Goal: Obtain resource: Download file/media

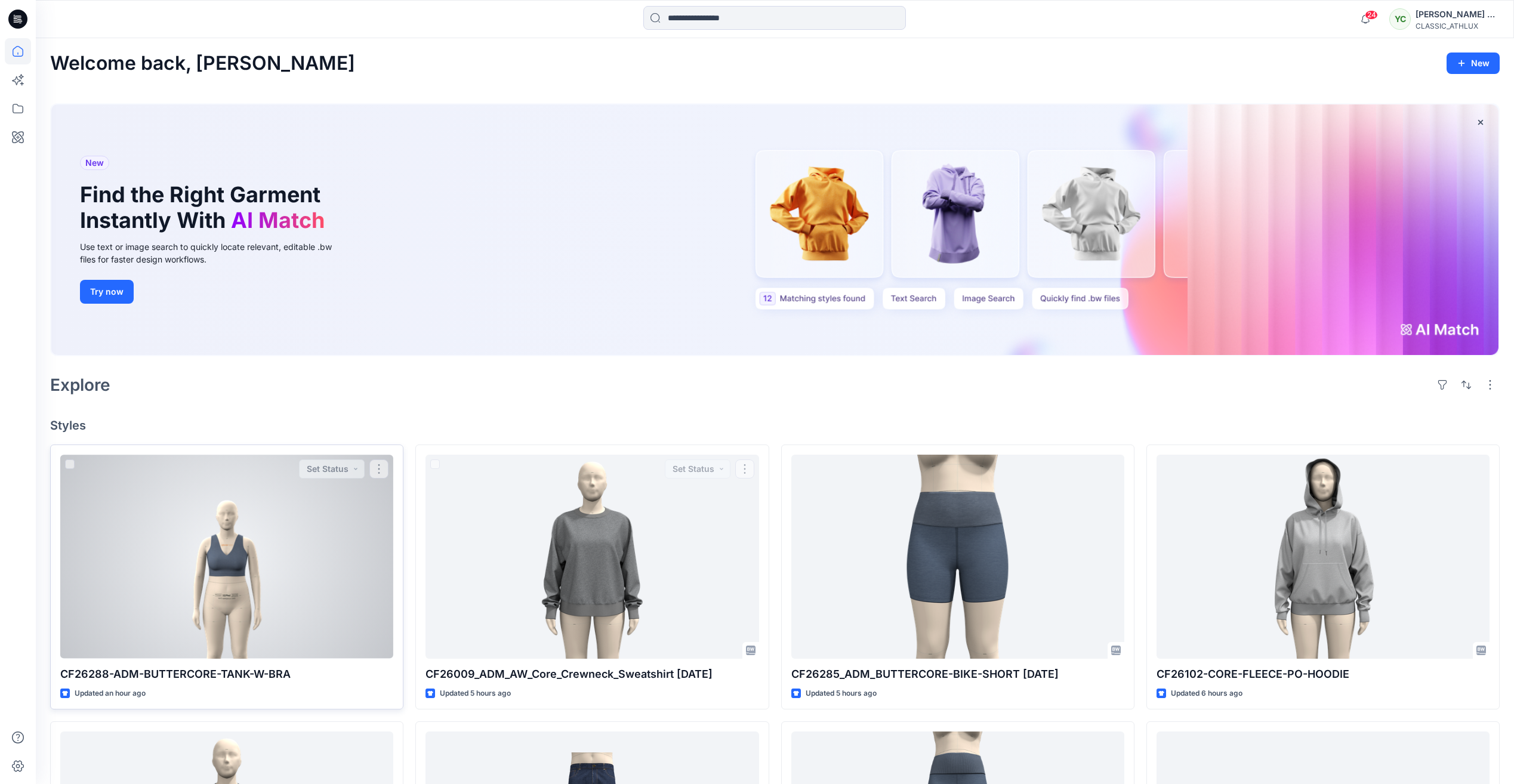
scroll to position [2, 0]
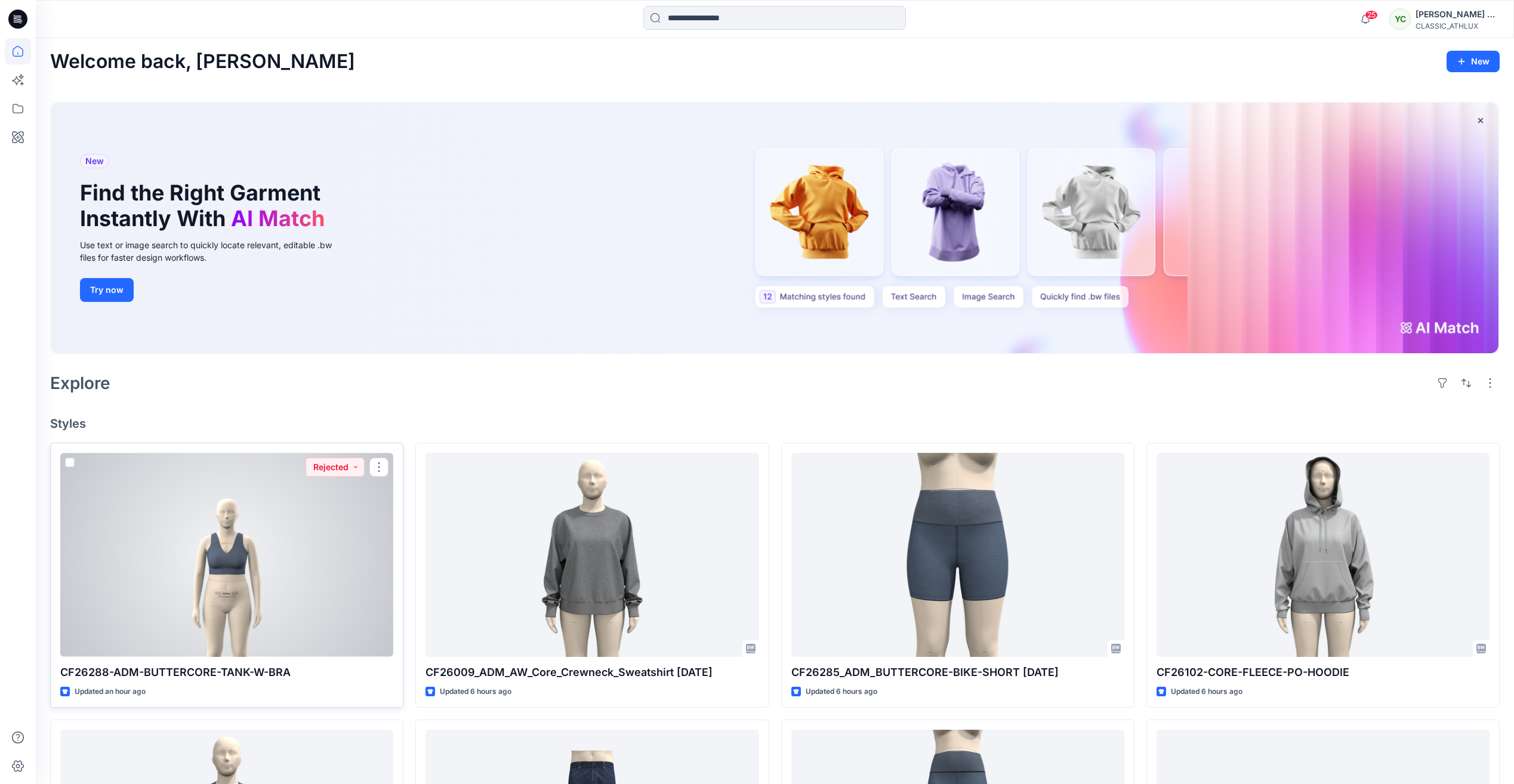
click at [264, 570] on div at bounding box center [226, 554] width 333 height 203
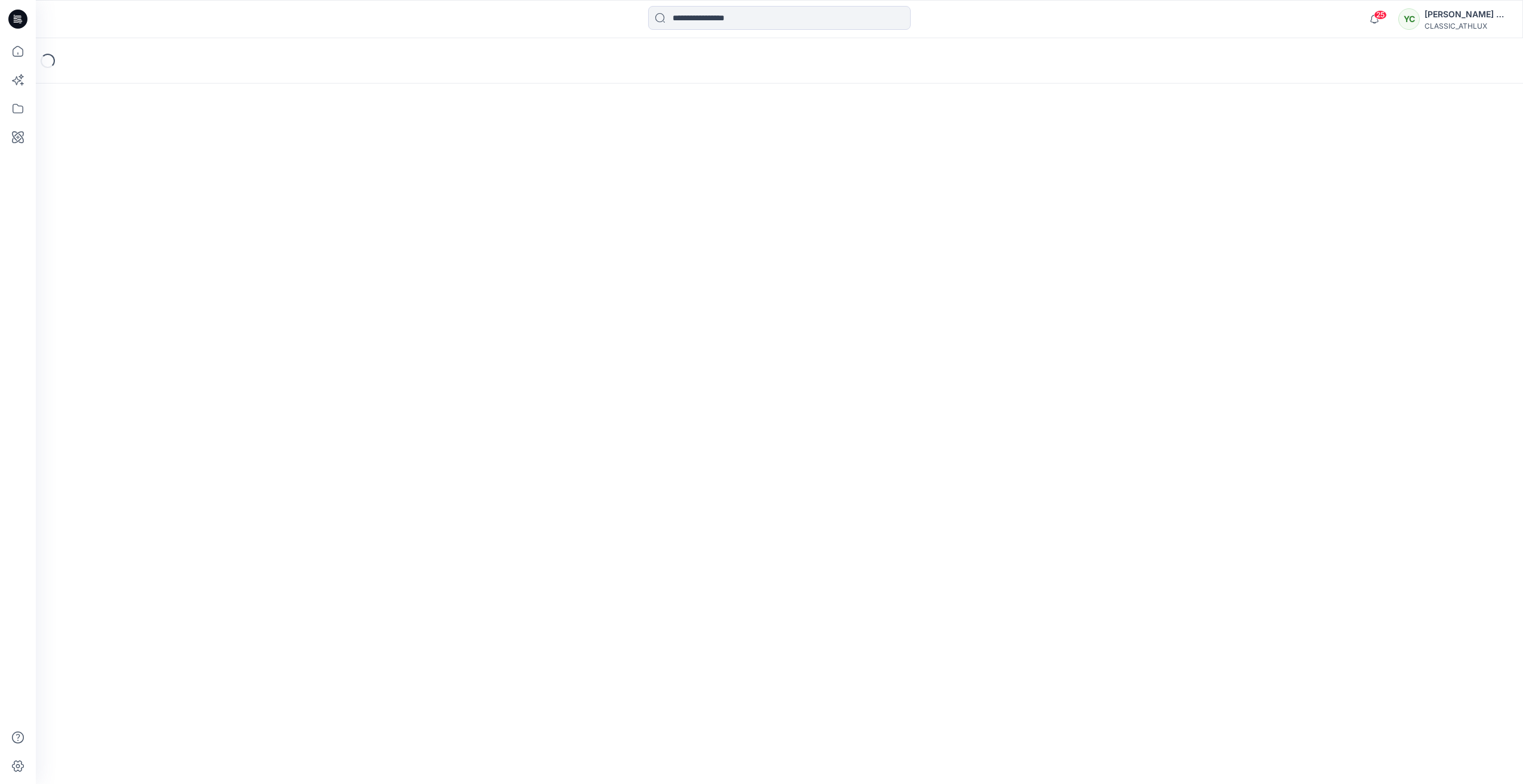
drag, startPoint x: 0, startPoint y: 0, endPoint x: 20, endPoint y: 16, distance: 25.6
click at [20, 16] on icon at bounding box center [18, 16] width 6 height 1
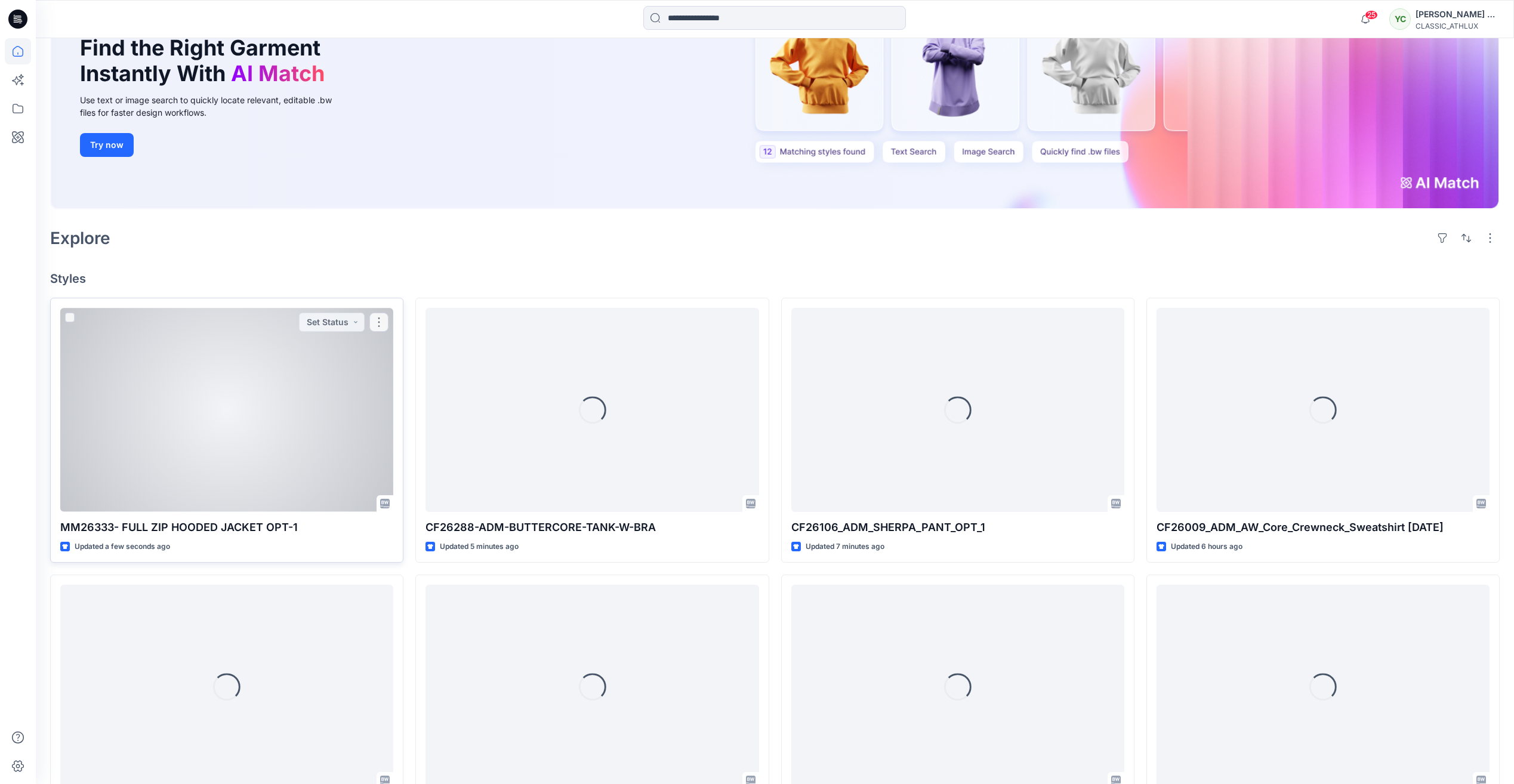
scroll to position [239, 0]
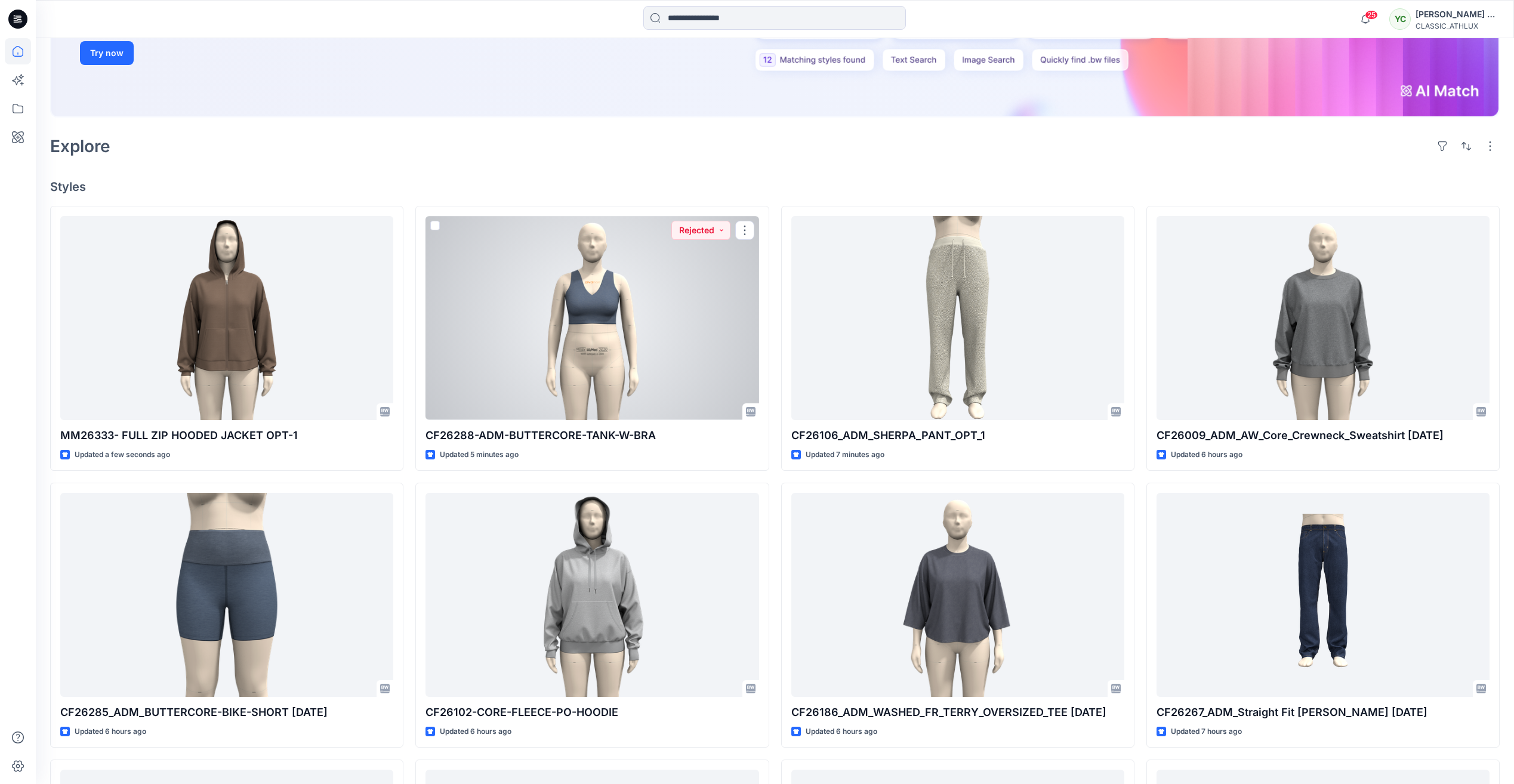
click at [695, 346] on div at bounding box center [591, 318] width 333 height 203
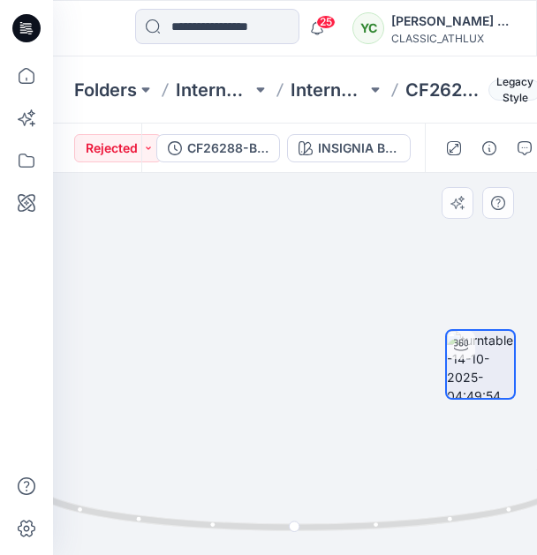
drag, startPoint x: 321, startPoint y: 320, endPoint x: 305, endPoint y: 430, distance: 111.5
click at [305, 430] on img at bounding box center [282, 283] width 545 height 569
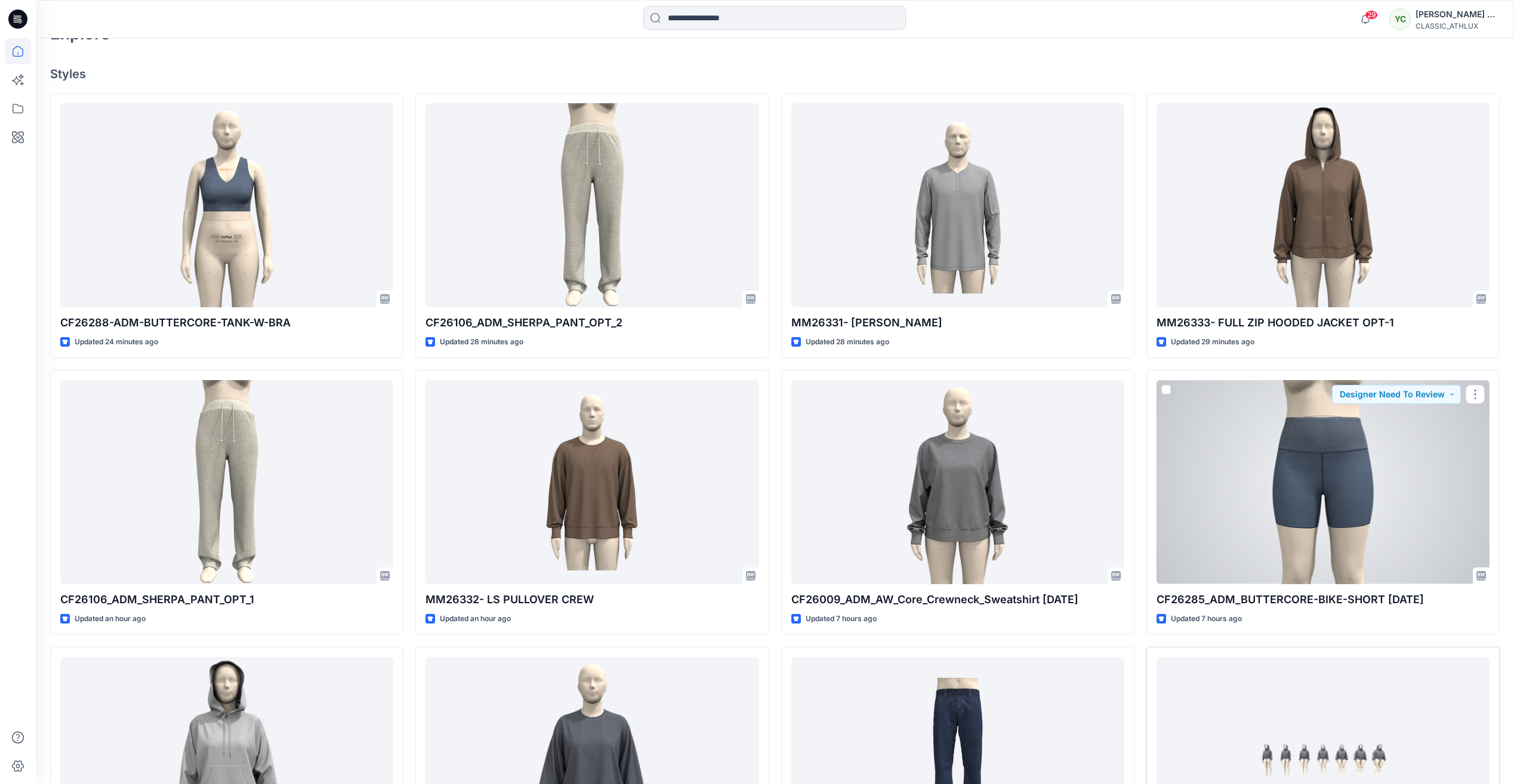
scroll to position [472, 0]
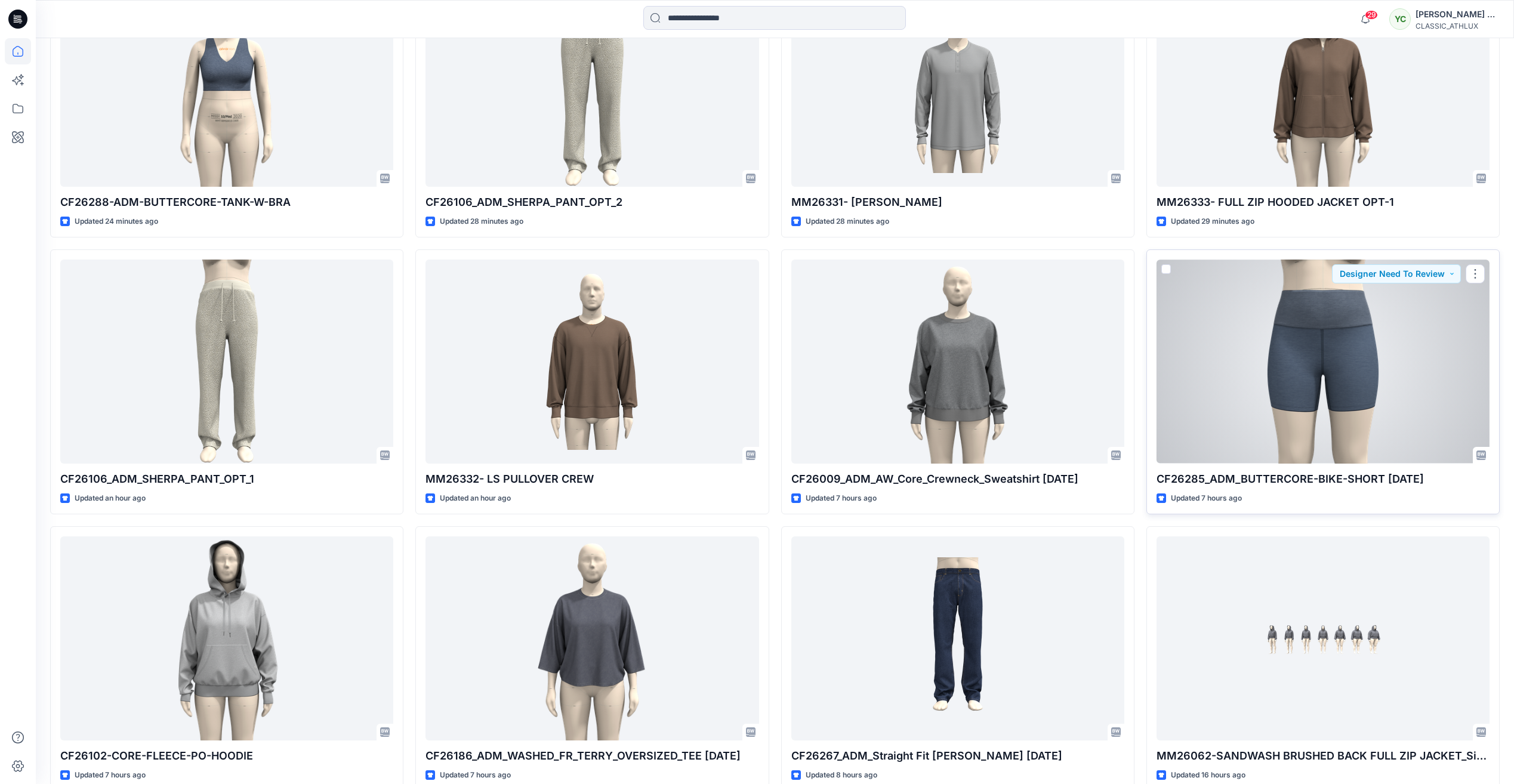
click at [1296, 343] on div at bounding box center [1323, 361] width 333 height 203
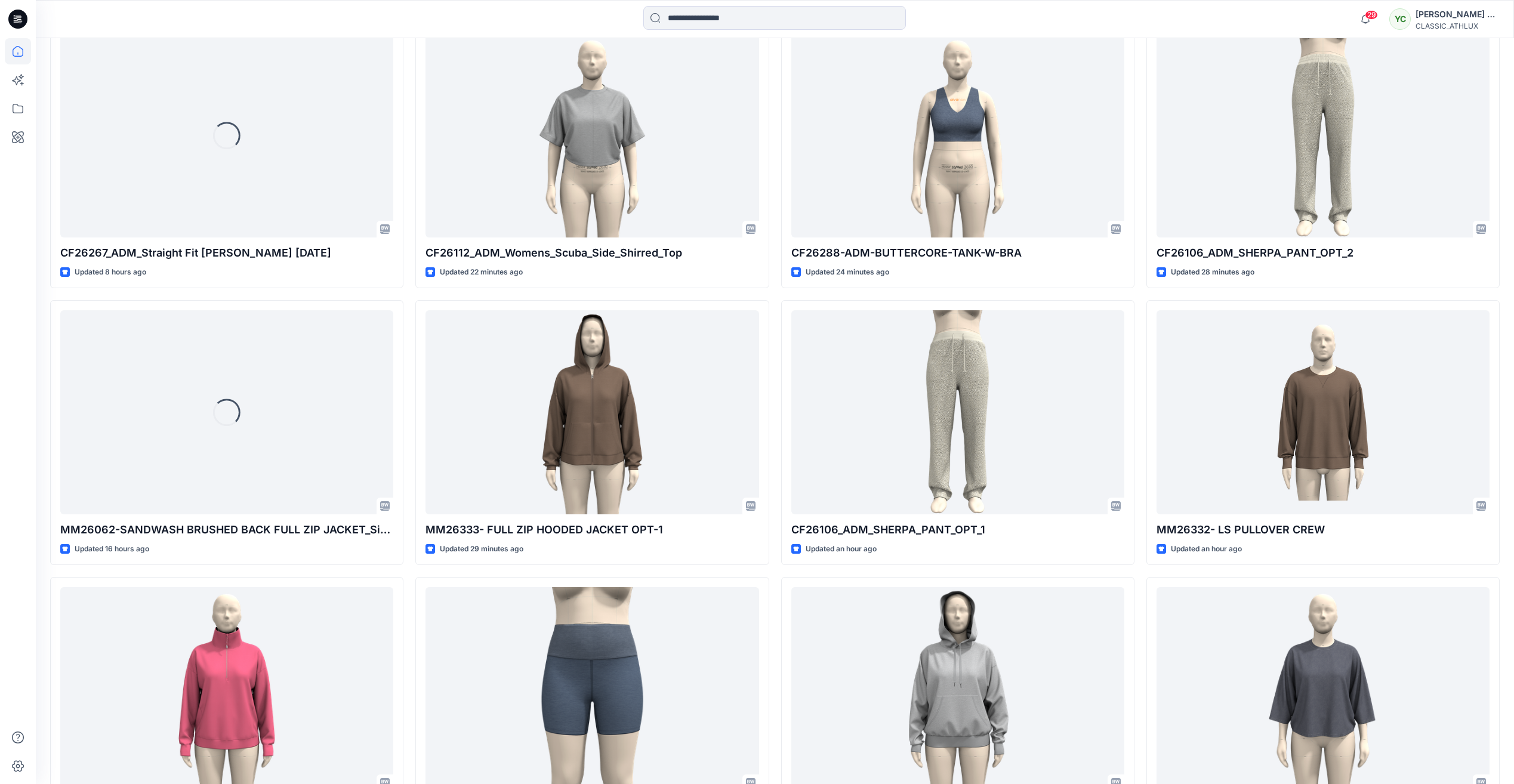
scroll to position [412, 0]
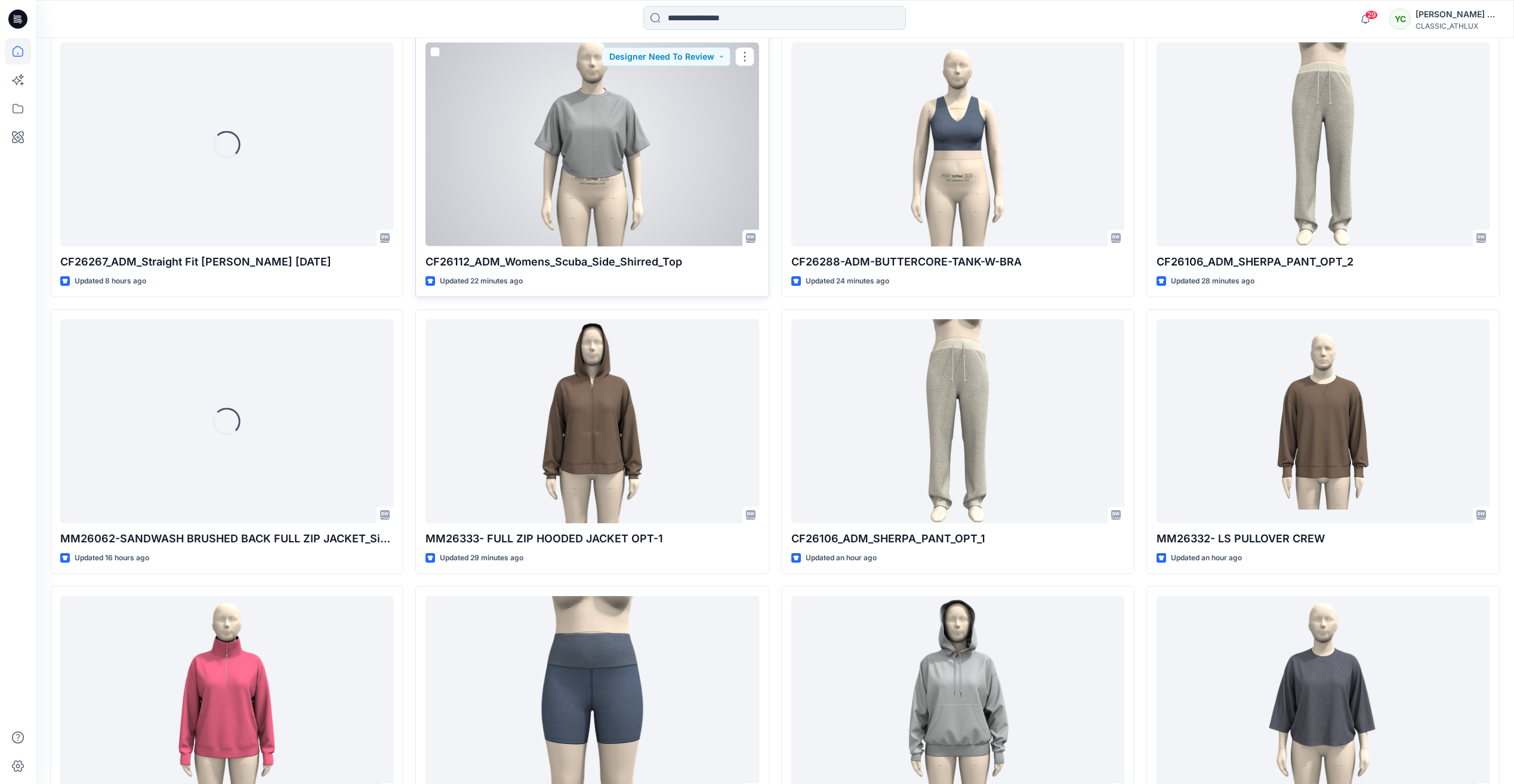
click at [588, 152] on div at bounding box center [591, 144] width 333 height 203
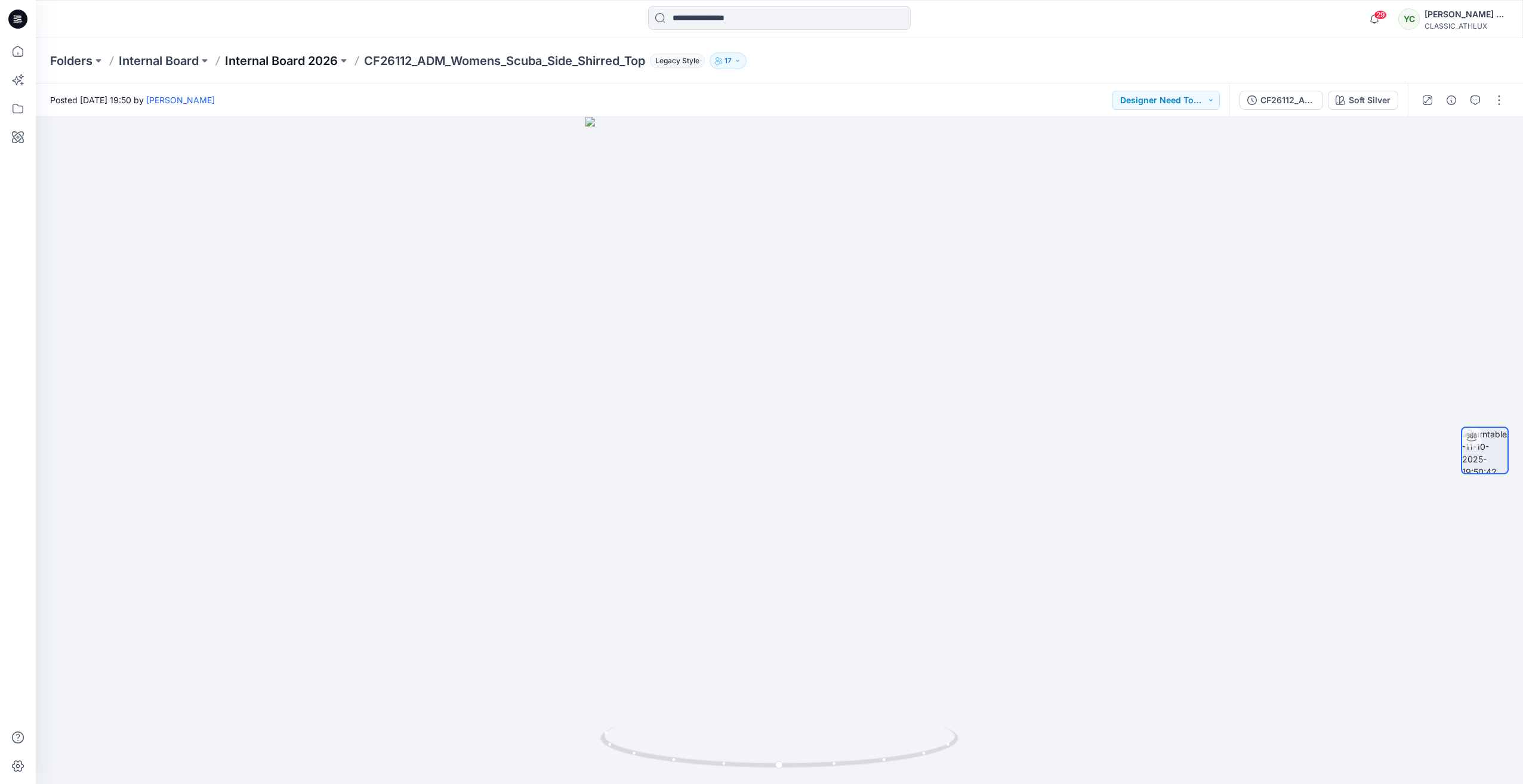
click at [306, 62] on p "Internal Board 2026" at bounding box center [281, 61] width 113 height 17
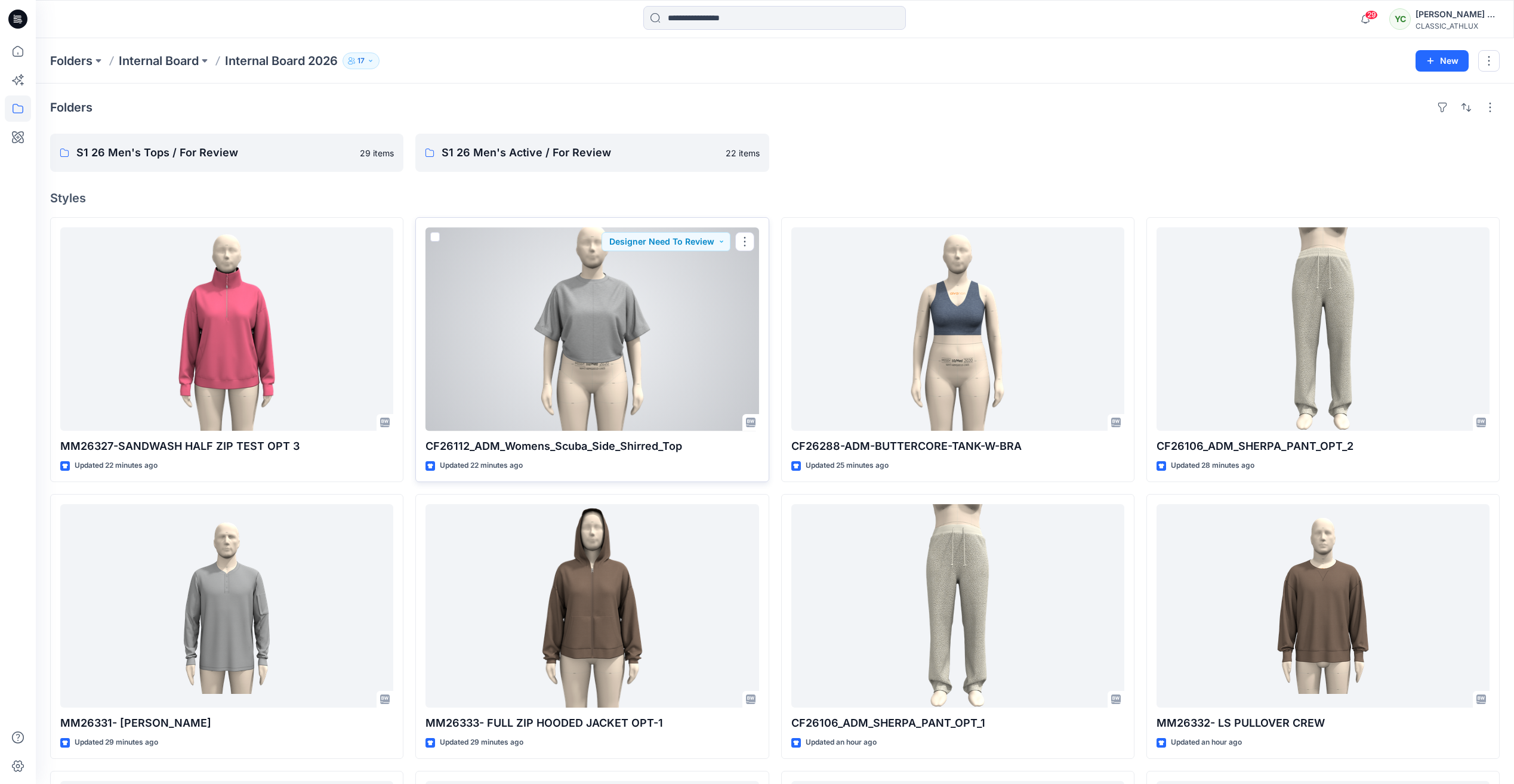
click at [681, 327] on div at bounding box center [591, 328] width 333 height 203
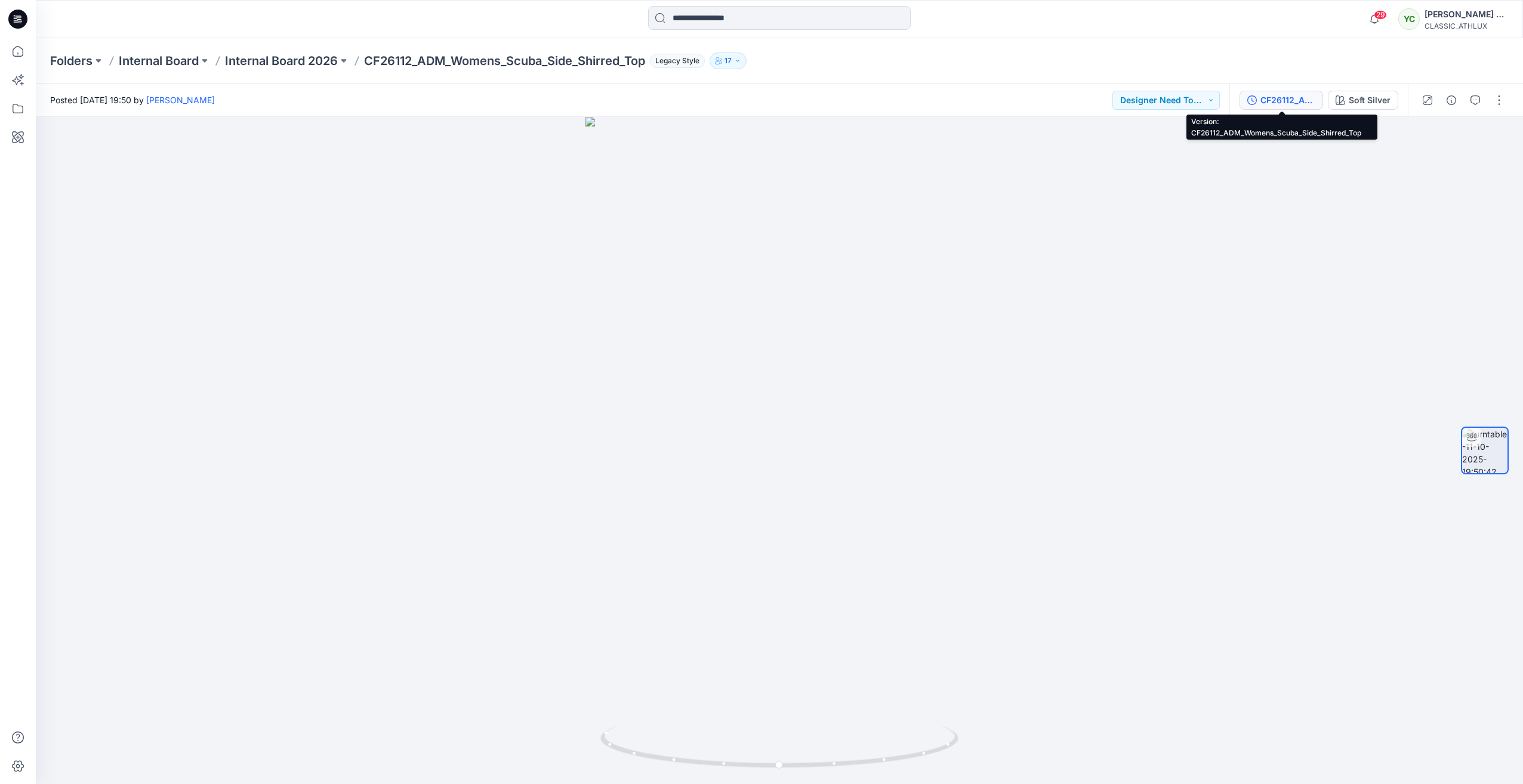
click at [1312, 107] on button "CF26112_ADM_Womens_Scuba_Side_Shirred_Top" at bounding box center [1282, 100] width 84 height 19
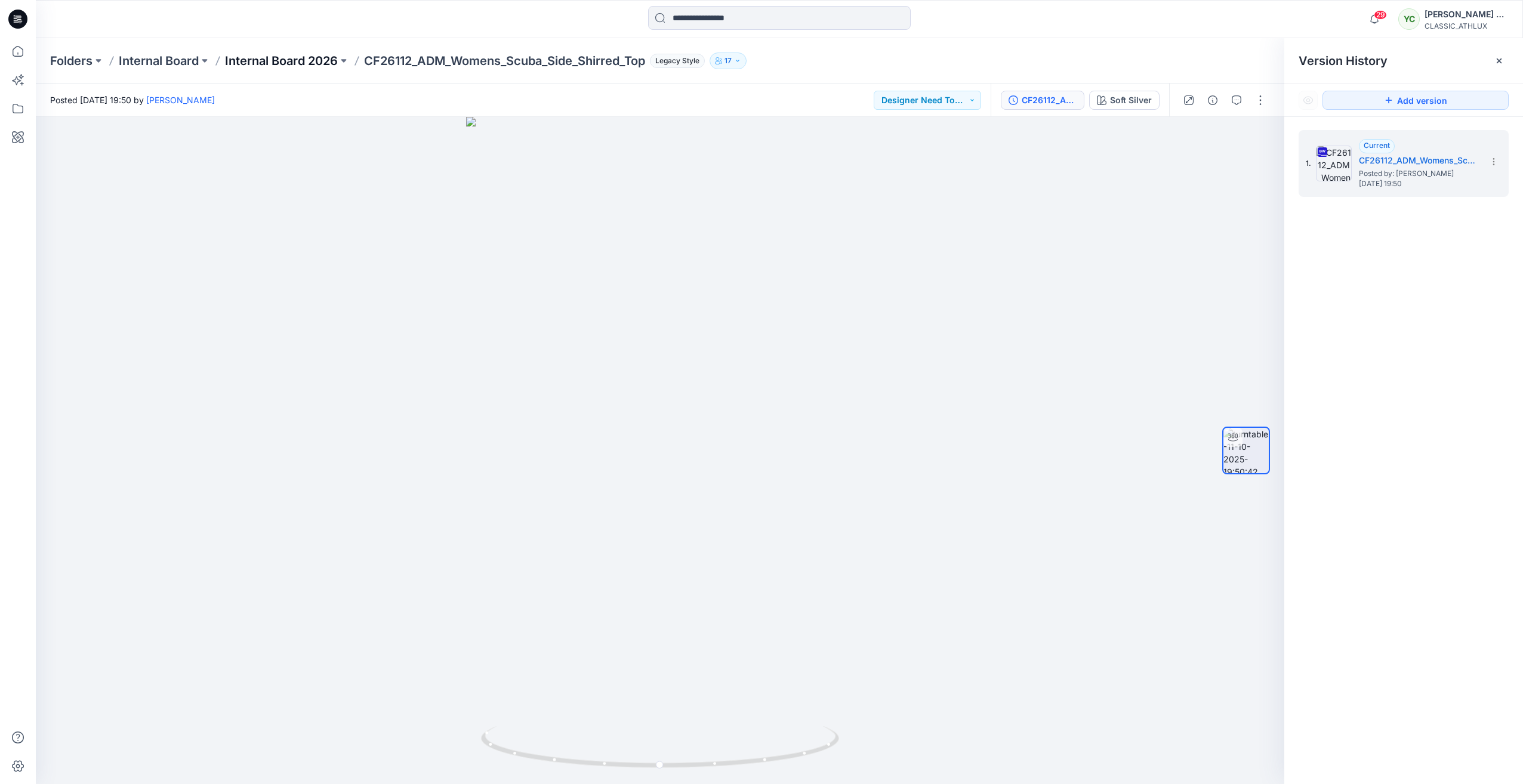
click at [289, 60] on p "Internal Board 2026" at bounding box center [281, 61] width 113 height 17
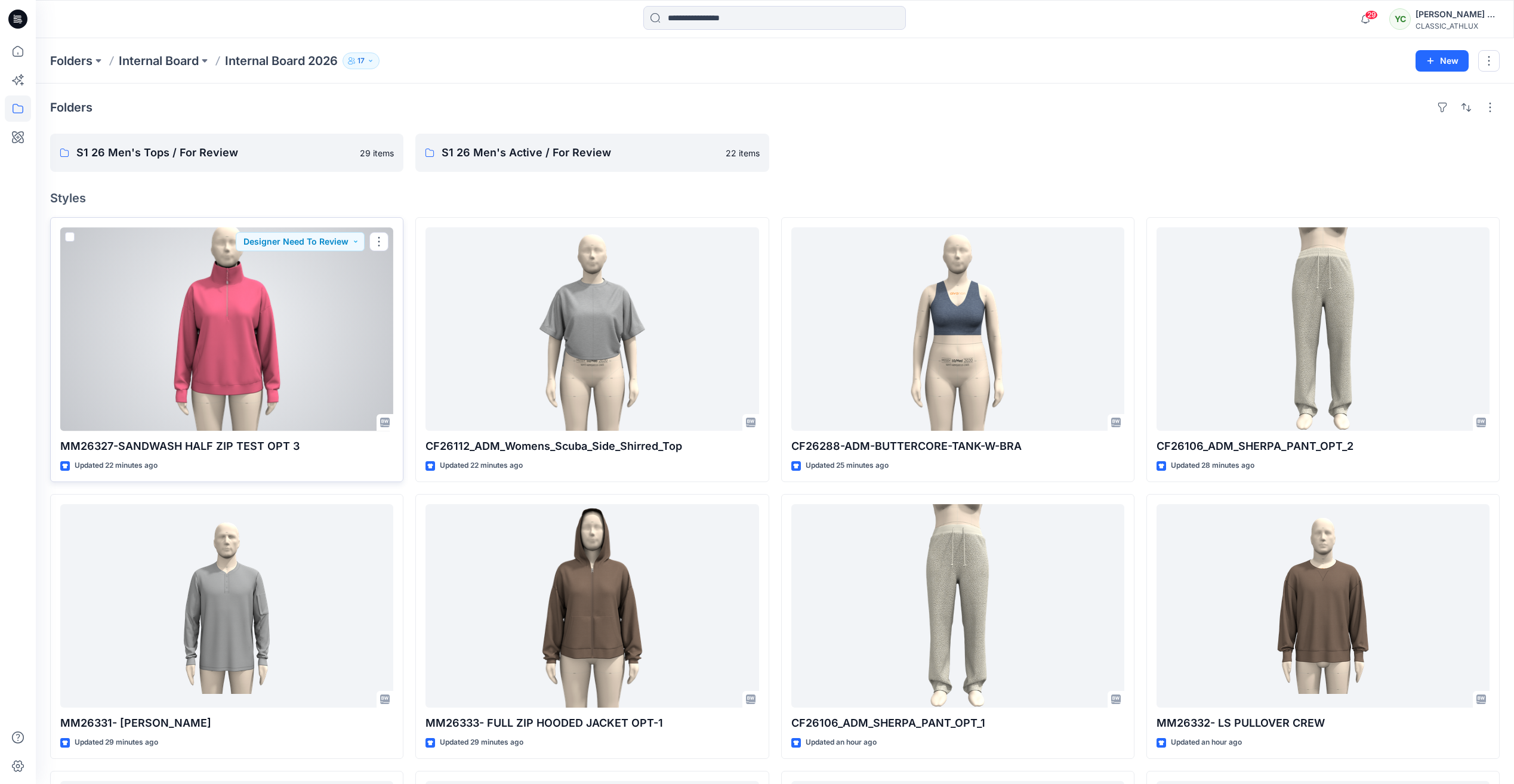
click at [220, 381] on div at bounding box center [226, 328] width 333 height 203
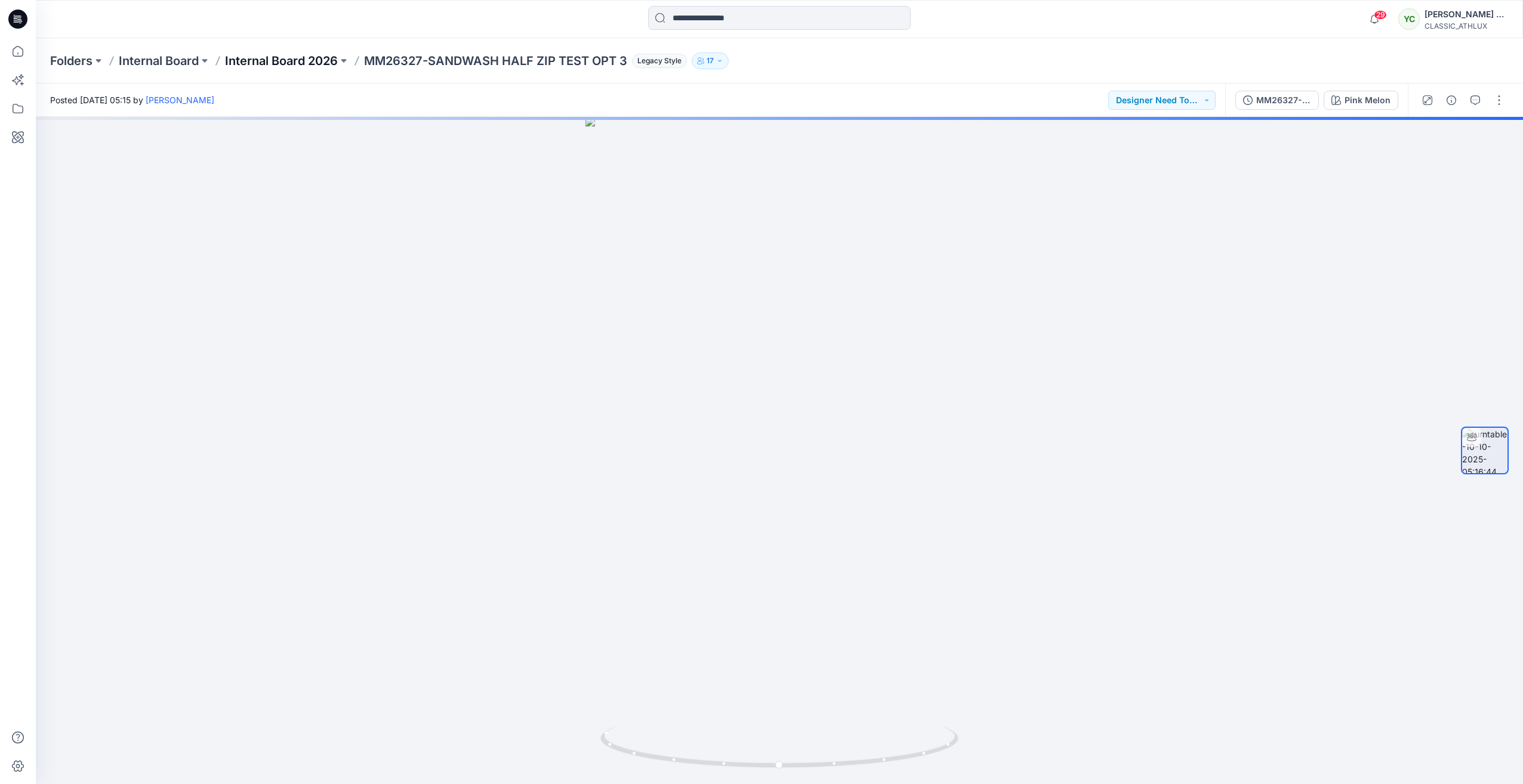
click at [247, 64] on p "Internal Board 2026" at bounding box center [281, 61] width 113 height 17
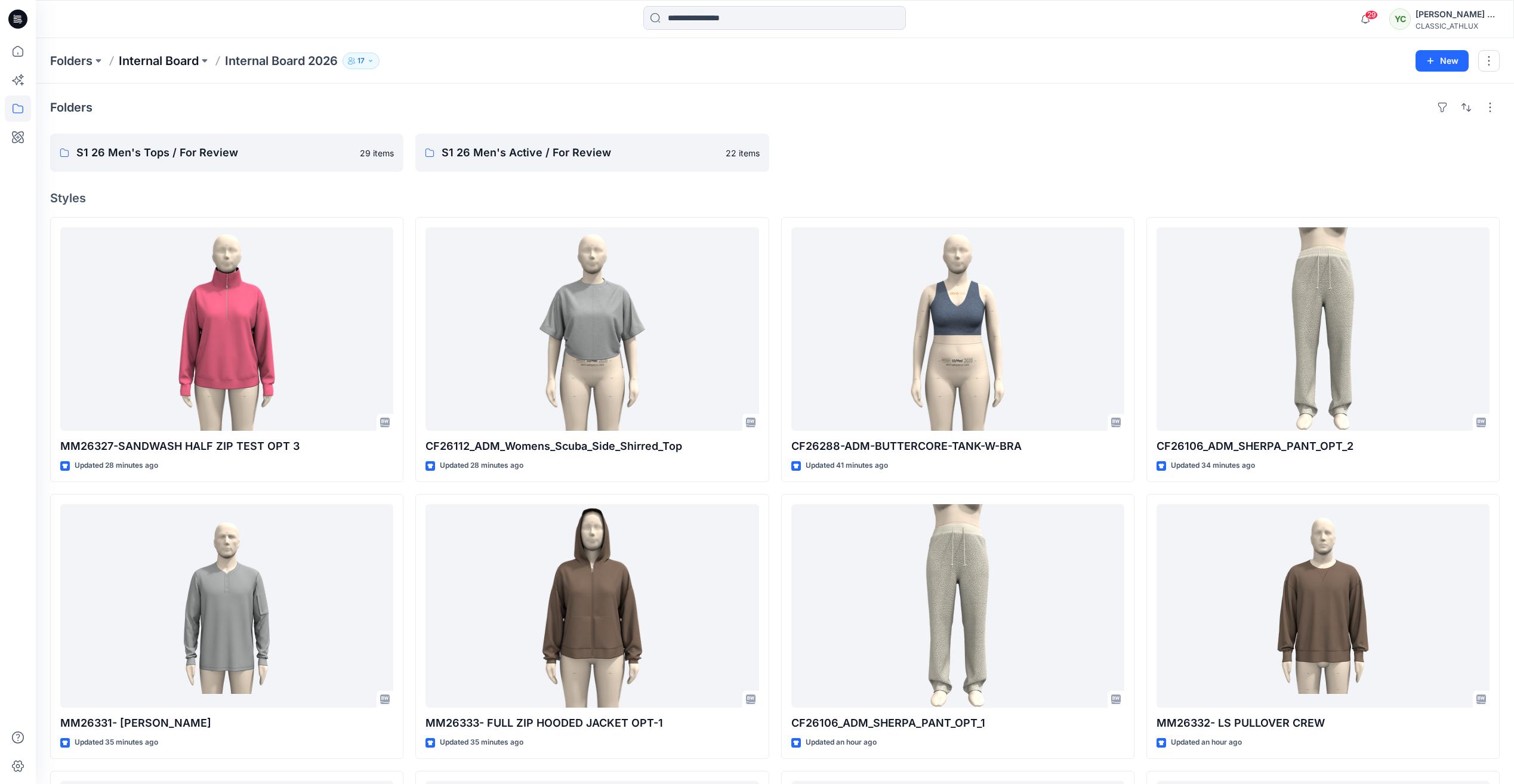
click at [151, 55] on p "Internal Board" at bounding box center [159, 61] width 80 height 17
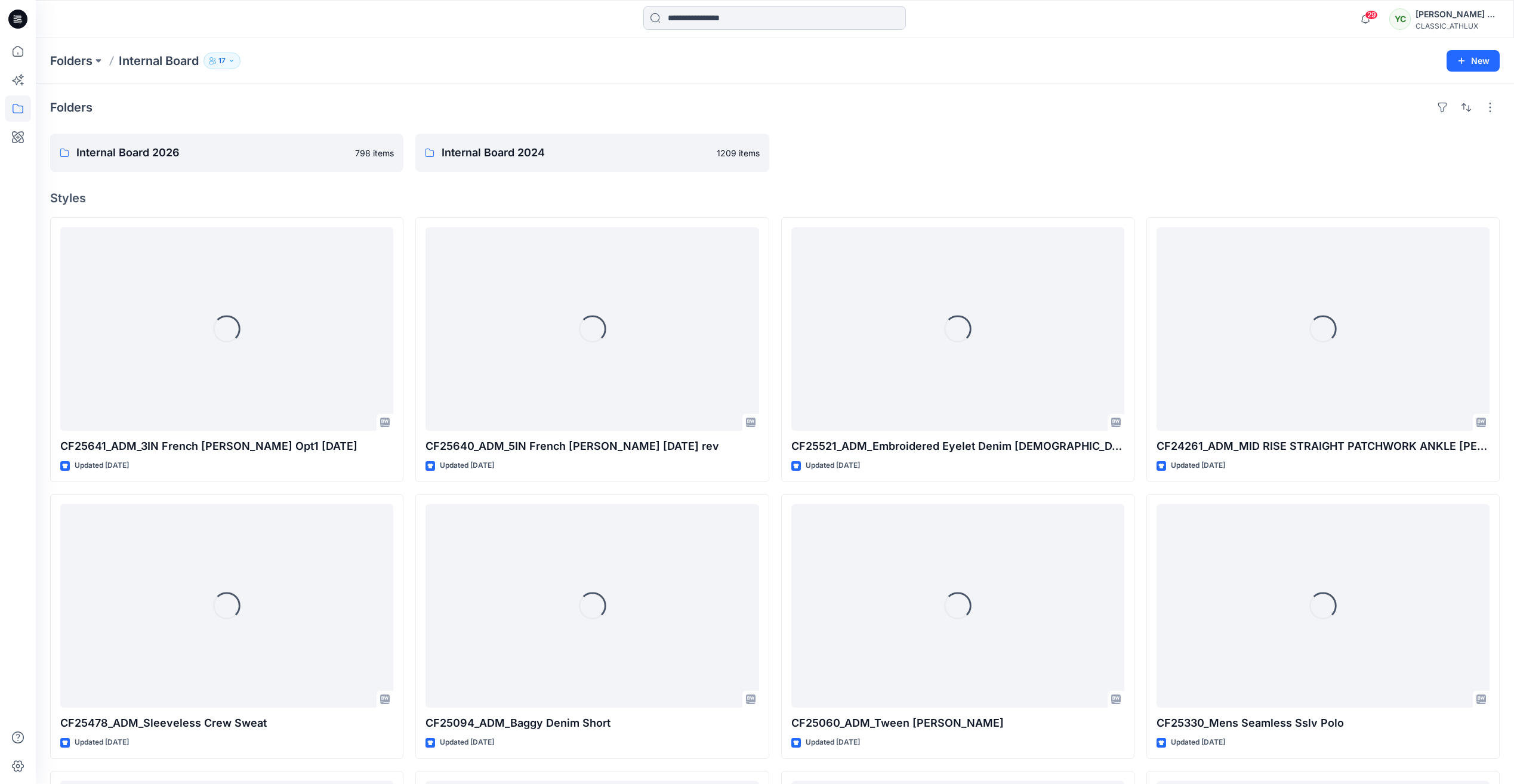
click at [691, 28] on input at bounding box center [775, 18] width 262 height 24
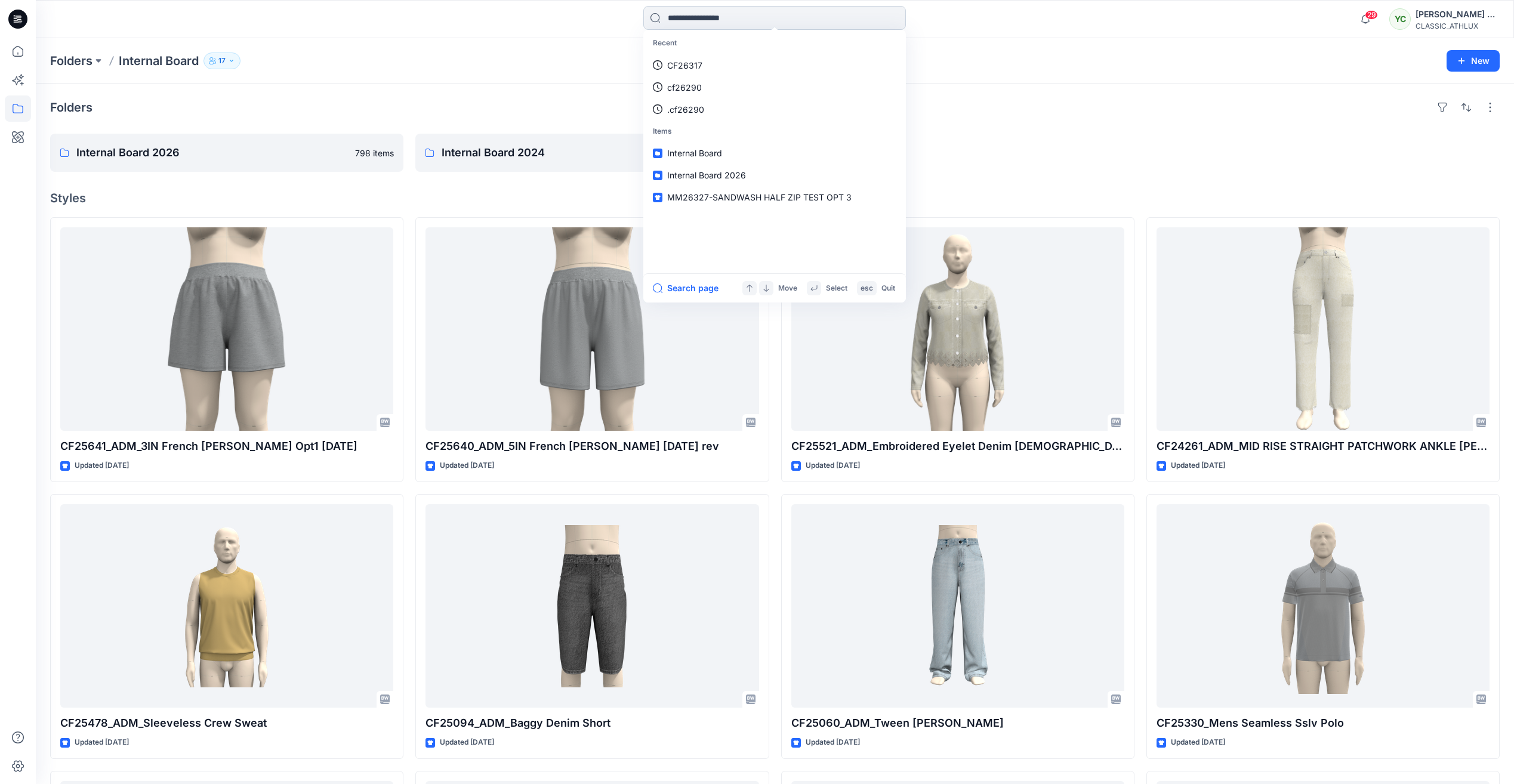
paste input "*******"
type input "*******"
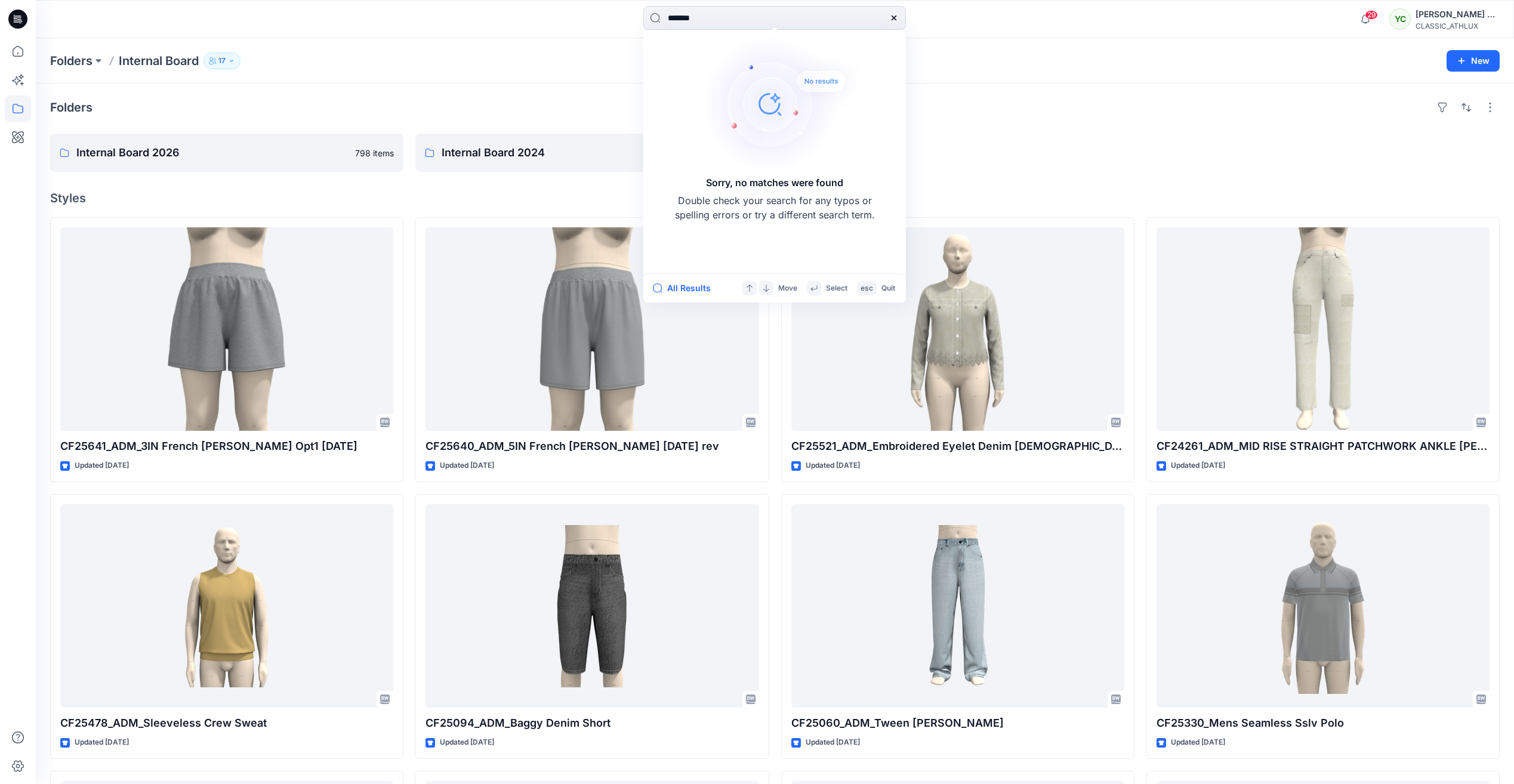
click at [1100, 146] on div at bounding box center [958, 153] width 353 height 38
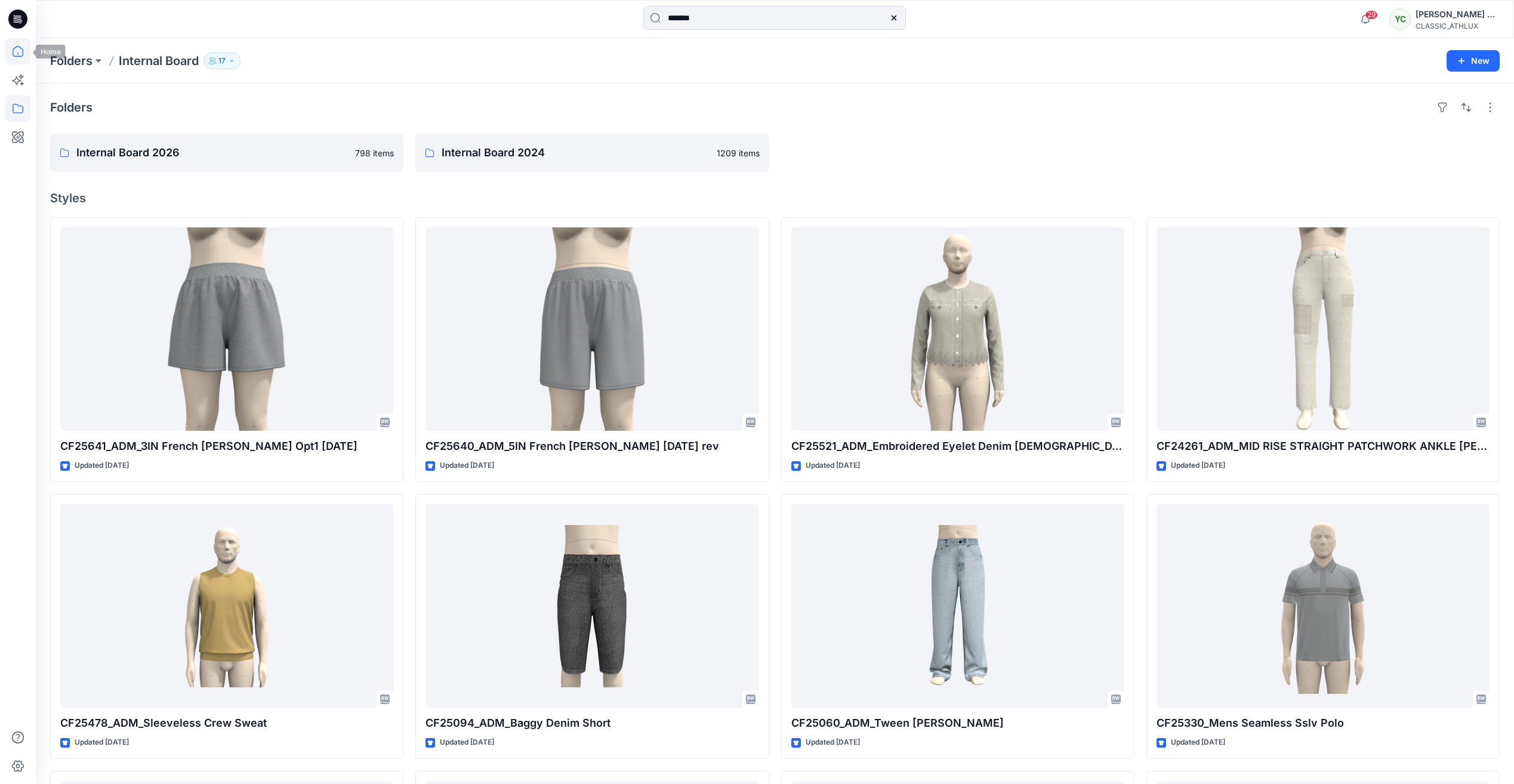
click at [24, 54] on icon at bounding box center [18, 51] width 26 height 26
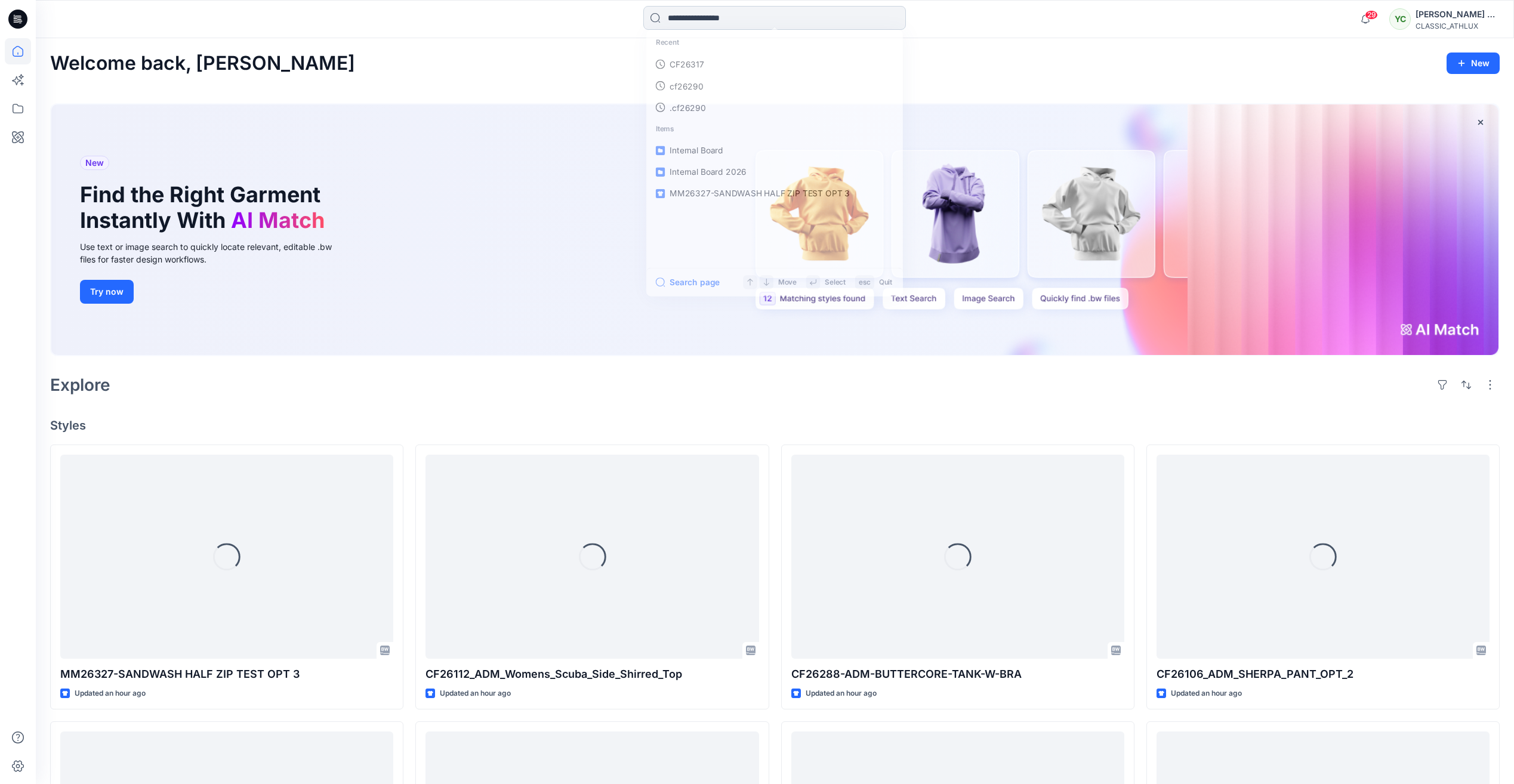
click at [689, 18] on input at bounding box center [775, 18] width 262 height 24
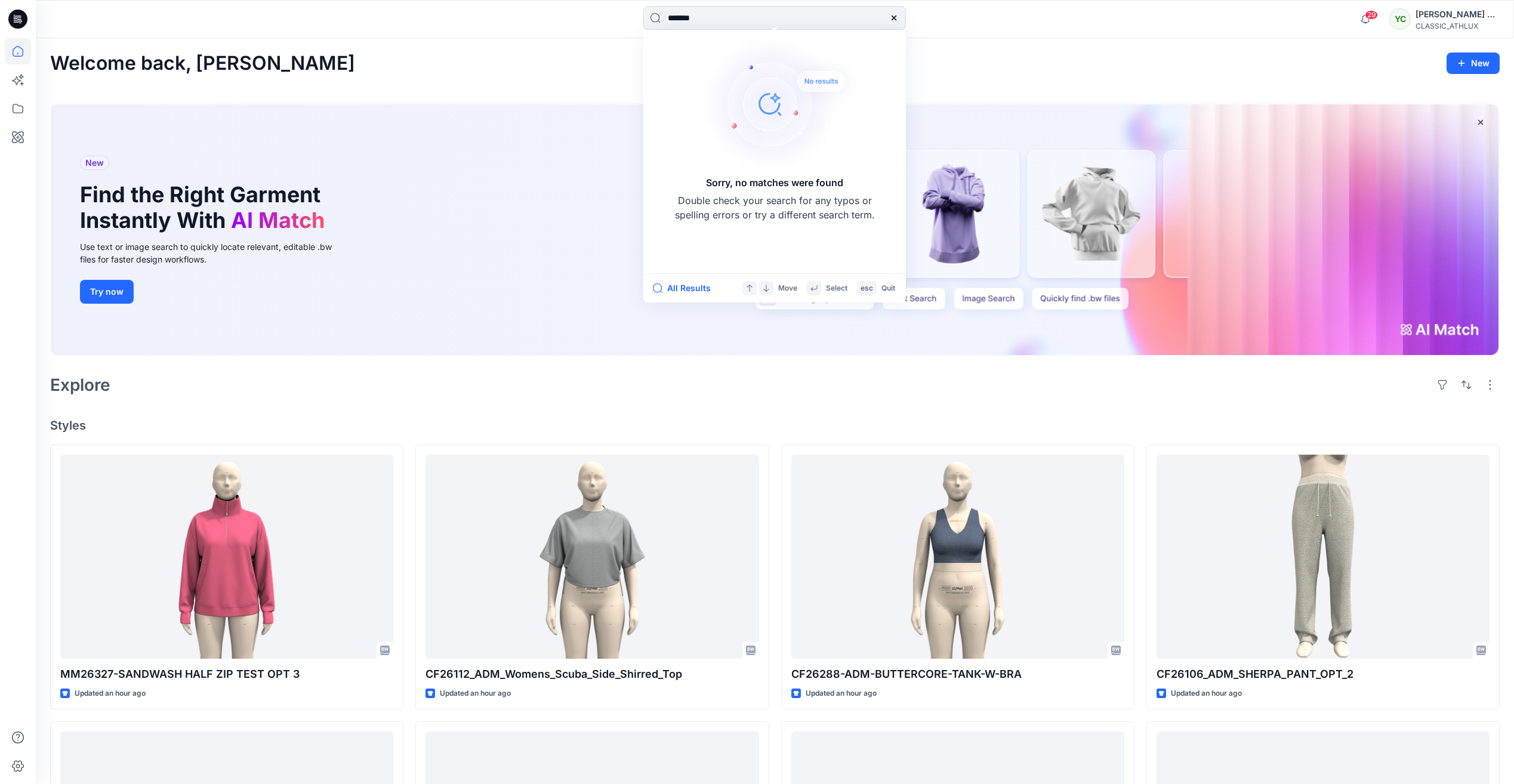
type input "*******"
click at [888, 14] on div at bounding box center [894, 18] width 24 height 24
click at [893, 17] on icon at bounding box center [894, 18] width 5 height 5
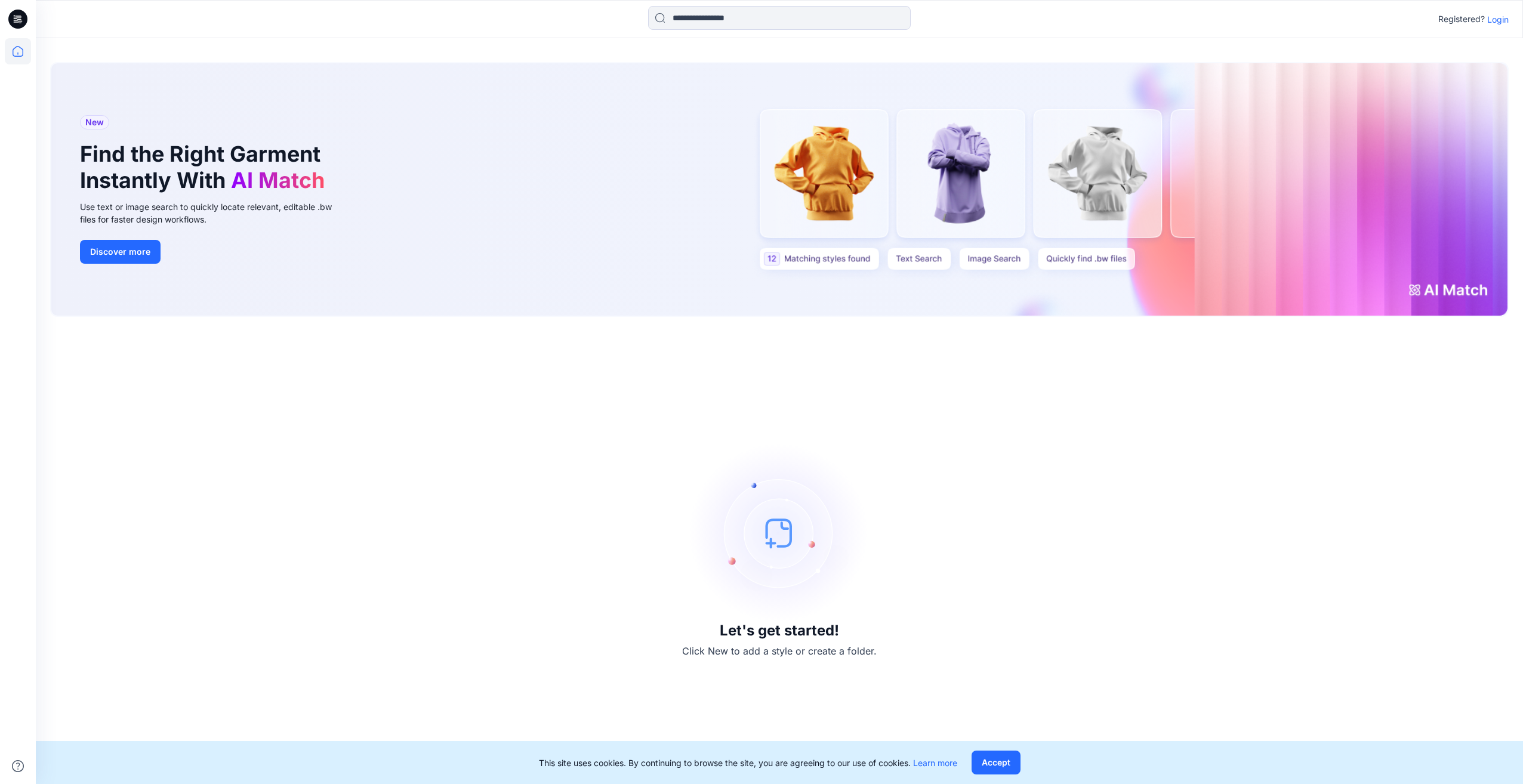
click at [1503, 23] on p "Login" at bounding box center [1498, 19] width 22 height 13
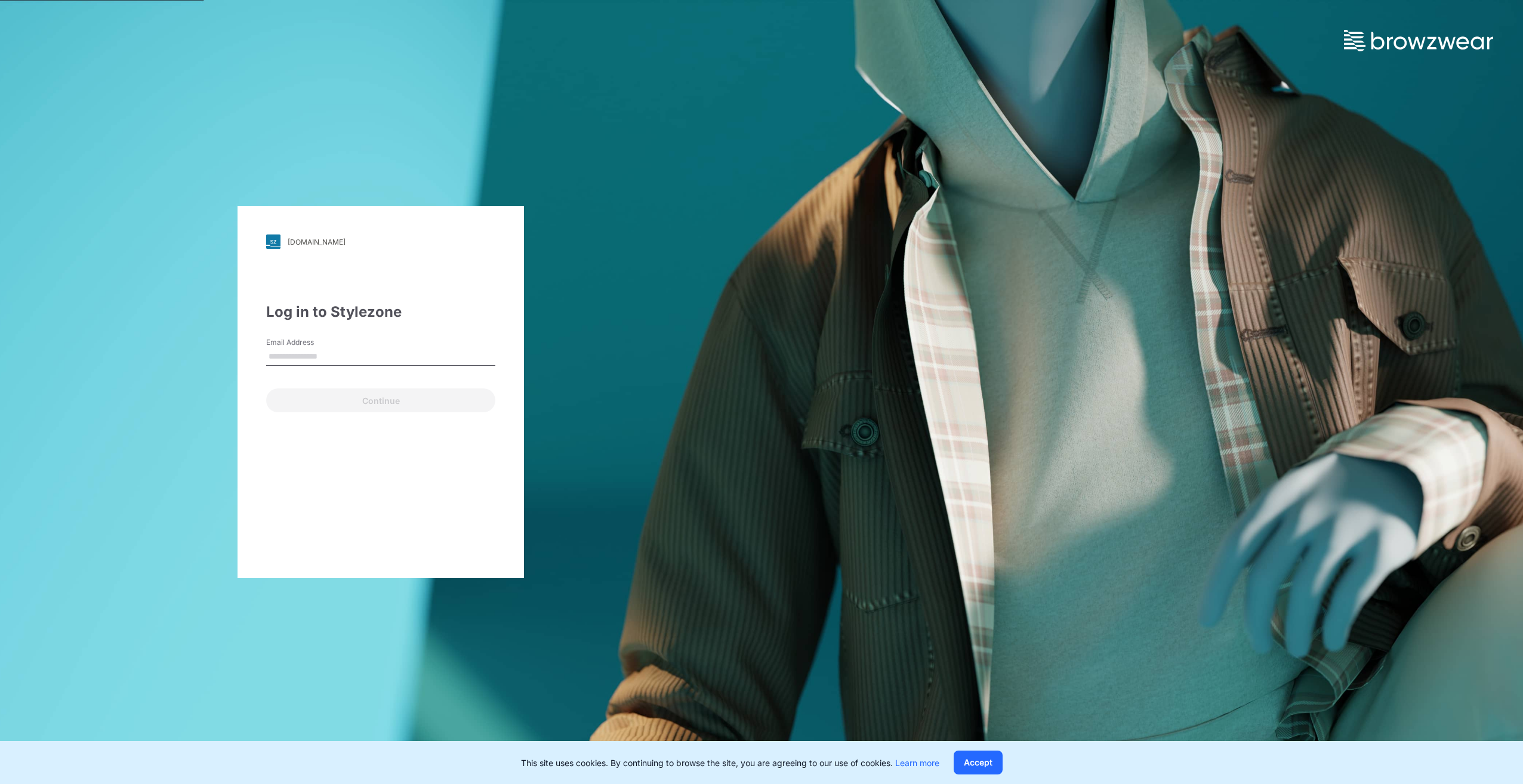
click at [304, 355] on input "Email Address" at bounding box center [381, 357] width 229 height 18
click at [669, 374] on div "[DOMAIN_NAME] Loading... Log in to Stylezone Email Address Continue" at bounding box center [381, 392] width 761 height 784
click at [283, 353] on input "Email Address" at bounding box center [381, 357] width 229 height 18
drag, startPoint x: 781, startPoint y: 323, endPoint x: 769, endPoint y: 334, distance: 16.3
click at [781, 323] on div "[DOMAIN_NAME] Loading... Log in to Stylezone Email Address Email is required Co…" at bounding box center [761, 392] width 1523 height 784
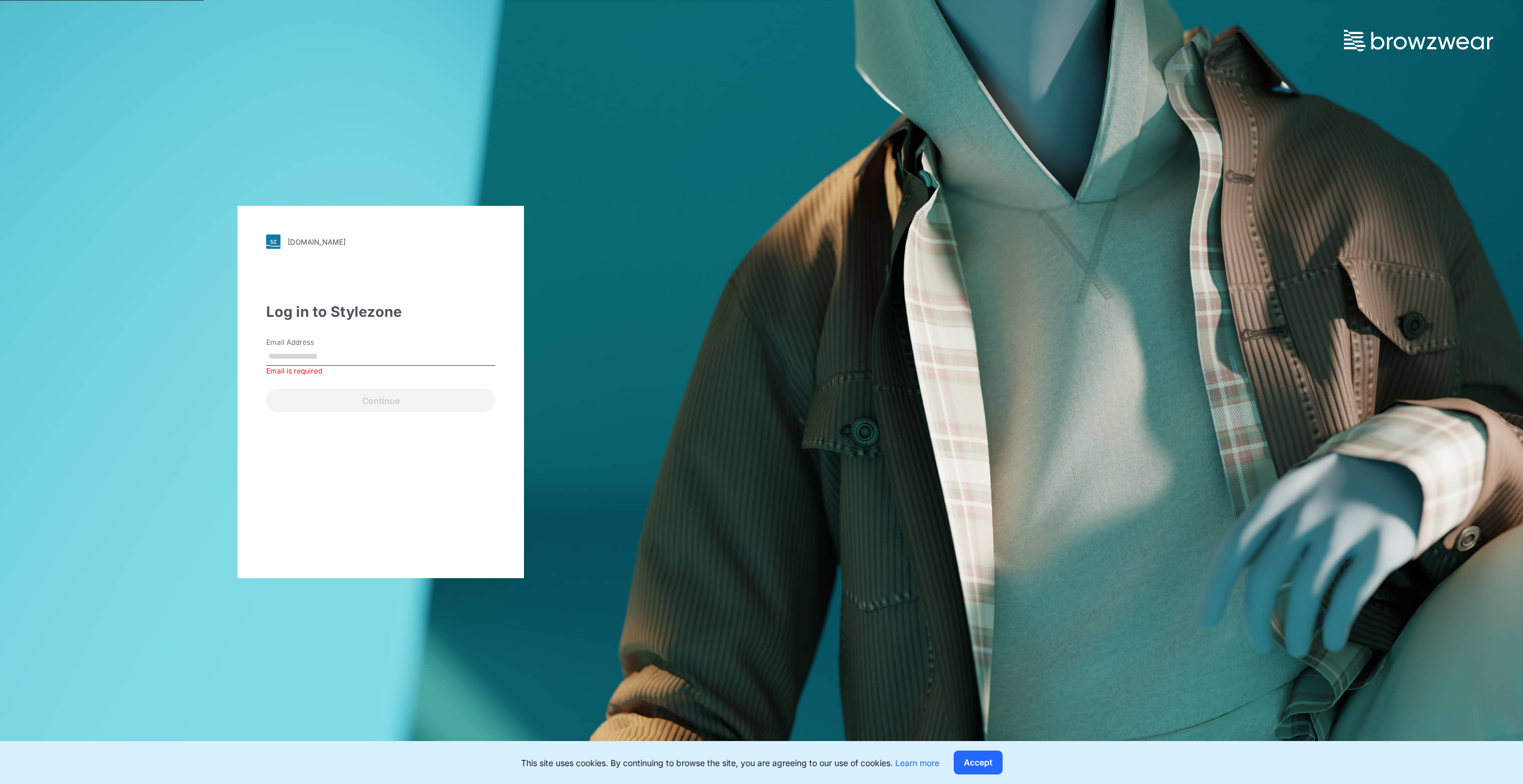
click at [294, 353] on input "Email Address" at bounding box center [381, 357] width 229 height 18
paste input "**********"
type input "**********"
click at [335, 397] on button "Continue" at bounding box center [381, 400] width 229 height 24
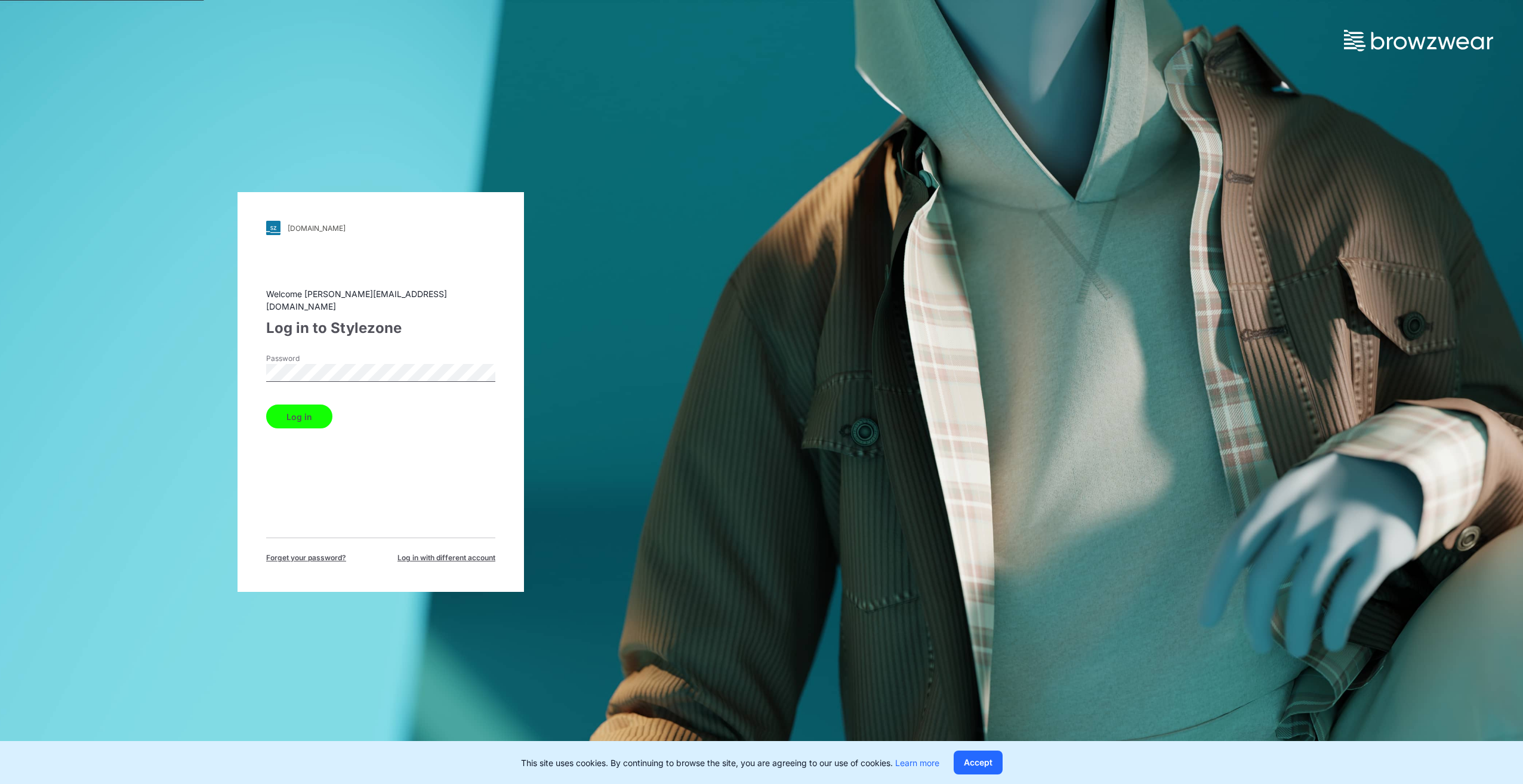
click at [309, 413] on button "Log in" at bounding box center [299, 416] width 66 height 24
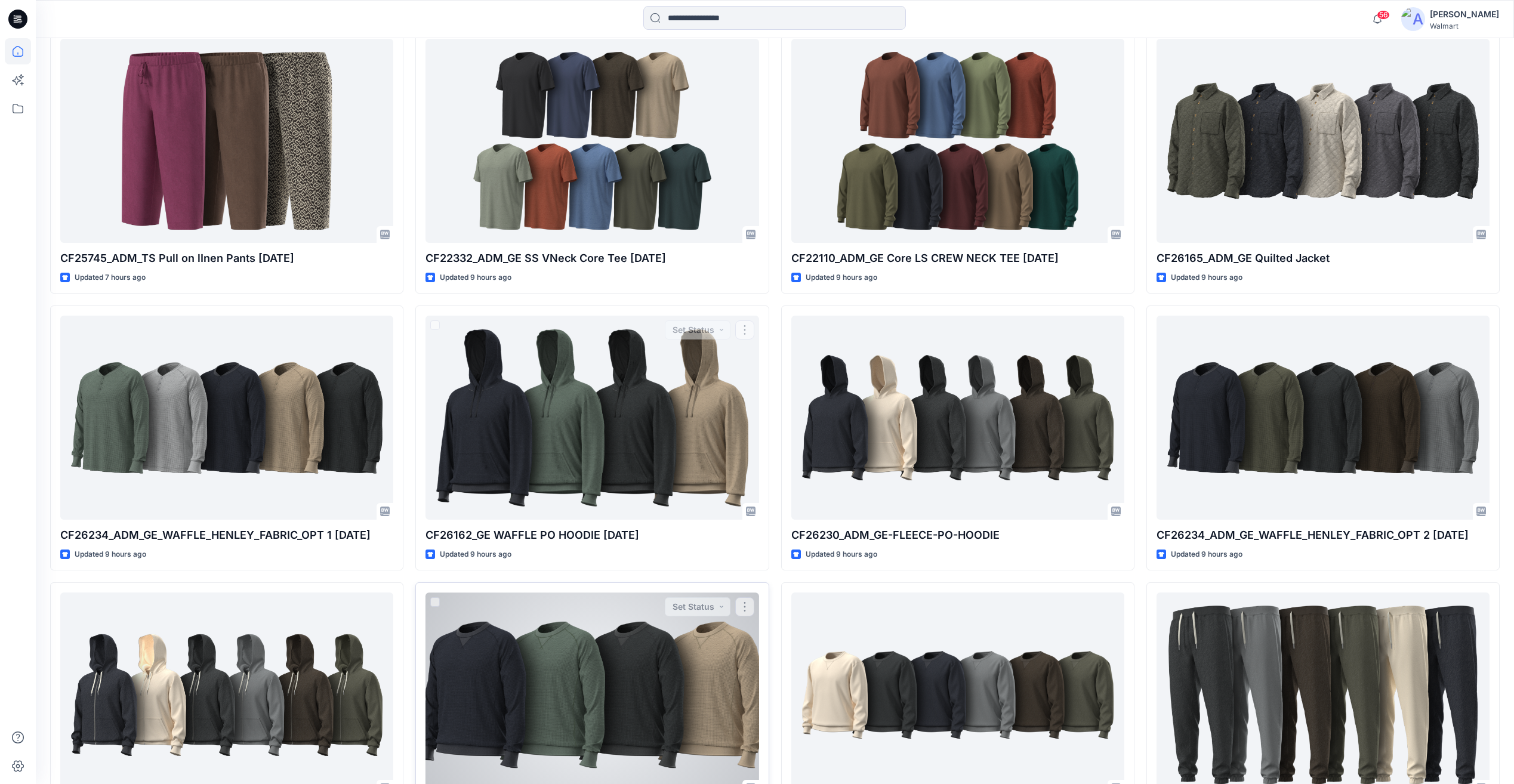
scroll to position [418, 0]
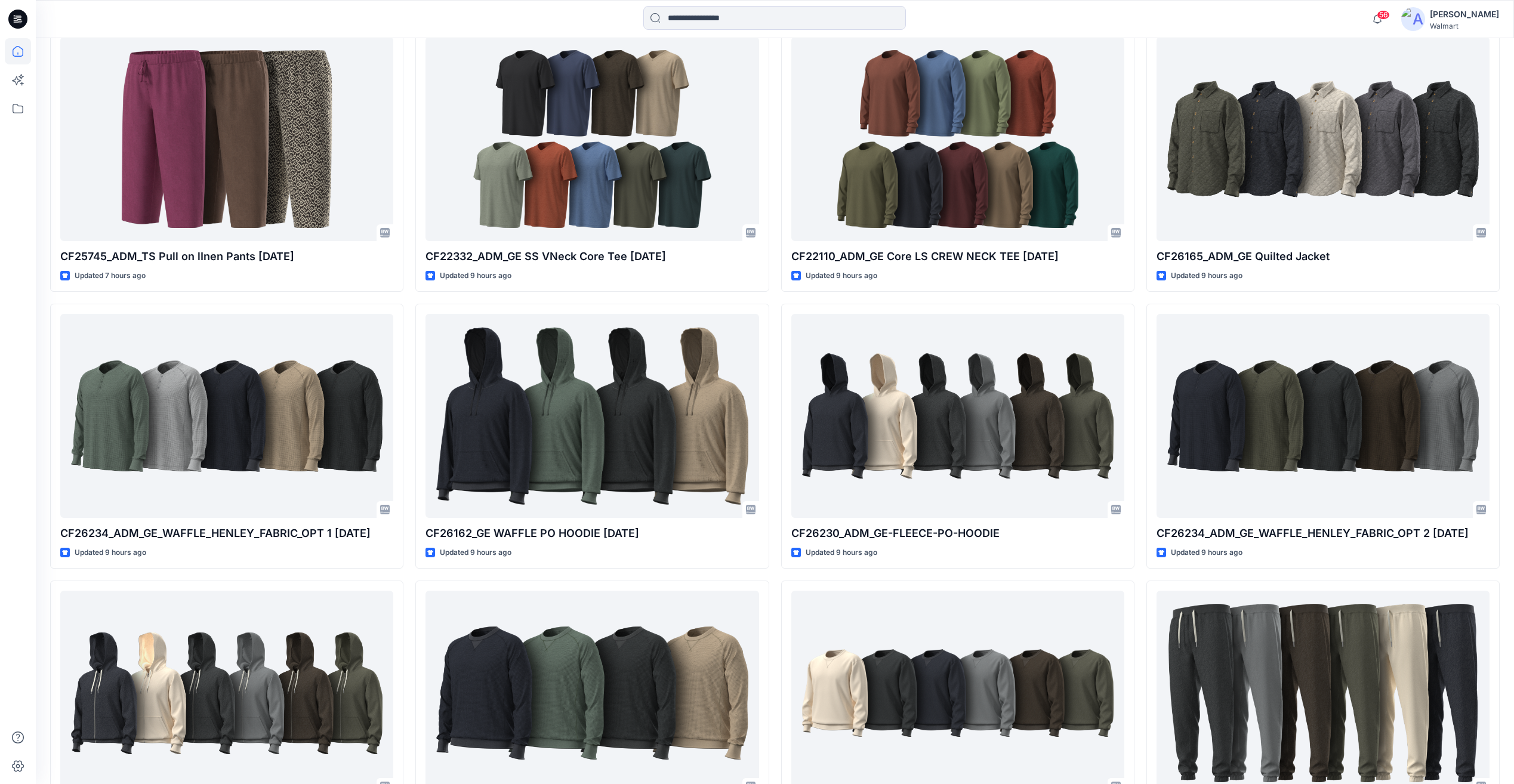
click at [692, 30] on div at bounding box center [775, 19] width 262 height 26
click at [691, 22] on input at bounding box center [775, 18] width 262 height 24
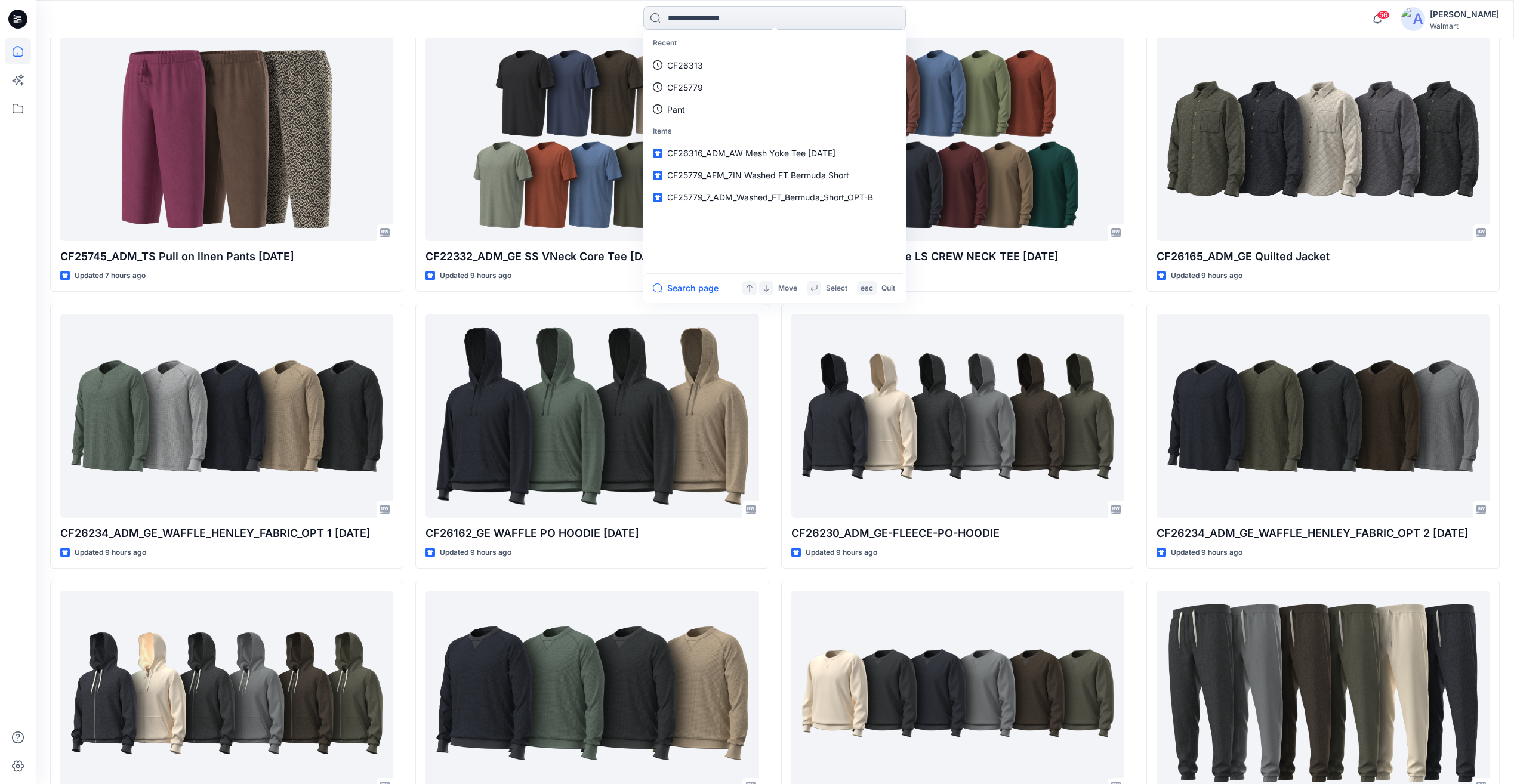
paste input "**********"
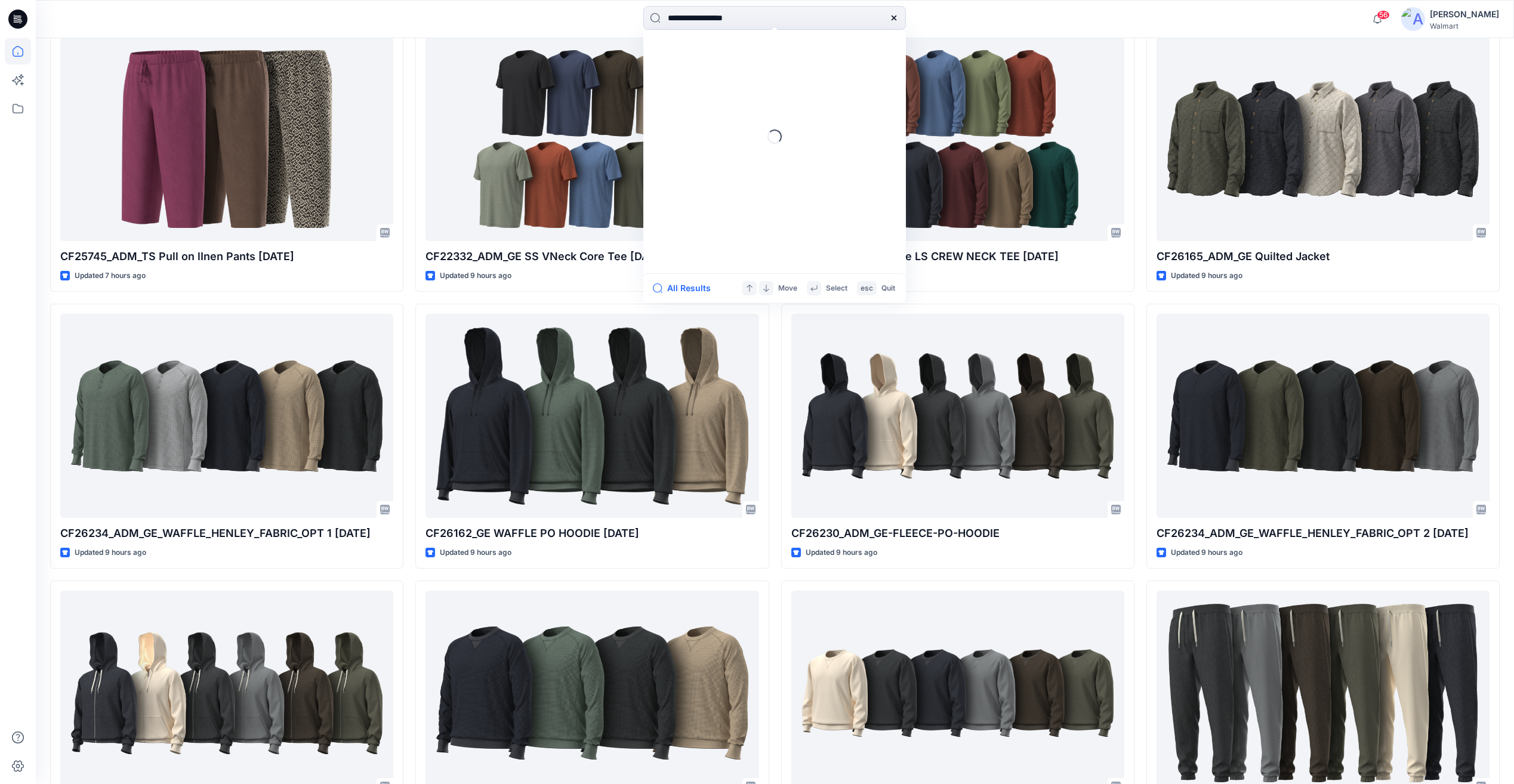
type input "**********"
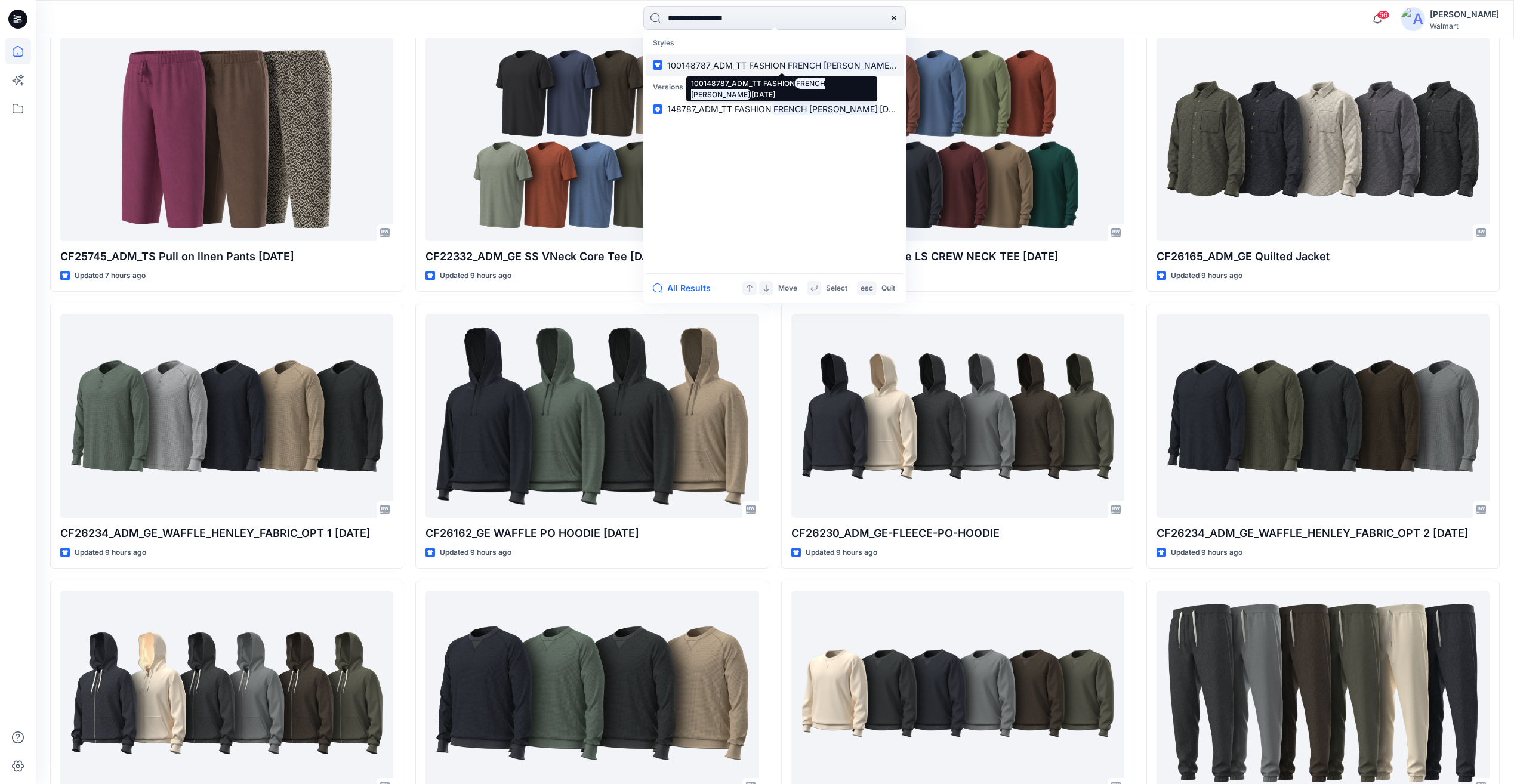
click at [808, 69] on mark "FRENCH [PERSON_NAME]" at bounding box center [840, 66] width 108 height 14
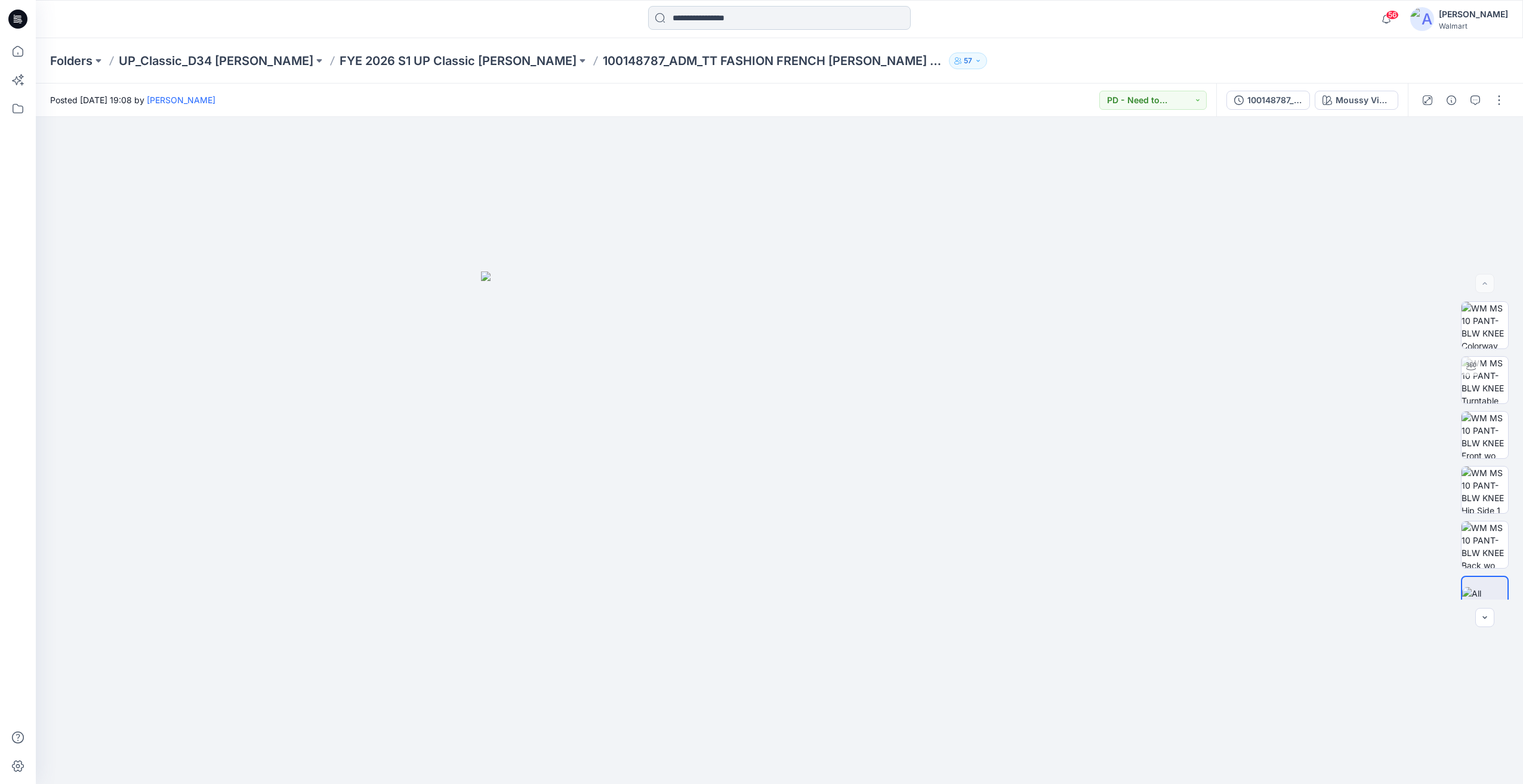
click at [719, 24] on input at bounding box center [779, 18] width 262 height 24
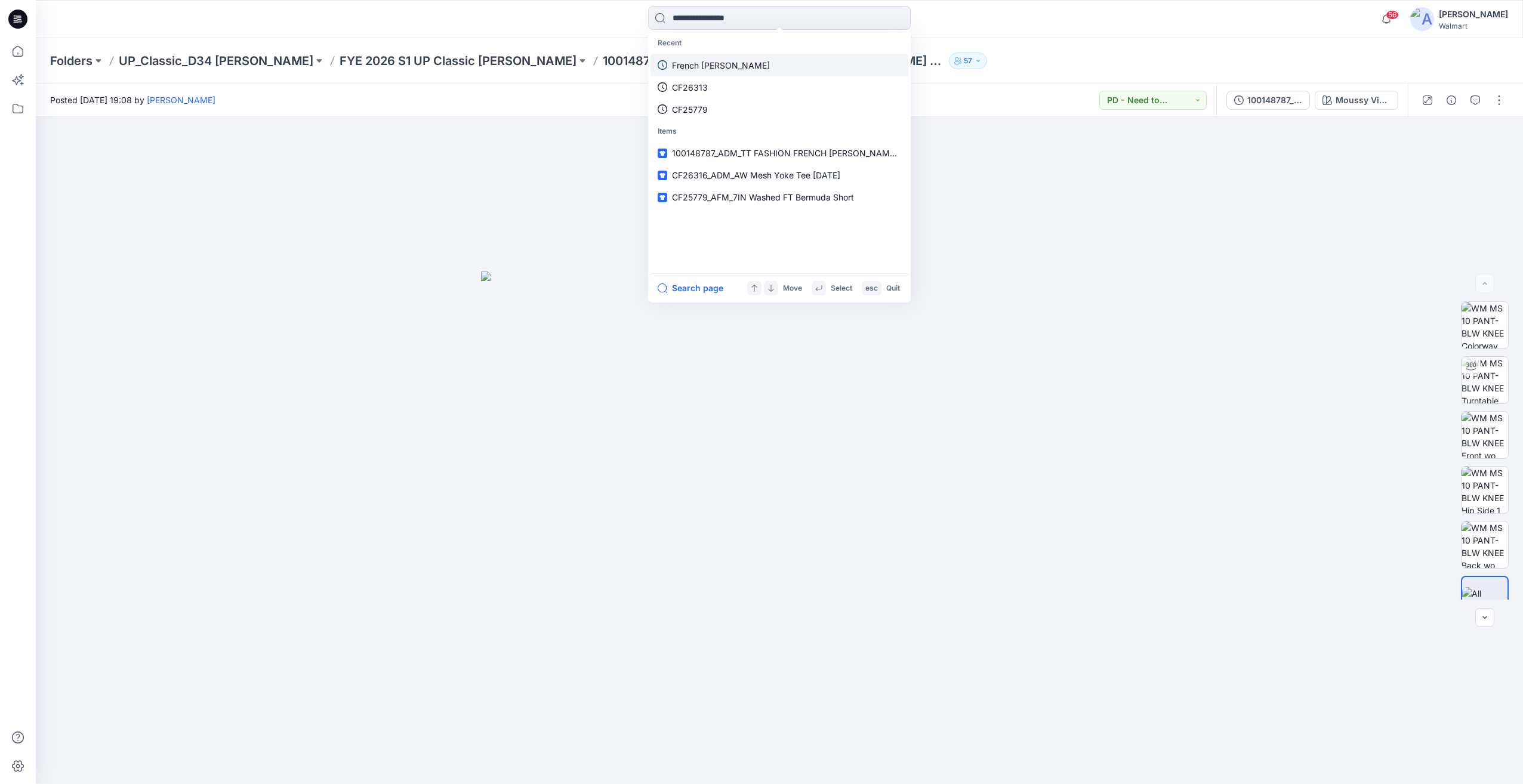
click at [712, 68] on p "French [PERSON_NAME]" at bounding box center [721, 65] width 98 height 13
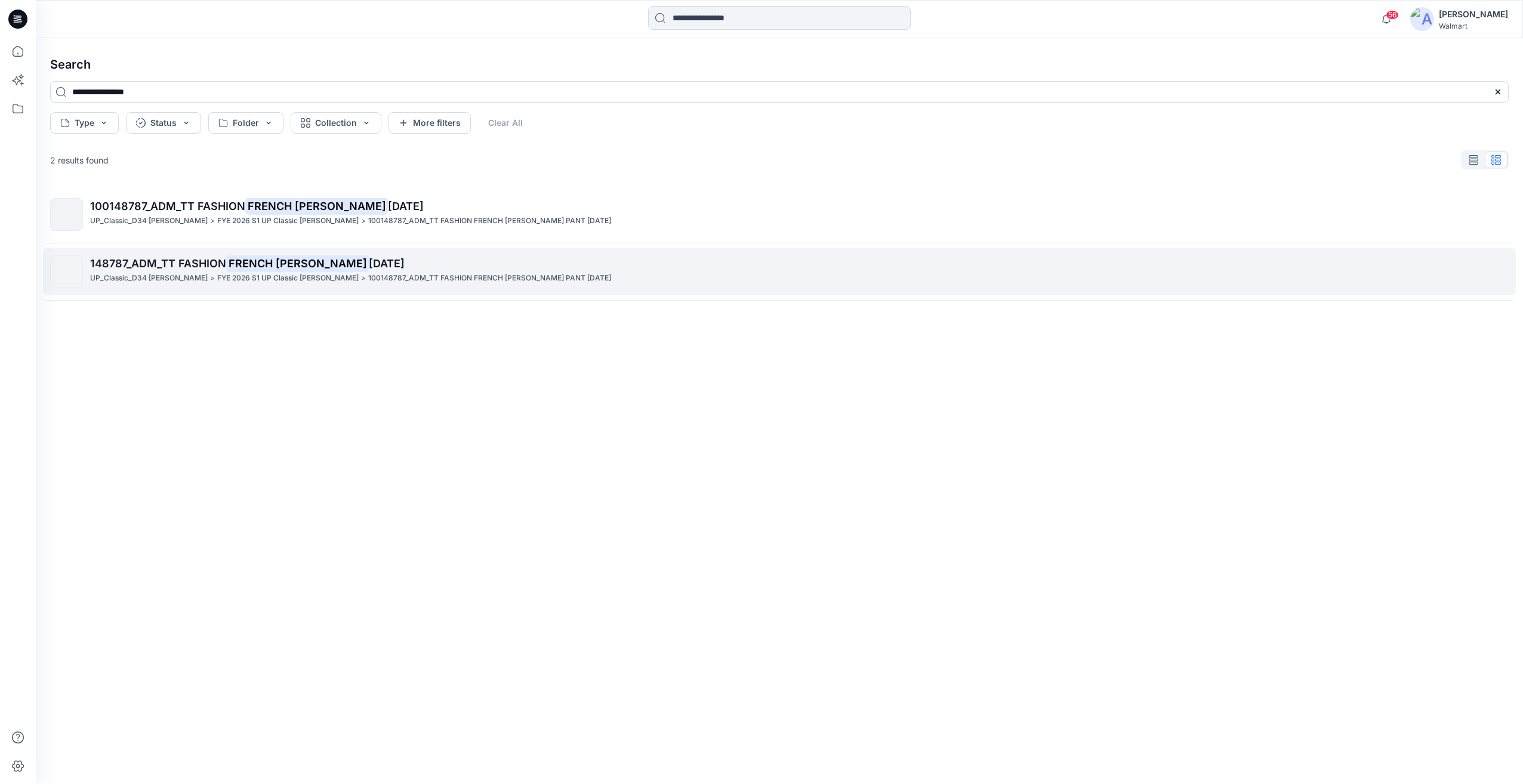
click at [335, 260] on mark "FRENCH [PERSON_NAME]" at bounding box center [297, 263] width 143 height 17
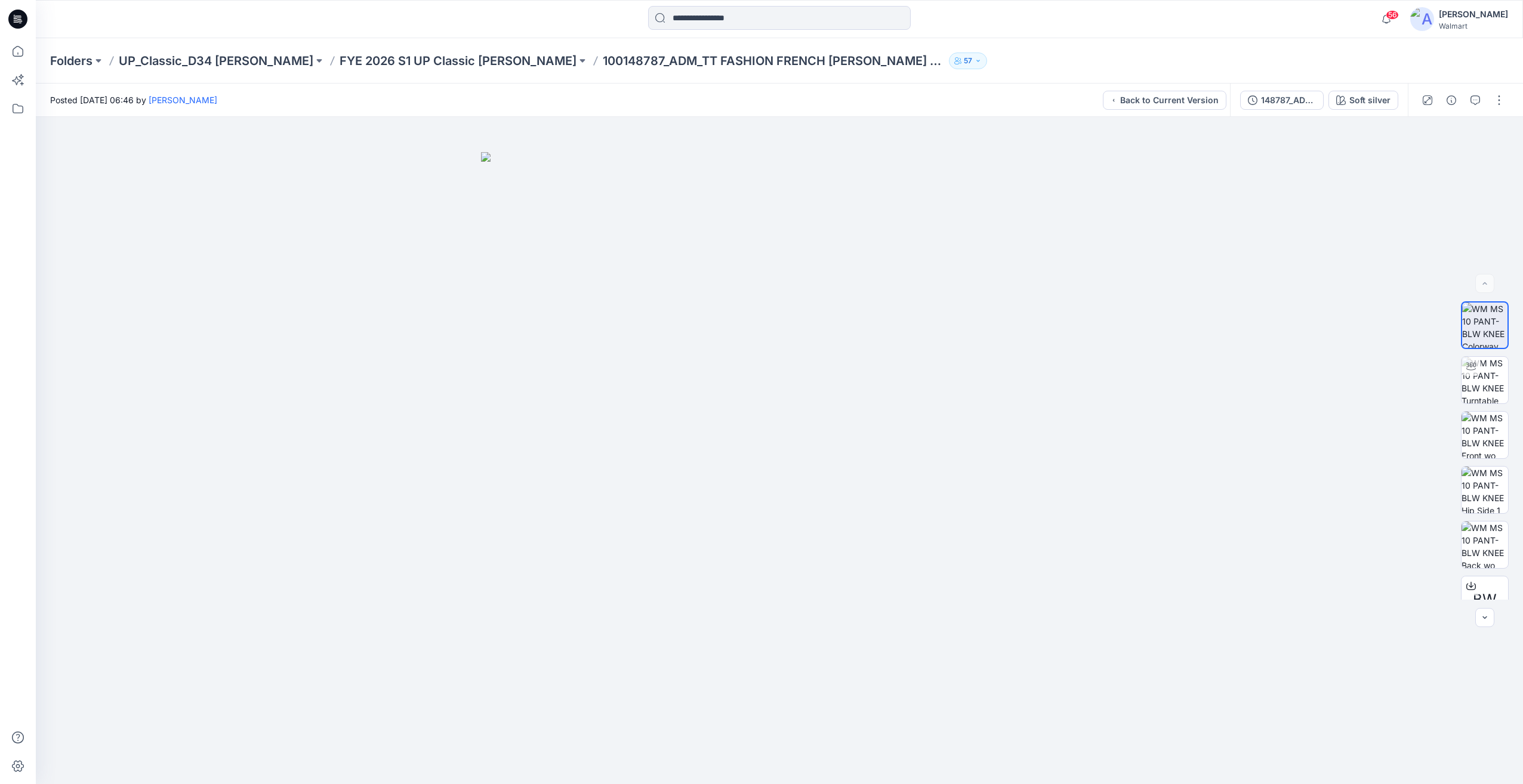
click at [16, 30] on icon at bounding box center [18, 19] width 19 height 38
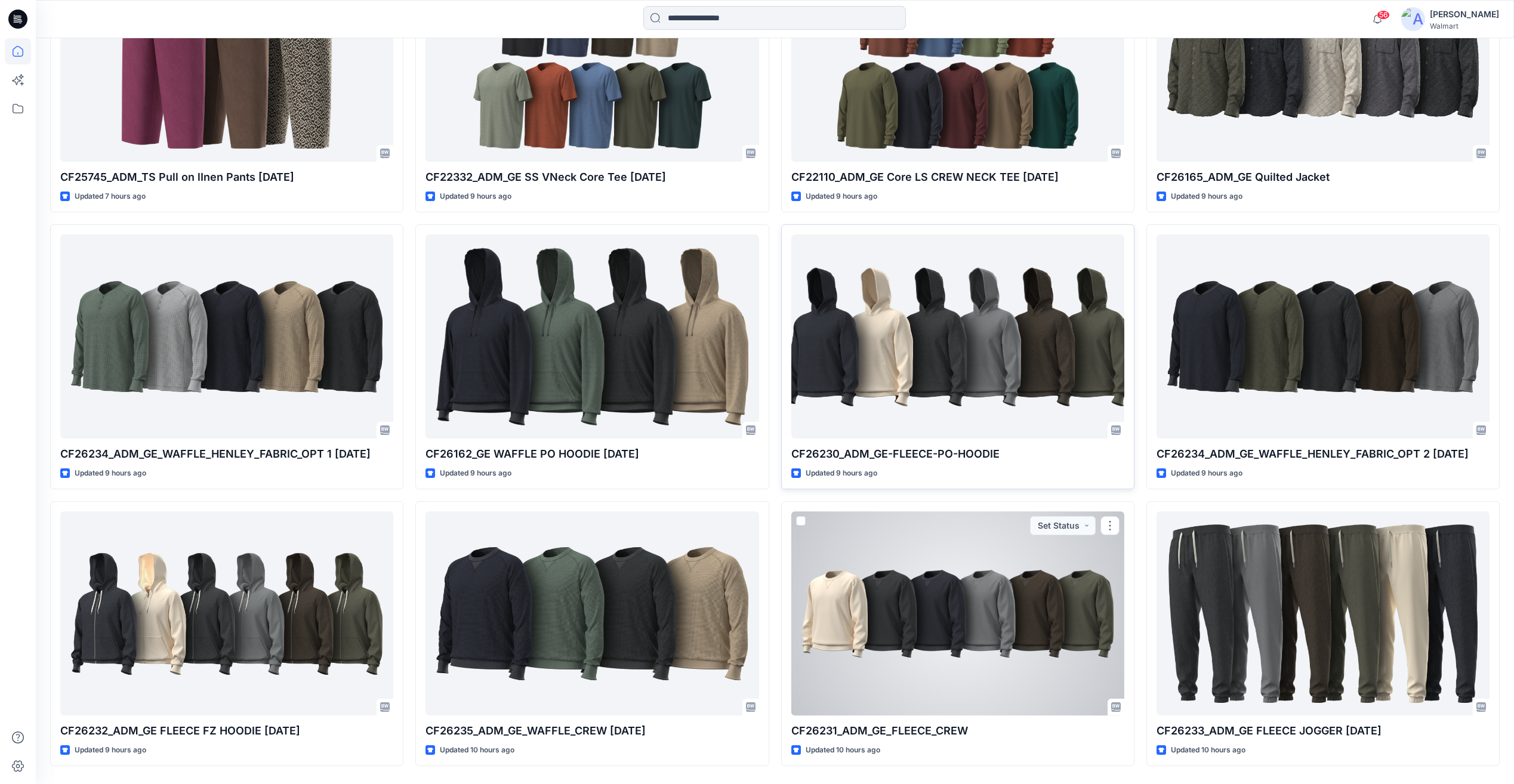
scroll to position [476, 0]
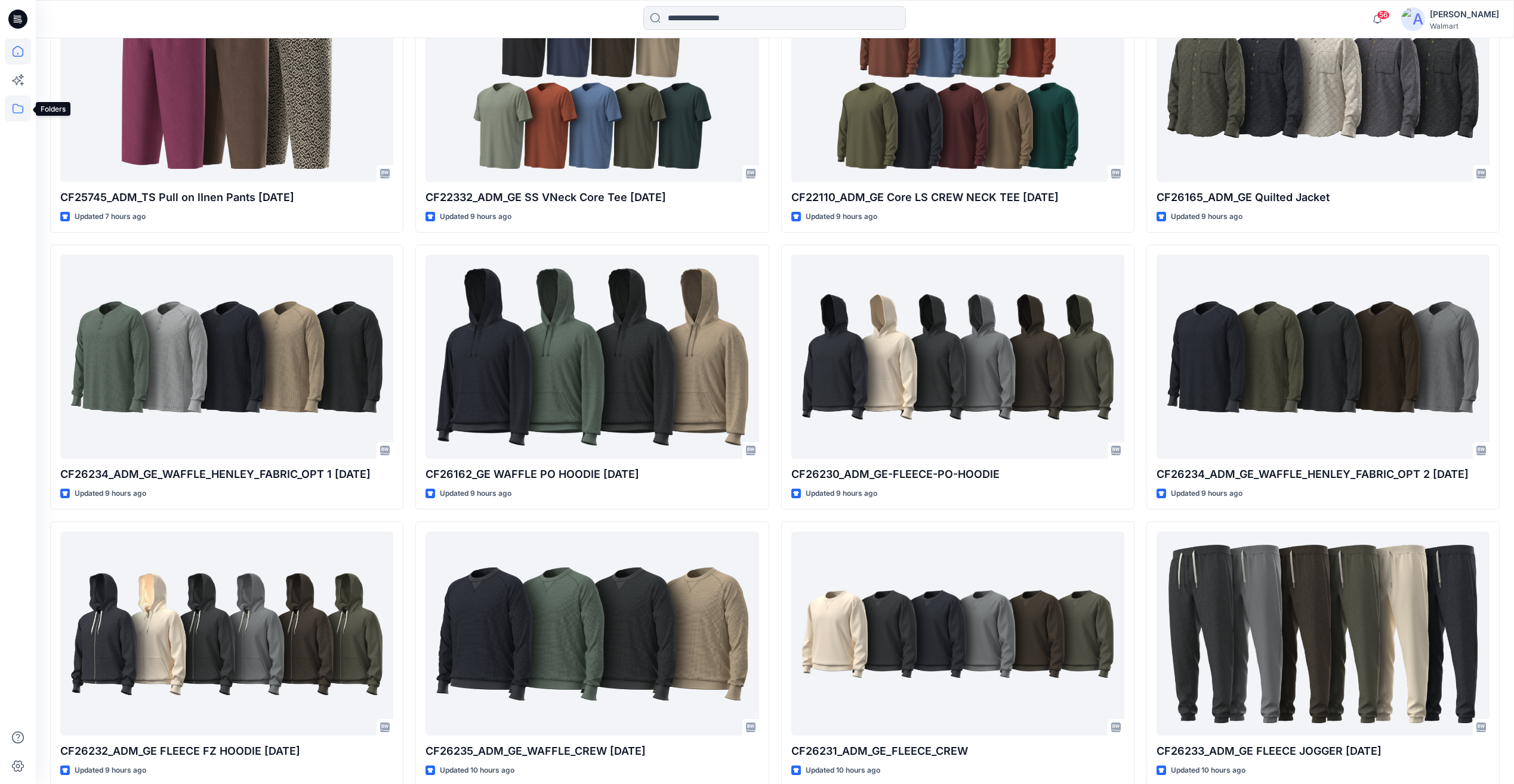
click at [18, 103] on icon at bounding box center [18, 108] width 26 height 26
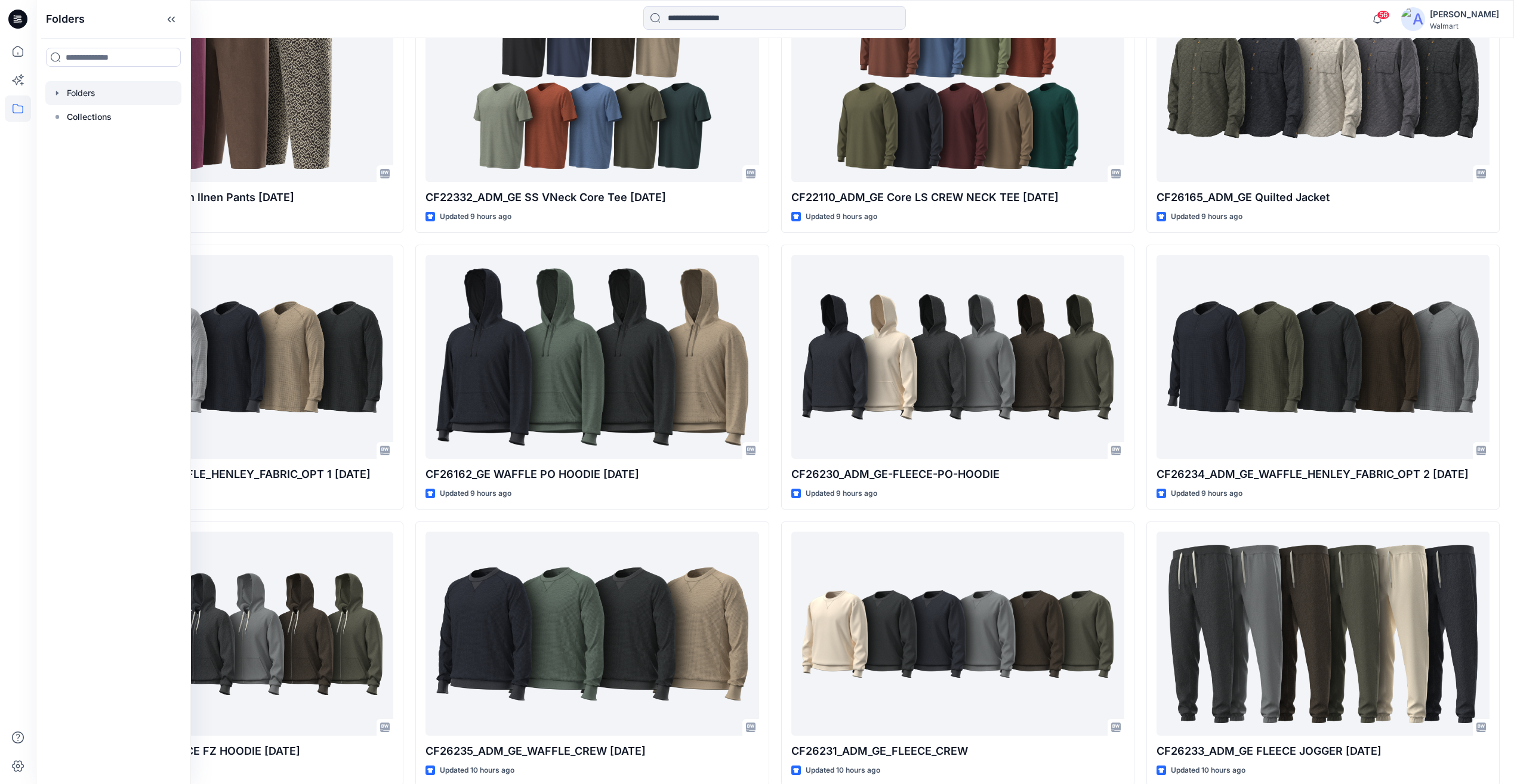
click at [103, 97] on div at bounding box center [113, 93] width 136 height 24
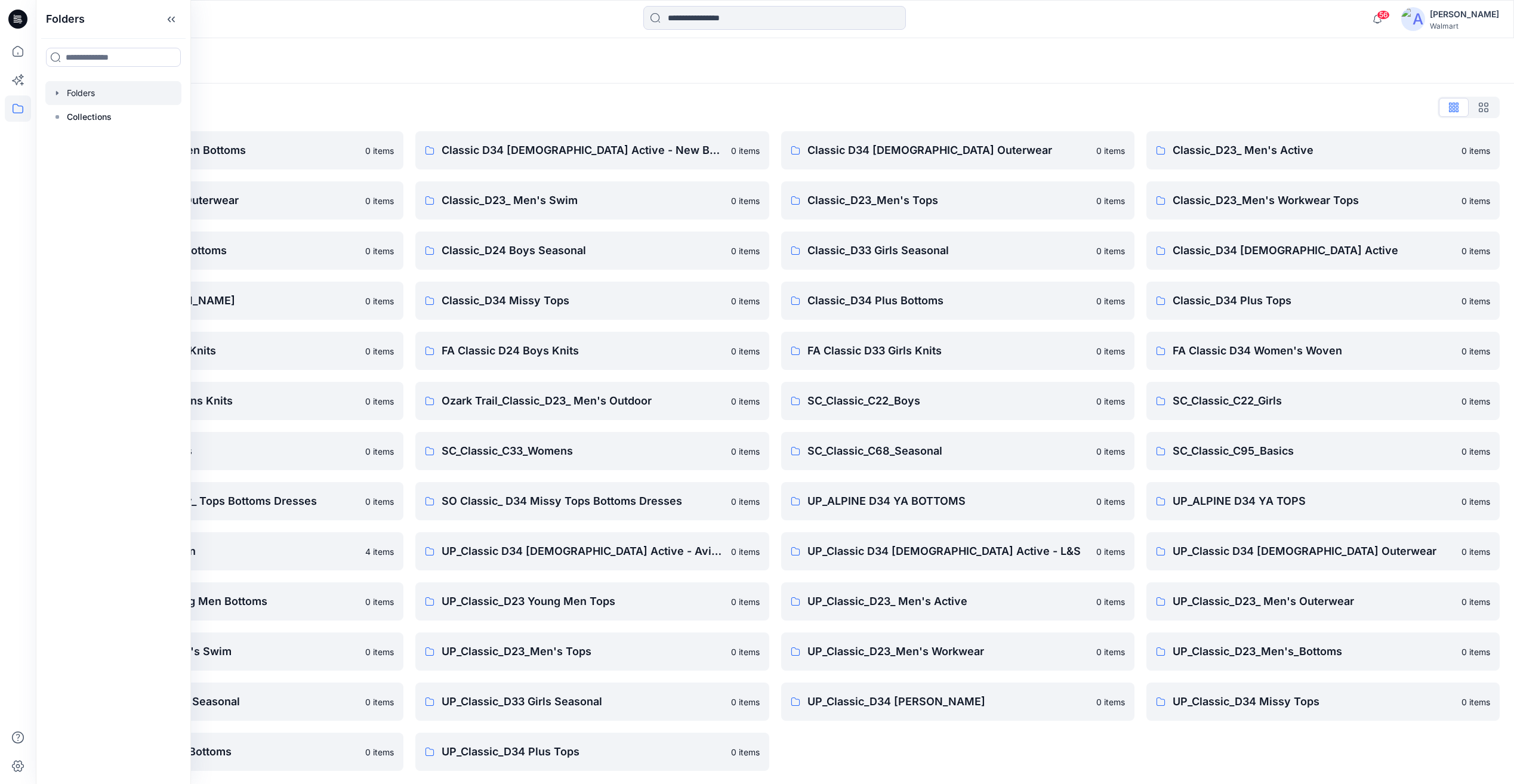
drag, startPoint x: 718, startPoint y: 107, endPoint x: 716, endPoint y: 114, distance: 7.3
click at [717, 110] on div "Folders List" at bounding box center [775, 107] width 1449 height 19
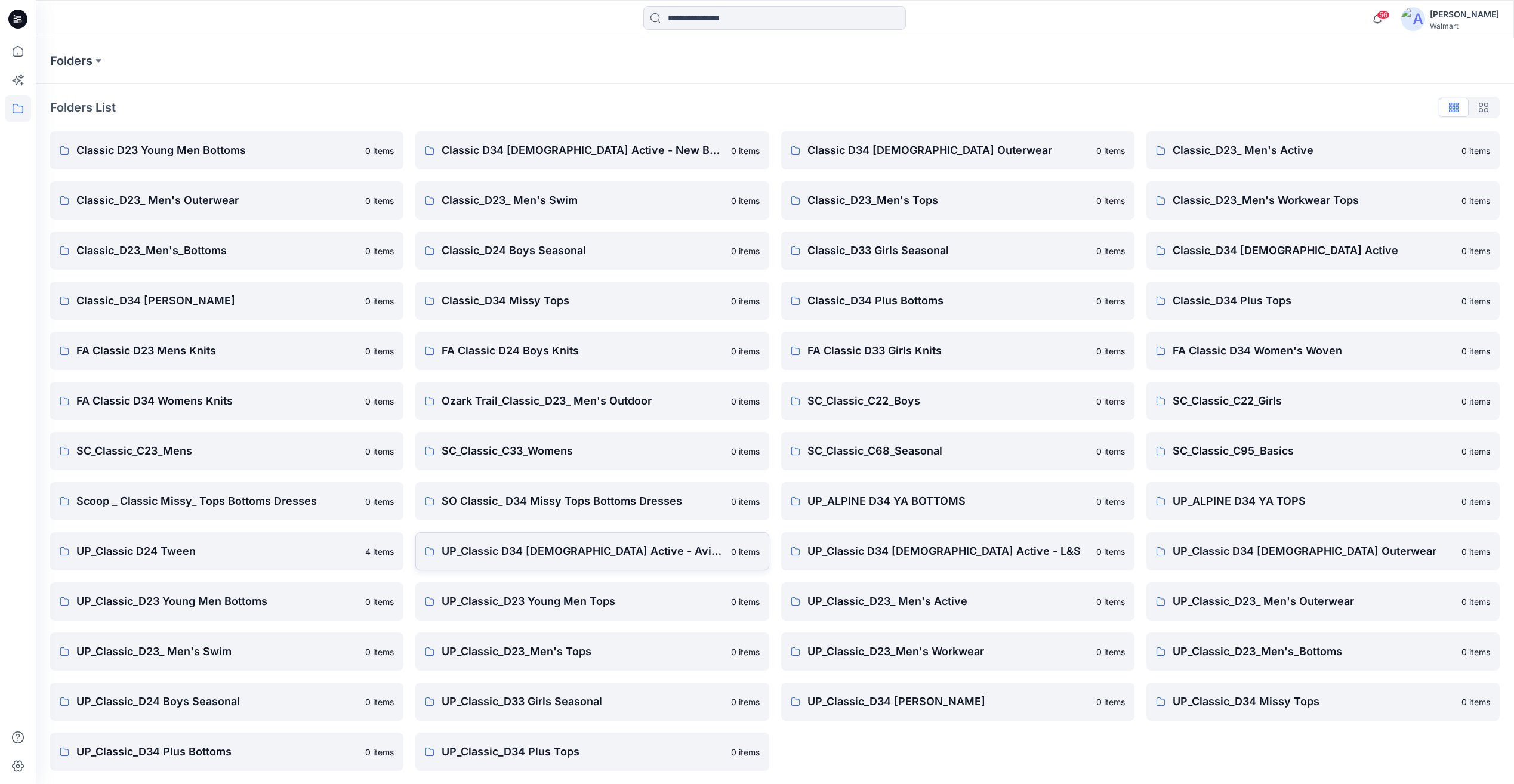
click at [606, 552] on p "UP_Classic D34 [DEMOGRAPHIC_DATA] Active - Avia & AW" at bounding box center [582, 551] width 282 height 17
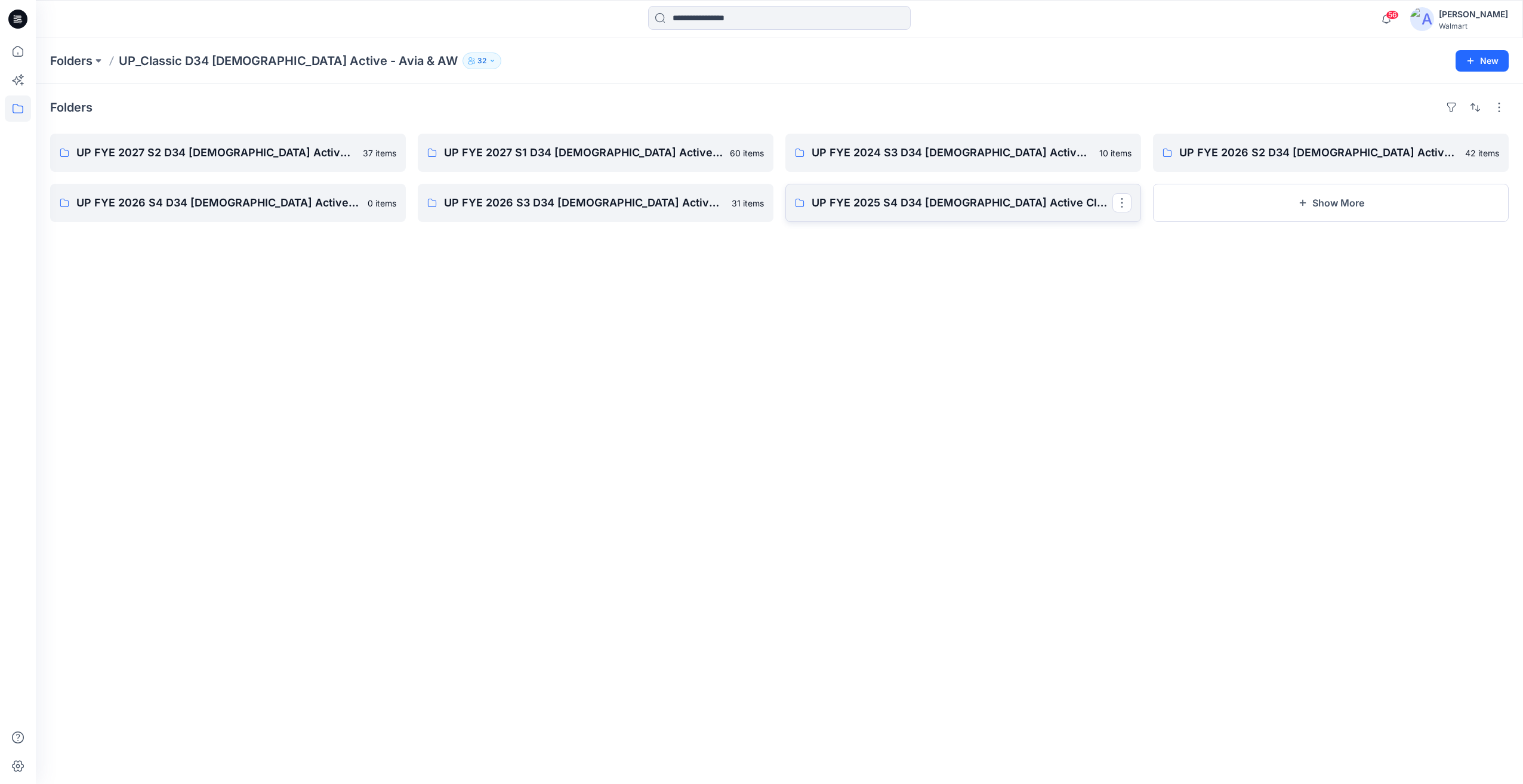
click at [868, 203] on p "UP FYE 2025 S4 D34 [DEMOGRAPHIC_DATA] Active Classic" at bounding box center [962, 203] width 301 height 17
click at [615, 203] on p "UP FYE 2026 S3 D34 [DEMOGRAPHIC_DATA] Active Classic" at bounding box center [594, 203] width 301 height 17
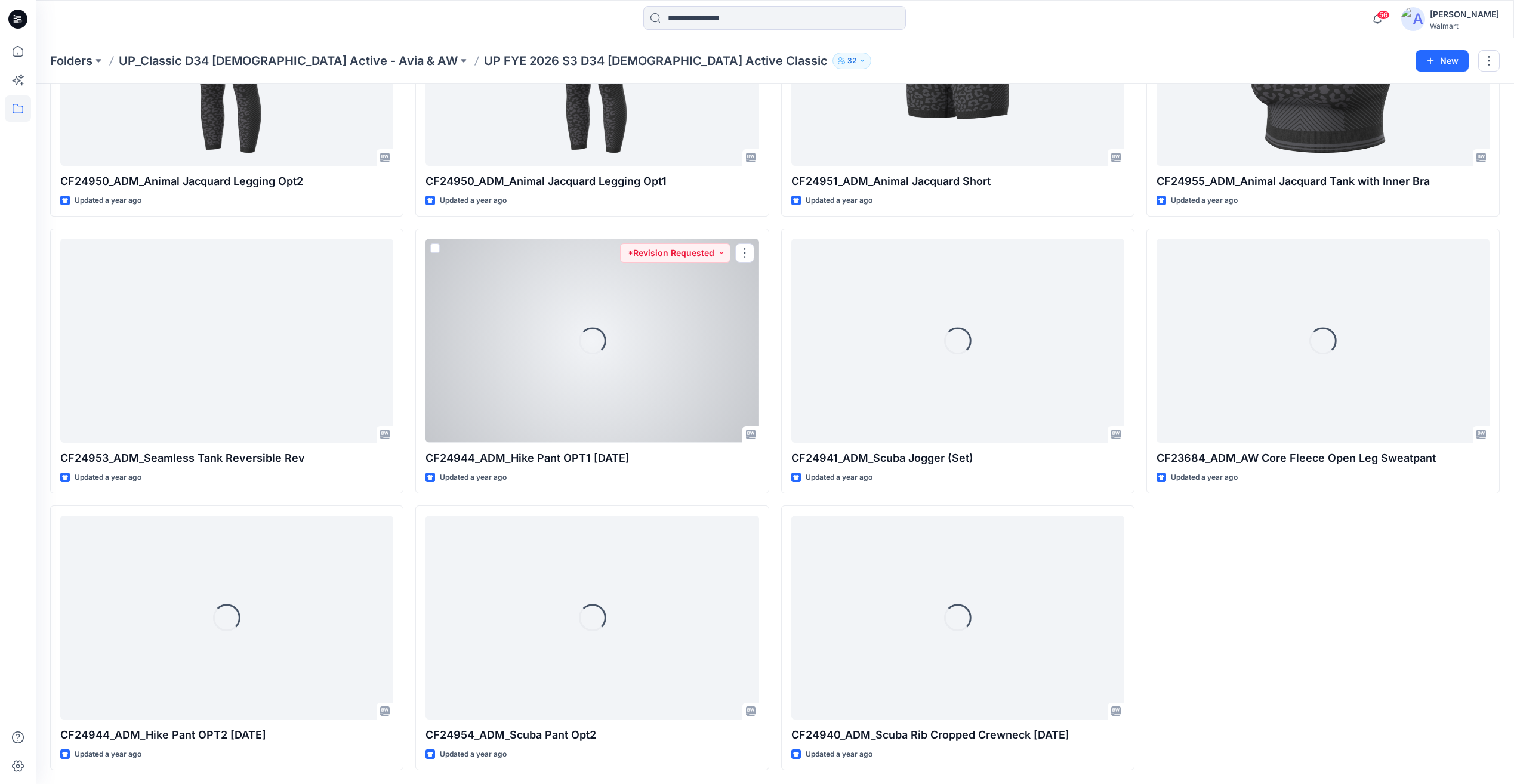
scroll to position [1567, 0]
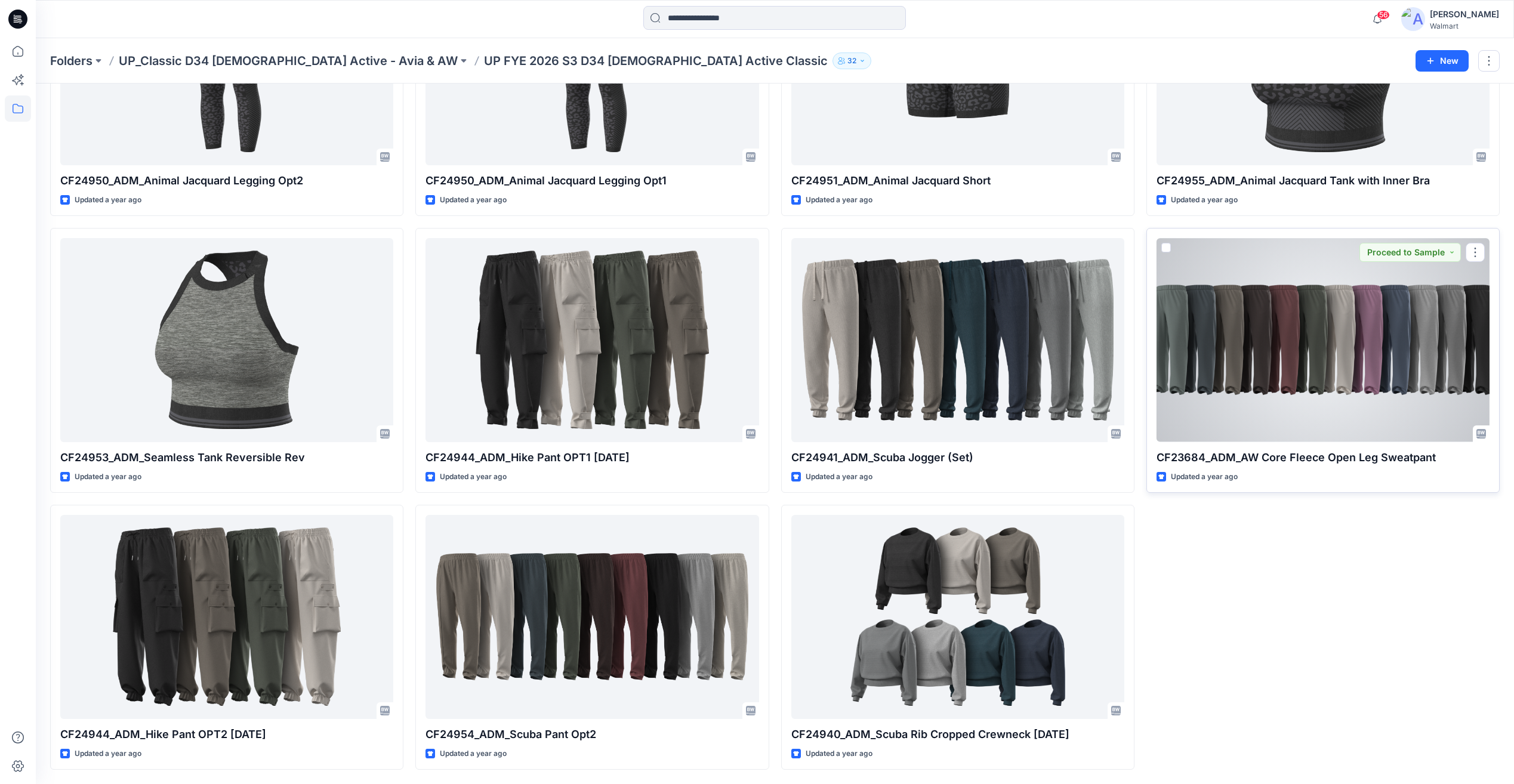
click at [1265, 328] on div at bounding box center [1323, 339] width 333 height 203
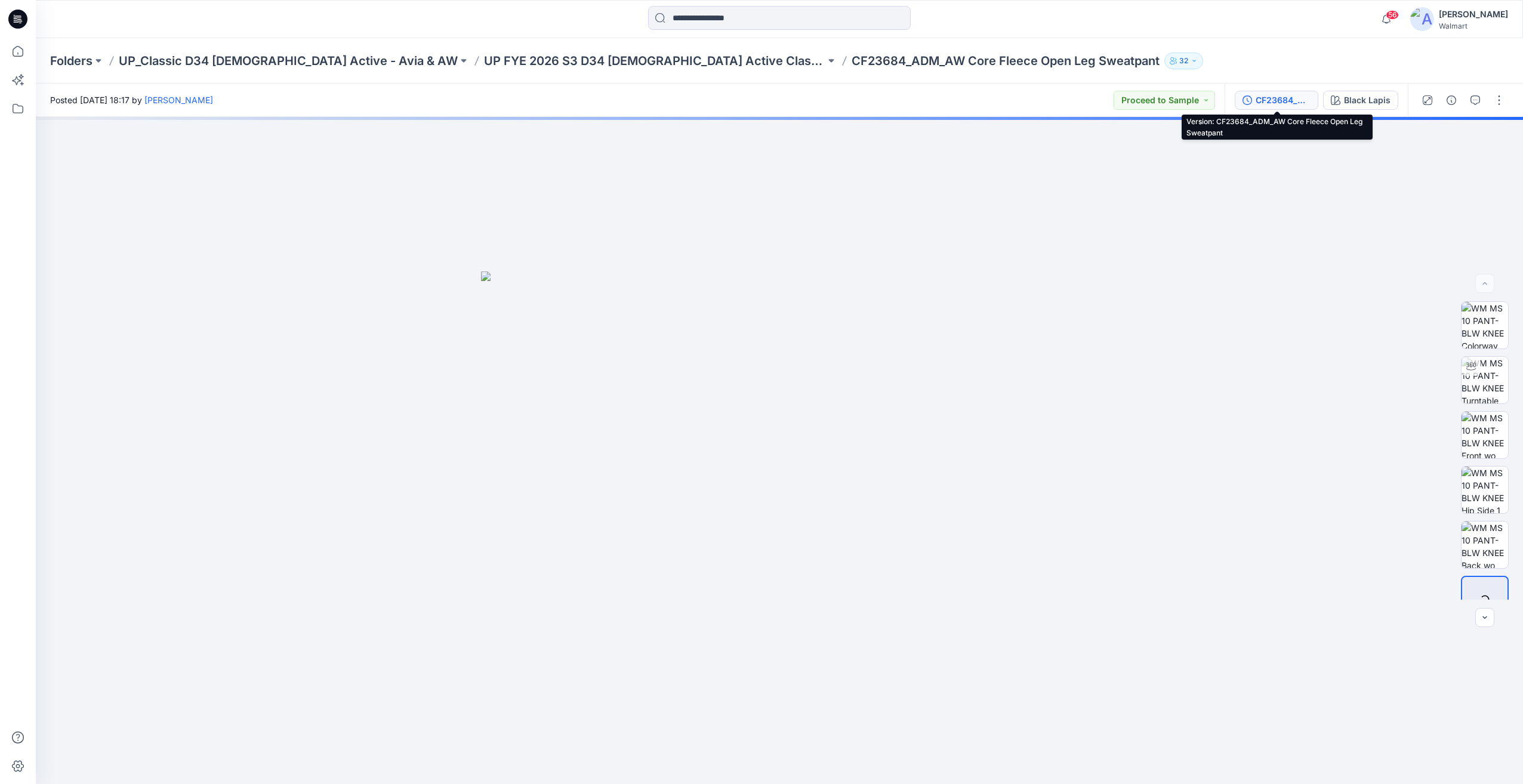
click at [1278, 98] on div "CF23684_ADM_AW Core Fleece Open Leg Sweatpant" at bounding box center [1282, 100] width 55 height 13
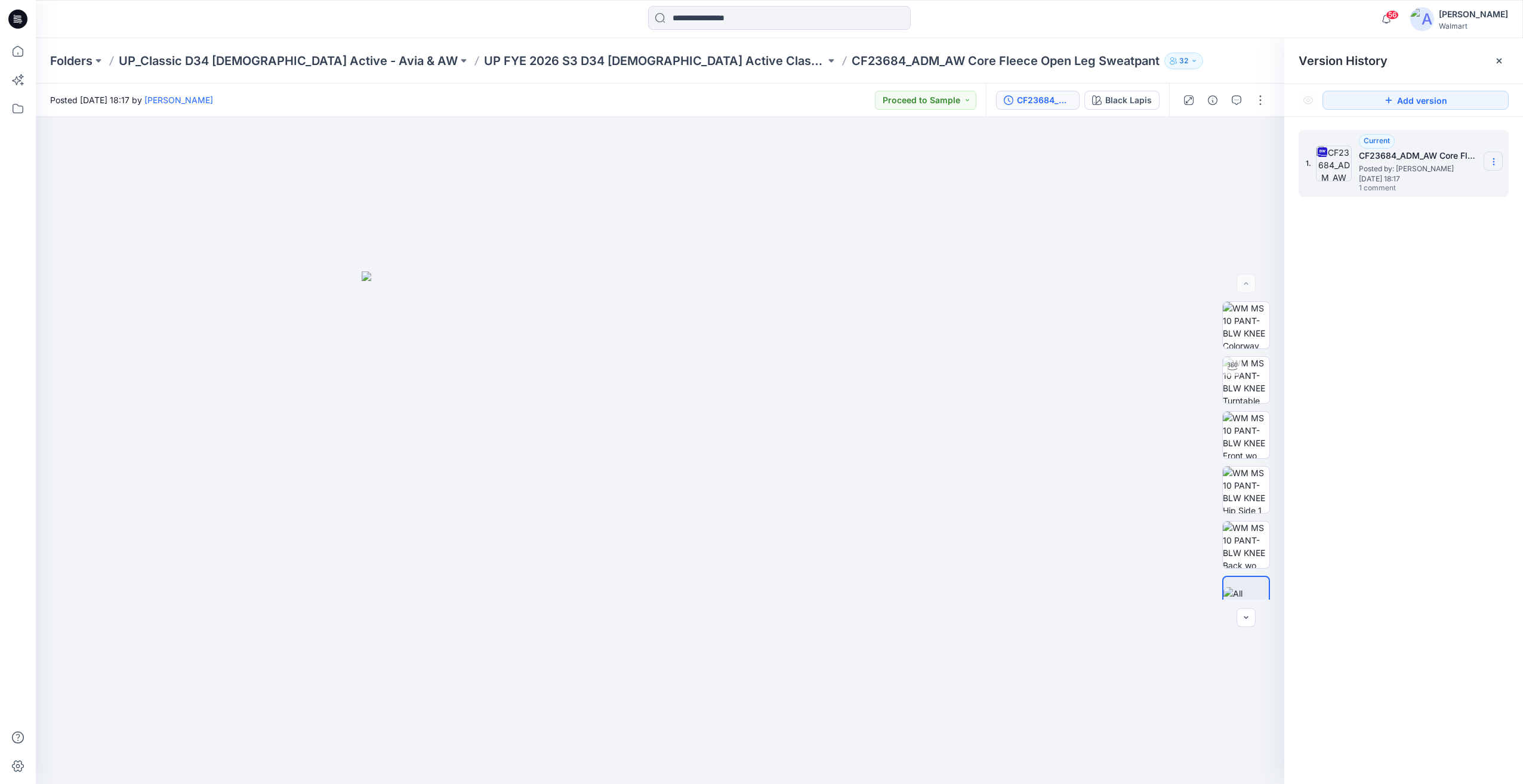
click at [1495, 165] on icon at bounding box center [1494, 162] width 9 height 9
click at [1451, 182] on span "Download Source BW File" at bounding box center [1433, 185] width 100 height 14
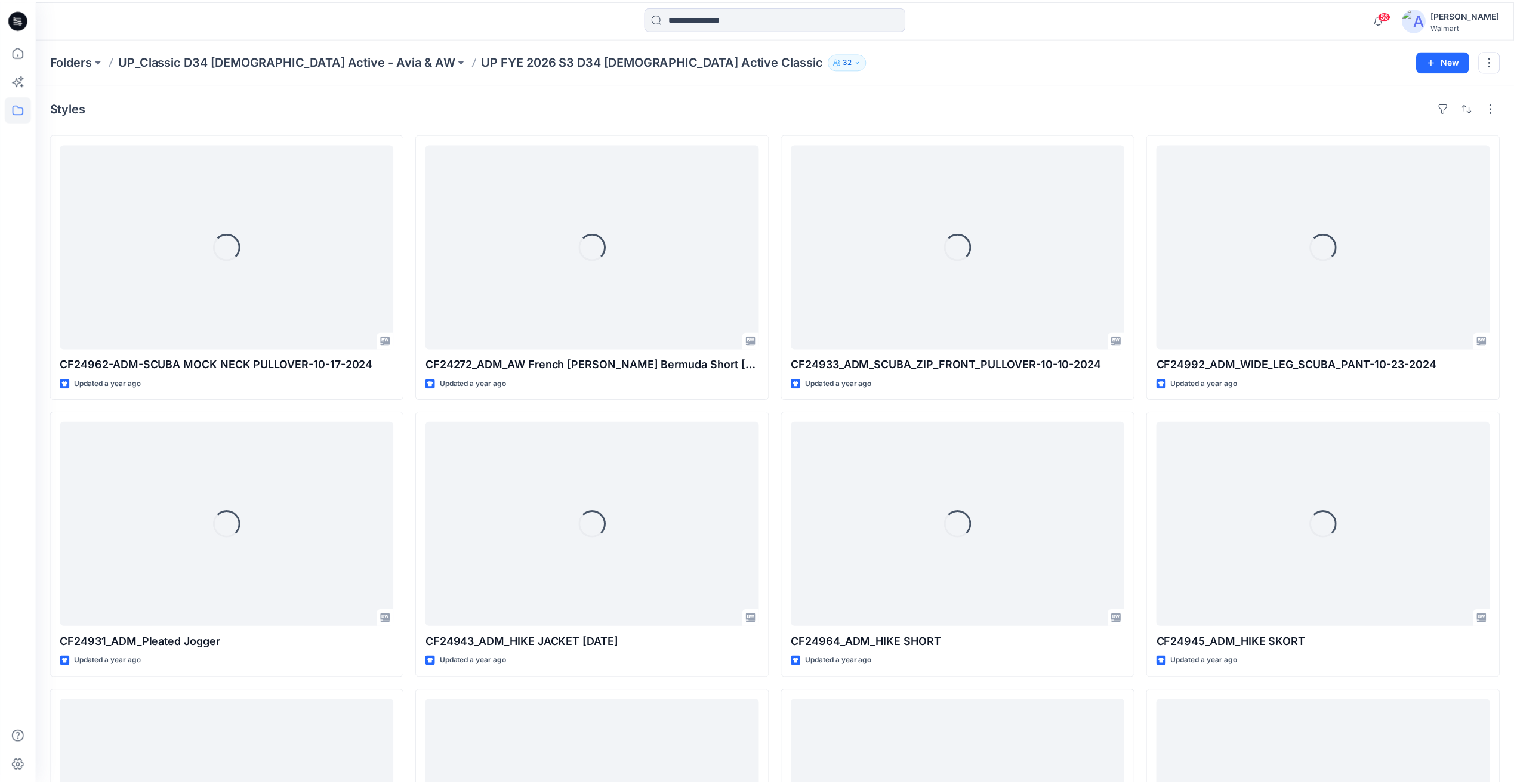
scroll to position [1567, 0]
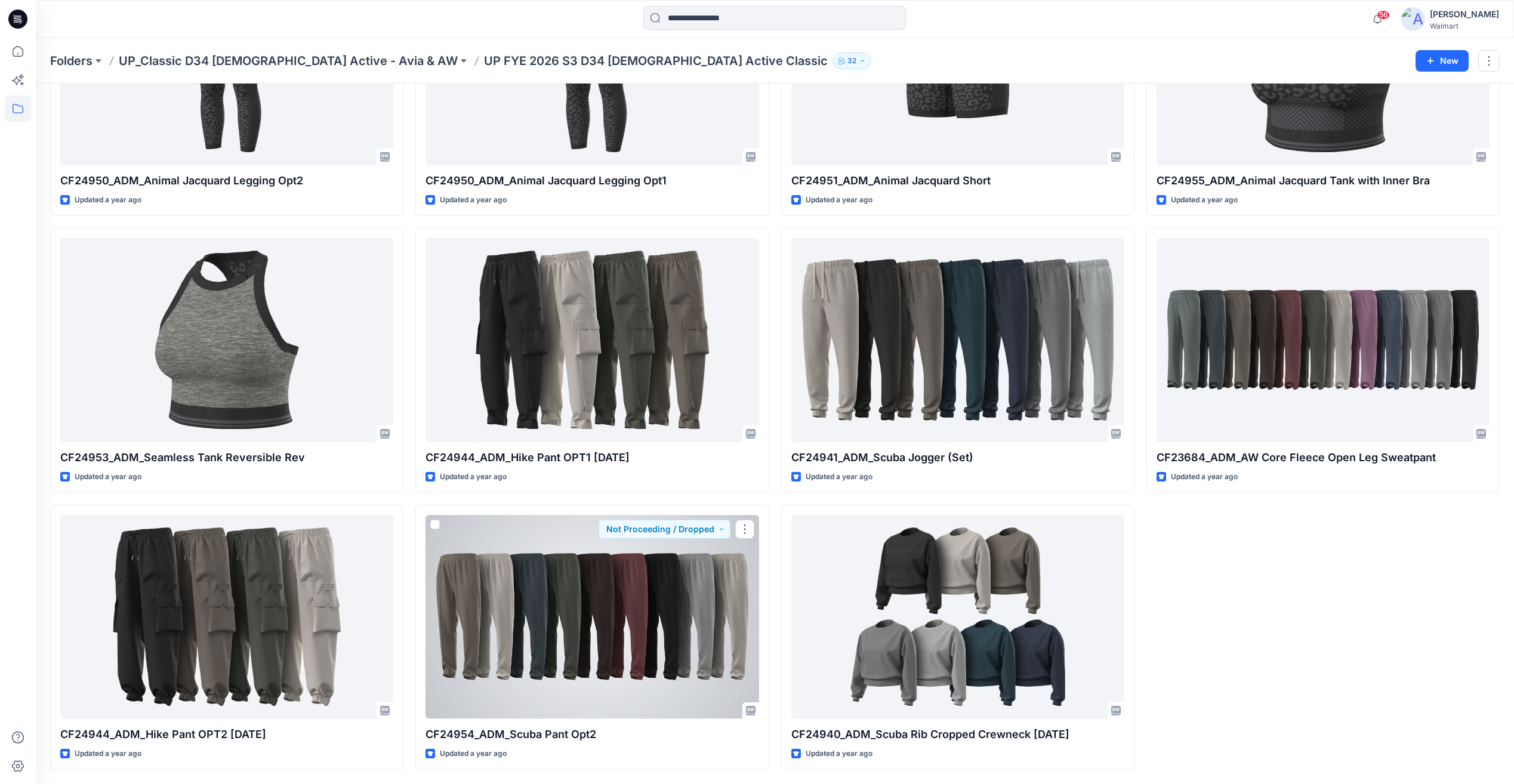
drag, startPoint x: 650, startPoint y: 614, endPoint x: 644, endPoint y: 613, distance: 6.1
click at [650, 614] on div at bounding box center [591, 616] width 333 height 203
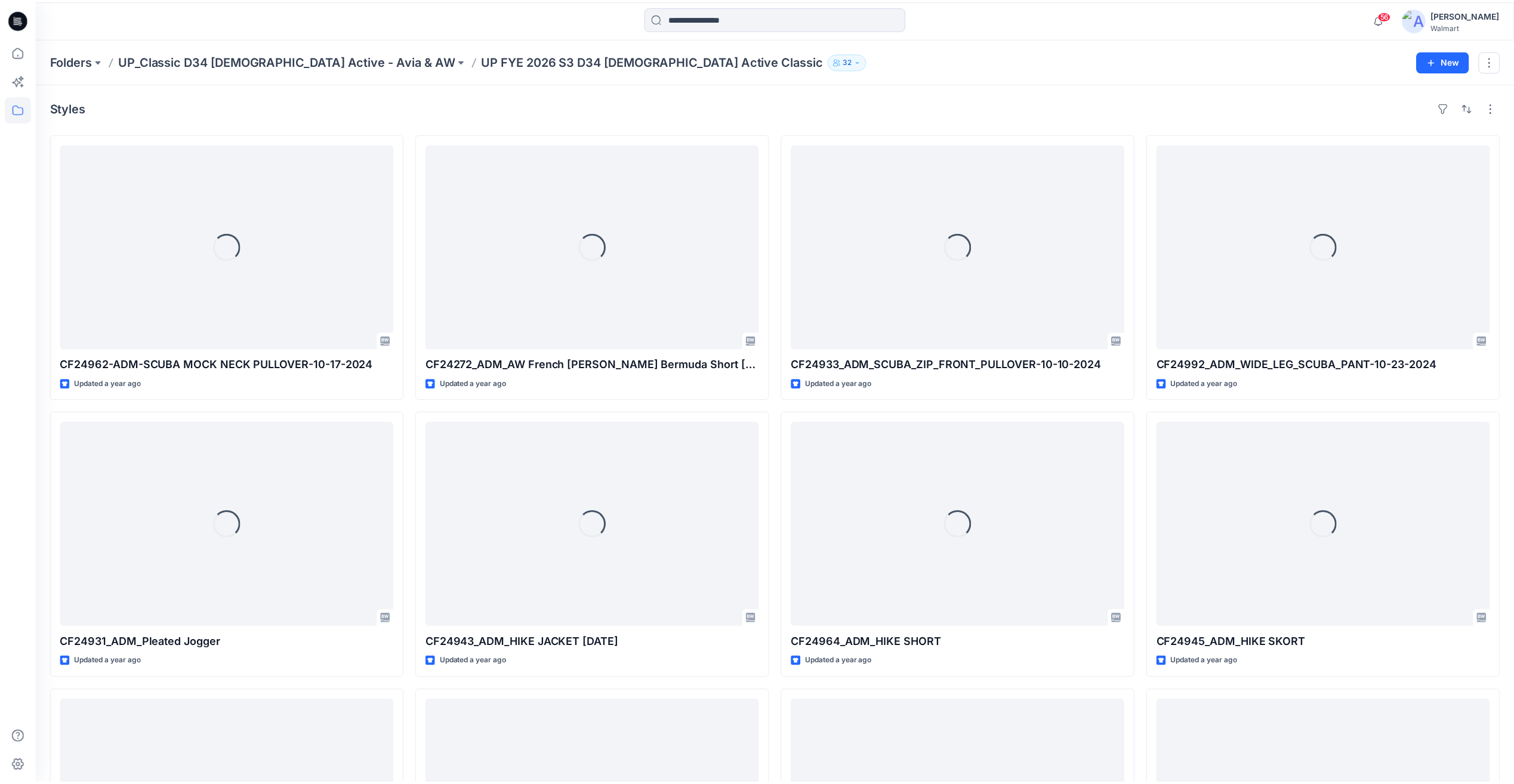
scroll to position [1567, 0]
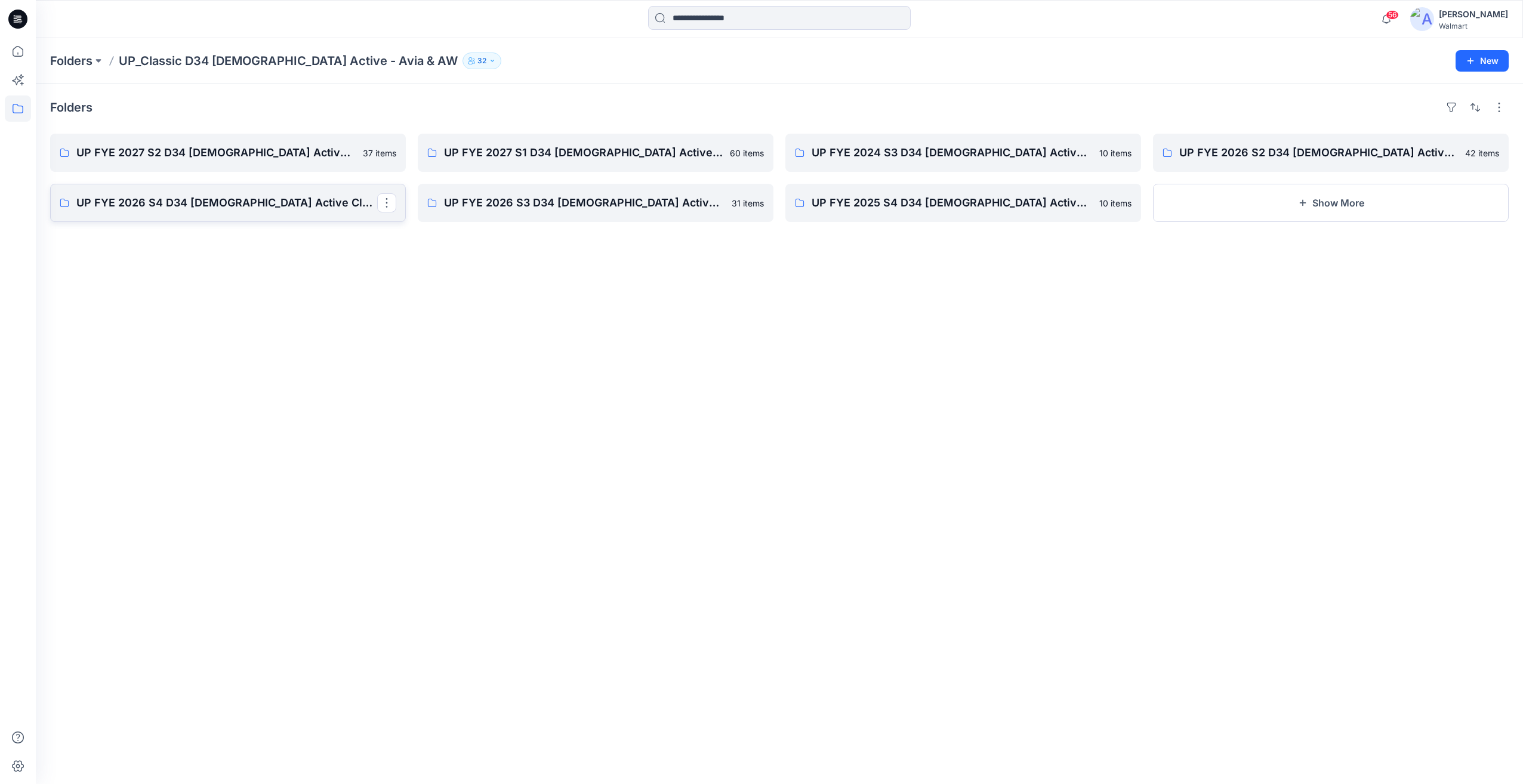
click at [276, 206] on p "UP FYE 2026 S4 D34 [DEMOGRAPHIC_DATA] Active Classic" at bounding box center [226, 203] width 301 height 17
click at [1241, 155] on p "UP FYE 2026 S2 D34 [DEMOGRAPHIC_DATA] Active Classic" at bounding box center [1329, 153] width 301 height 17
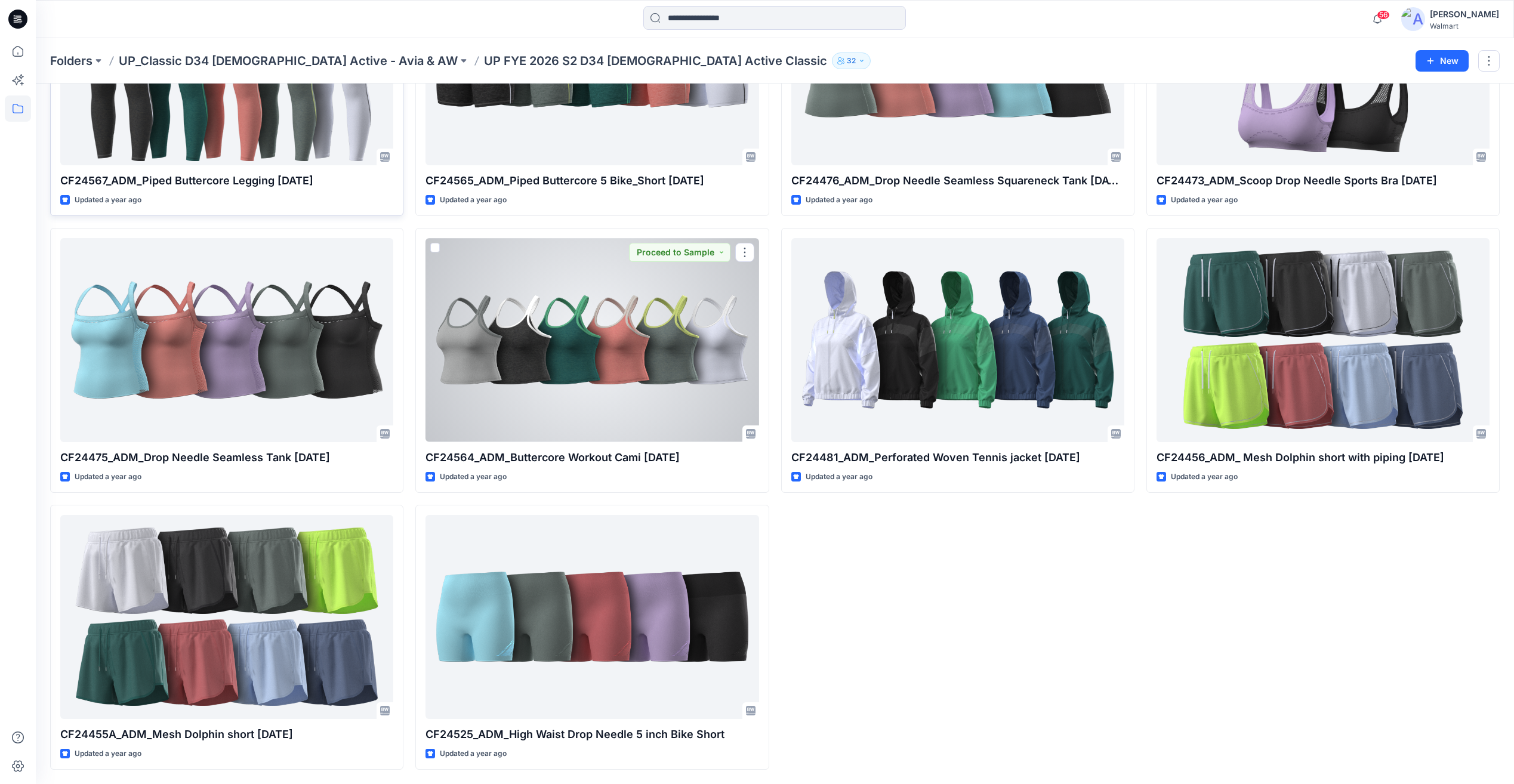
scroll to position [2338, 0]
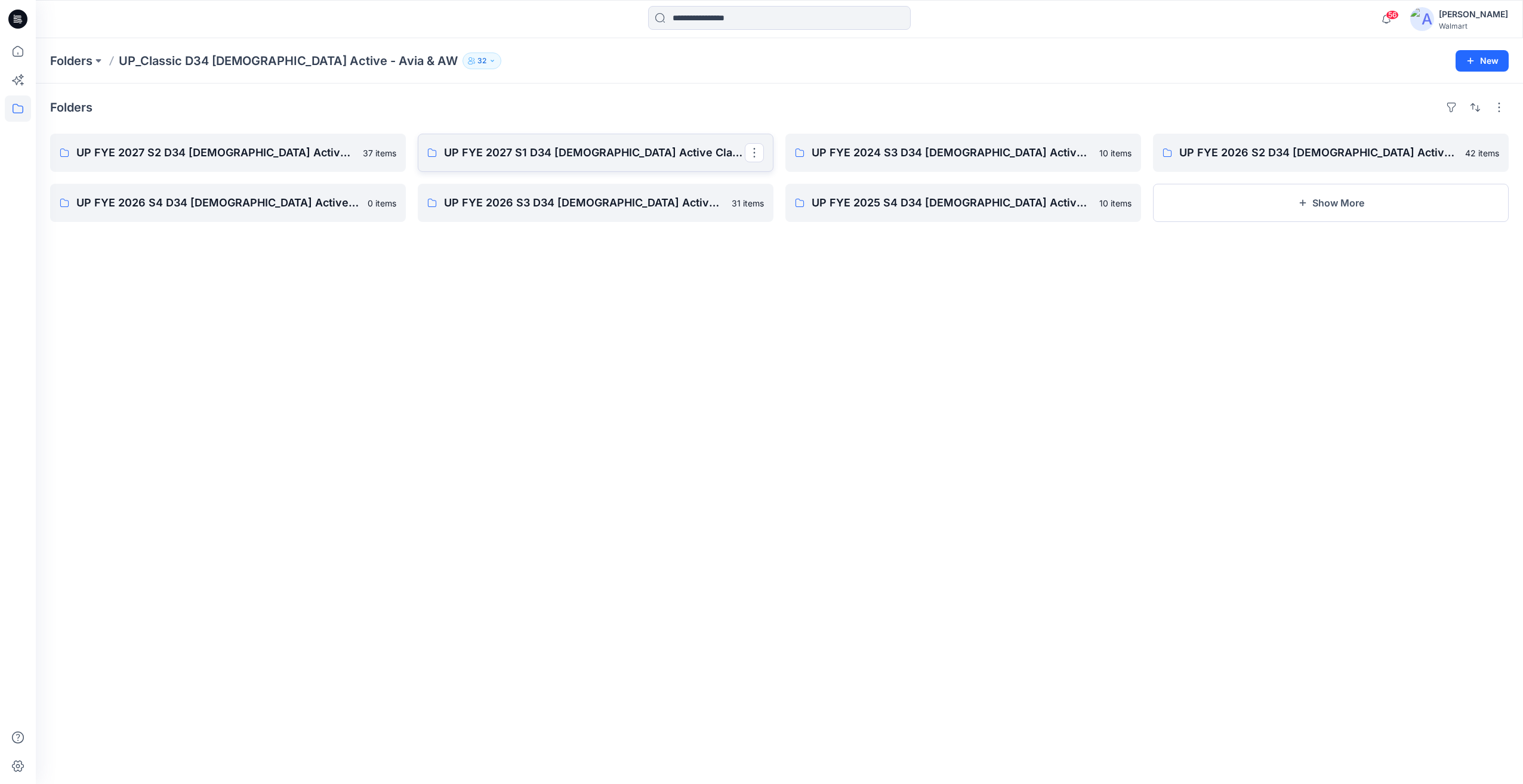
click at [586, 151] on p "UP FYE 2027 S1 D34 [DEMOGRAPHIC_DATA] Active Classic" at bounding box center [594, 153] width 301 height 17
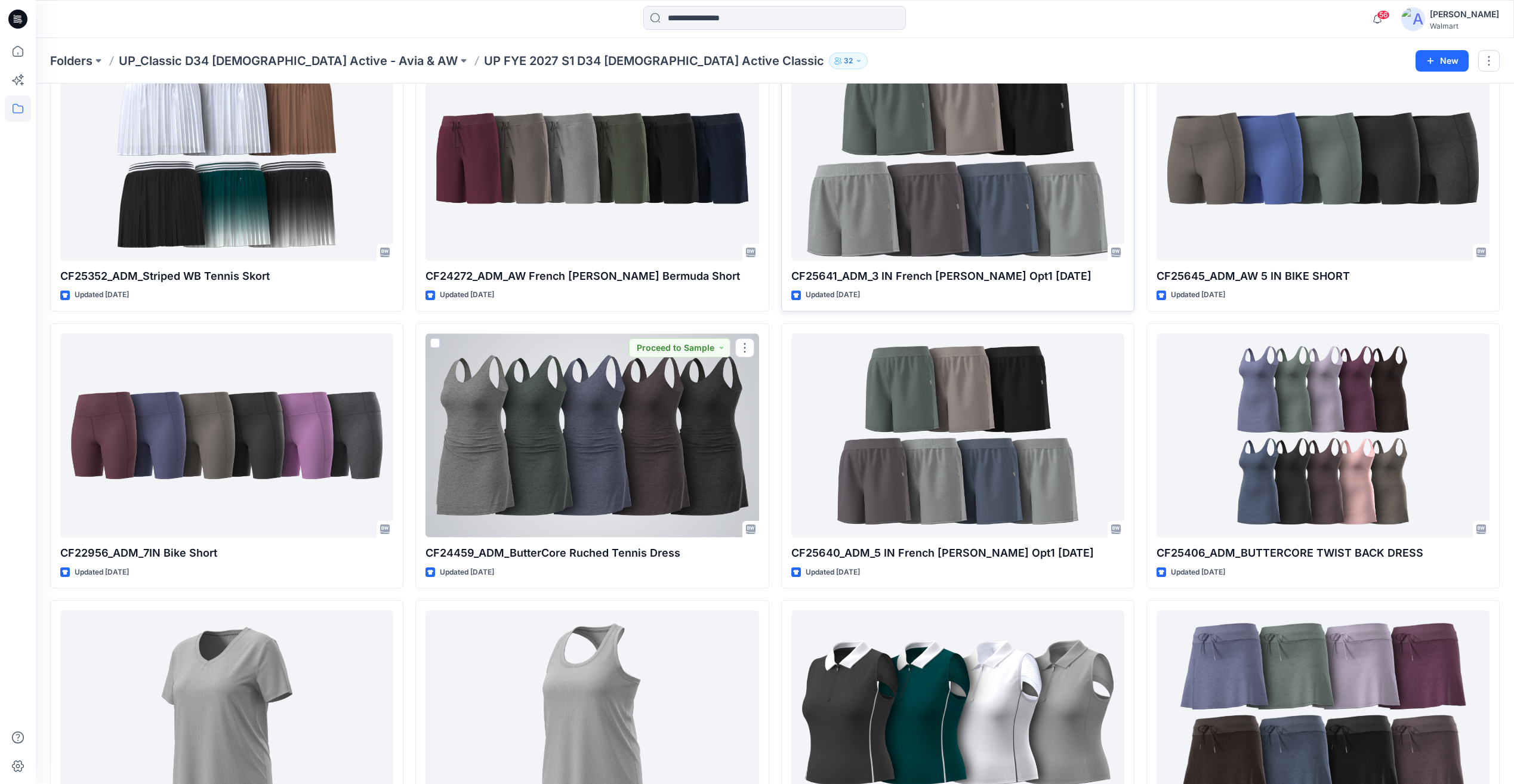
scroll to position [581, 0]
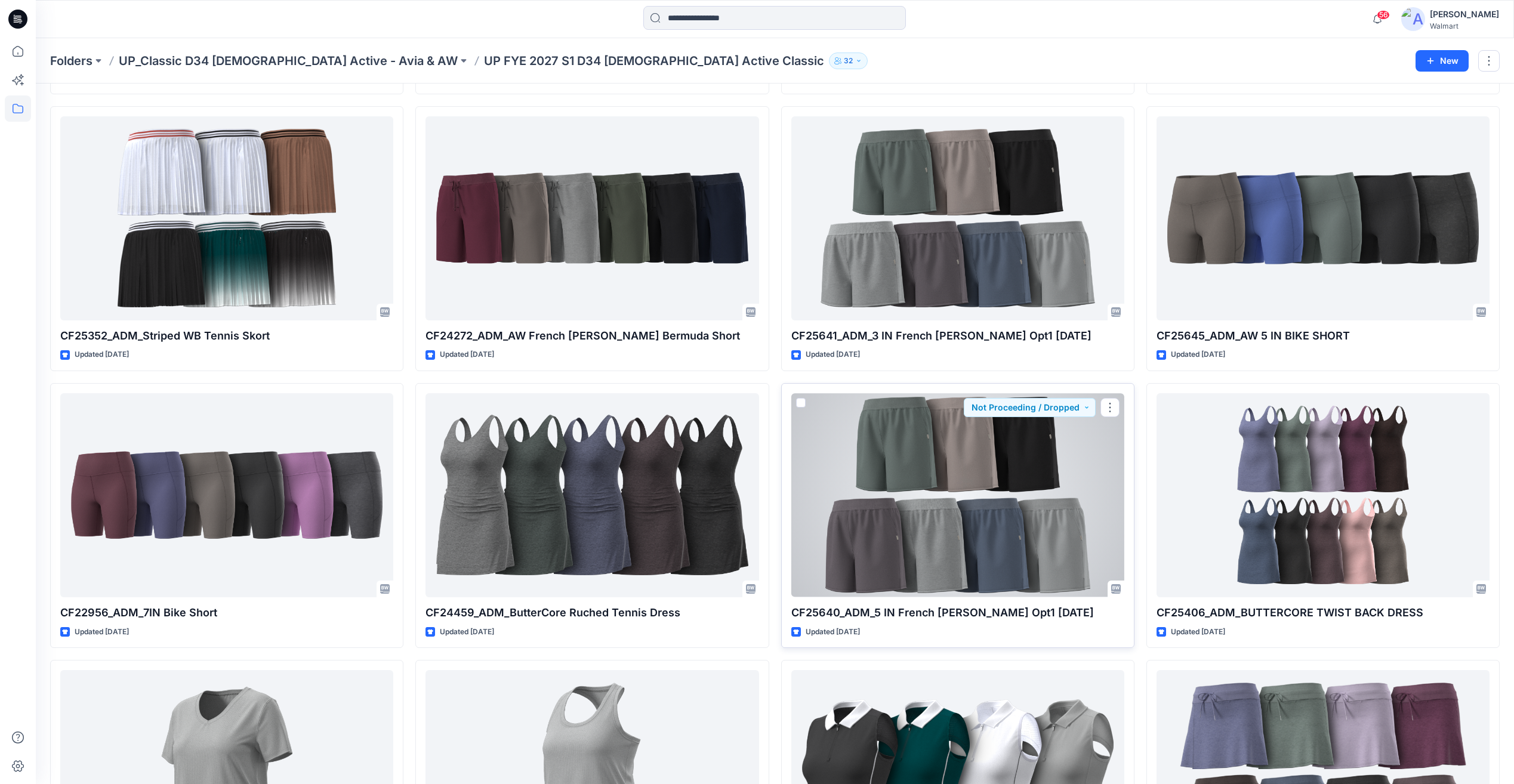
click at [922, 448] on div at bounding box center [958, 495] width 333 height 203
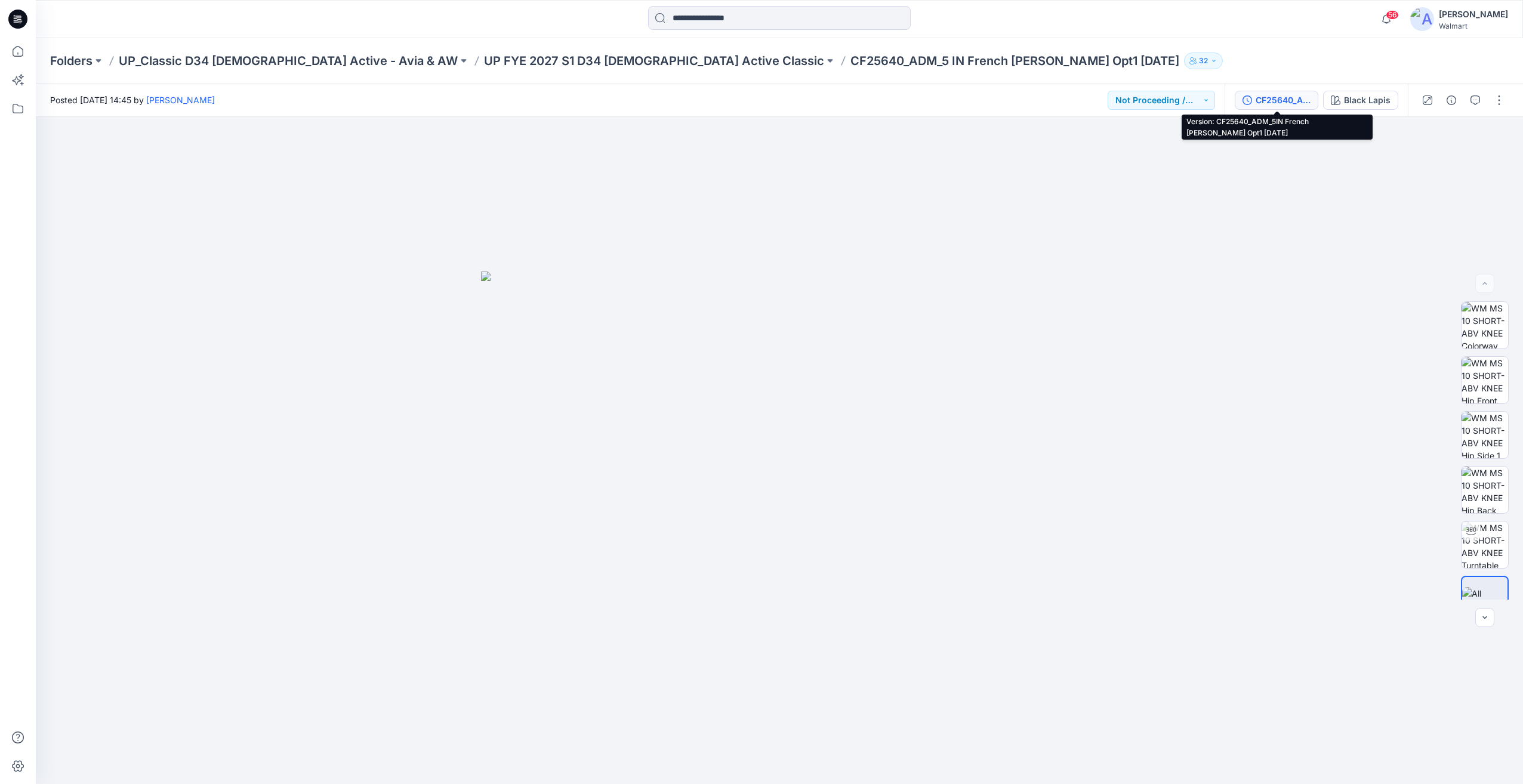
click at [1276, 104] on div "CF25640_ADM_5IN French [PERSON_NAME] Opt1 [DATE]" at bounding box center [1282, 100] width 55 height 13
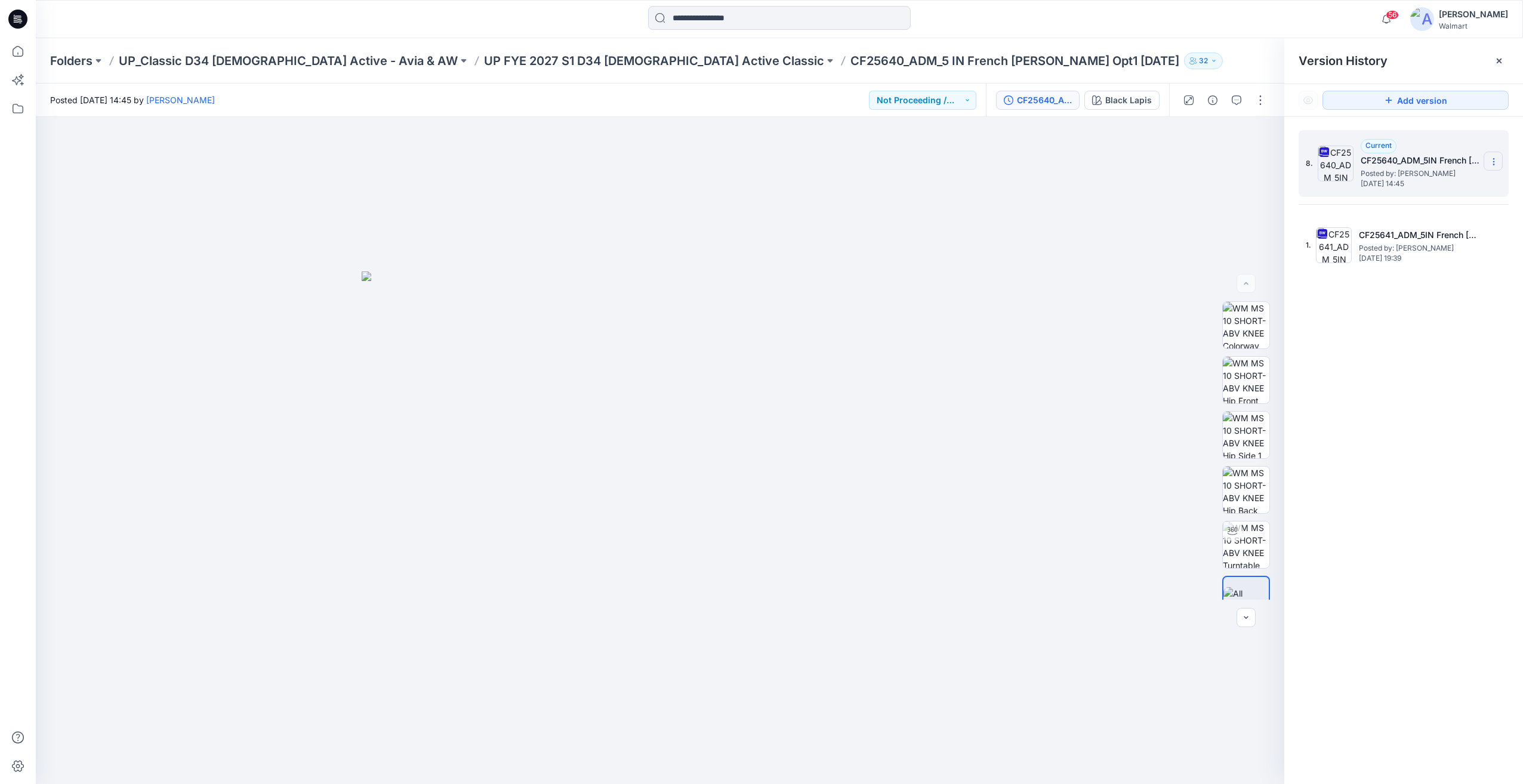
click at [1495, 162] on icon at bounding box center [1494, 162] width 9 height 9
click at [1430, 184] on span "Download Source BW File" at bounding box center [1433, 185] width 100 height 14
drag, startPoint x: 950, startPoint y: 444, endPoint x: 935, endPoint y: 431, distance: 19.8
click at [950, 444] on img at bounding box center [660, 528] width 597 height 512
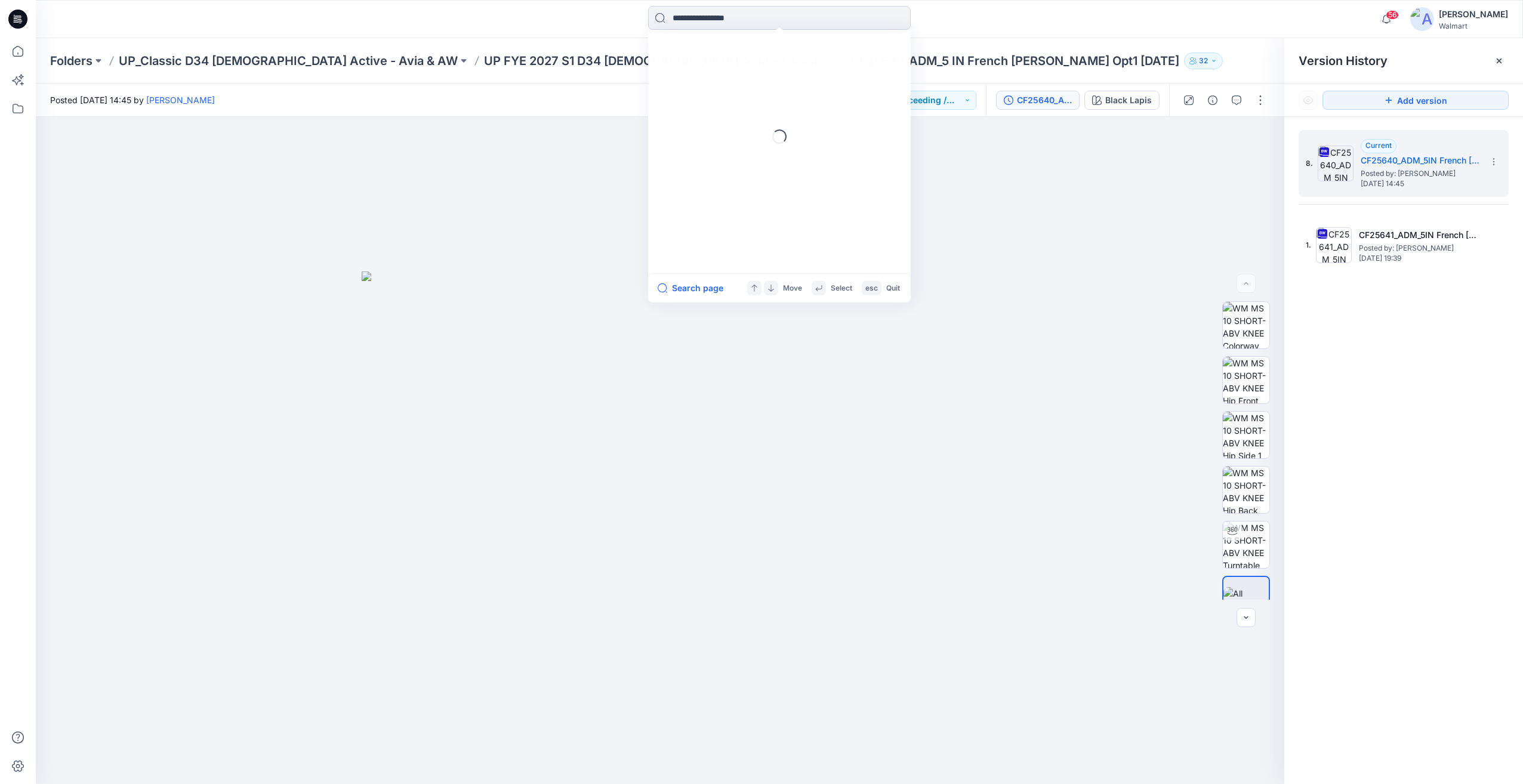
click at [762, 23] on input at bounding box center [779, 18] width 262 height 24
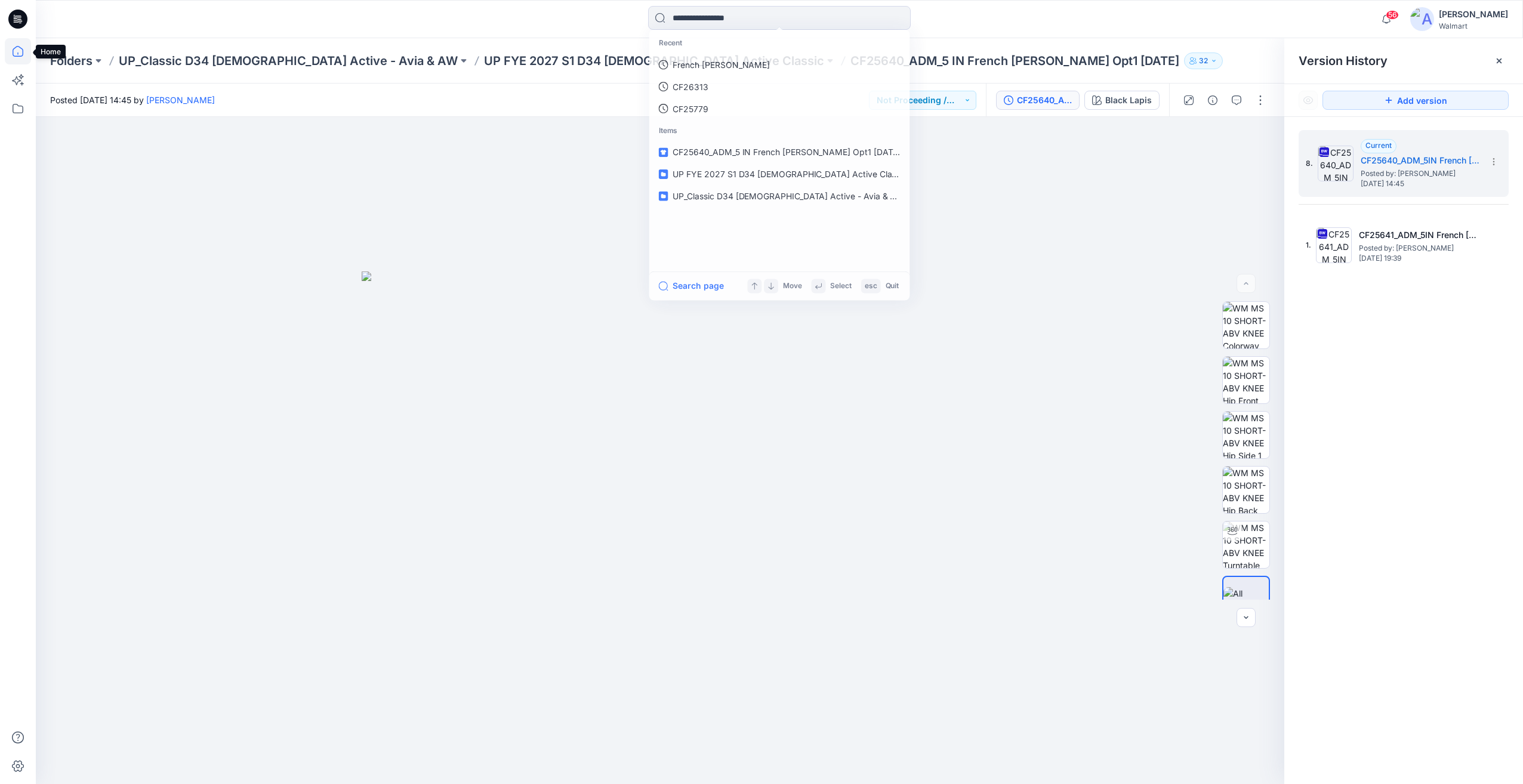
click at [25, 53] on icon at bounding box center [18, 51] width 26 height 26
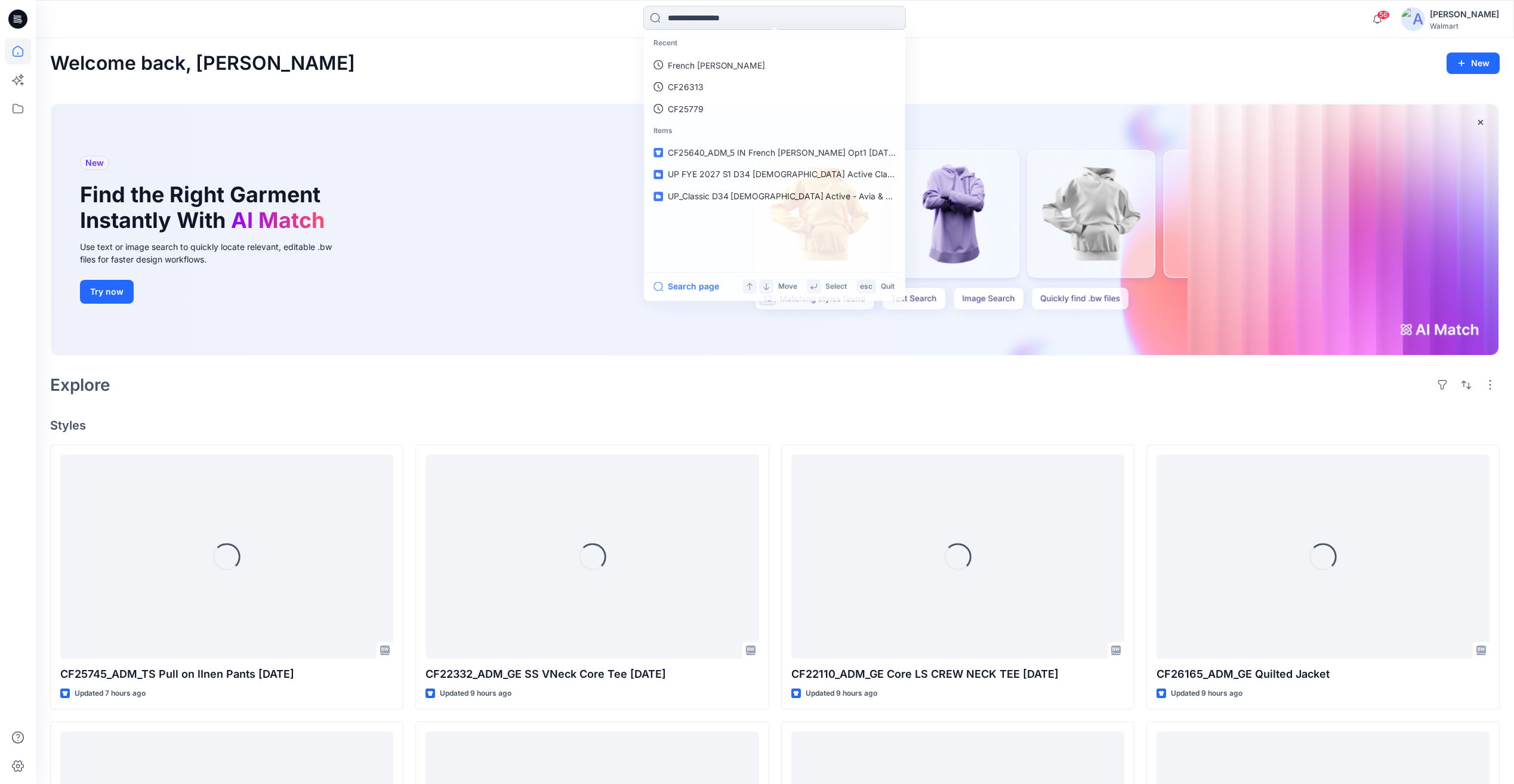
click at [708, 24] on input at bounding box center [775, 18] width 262 height 24
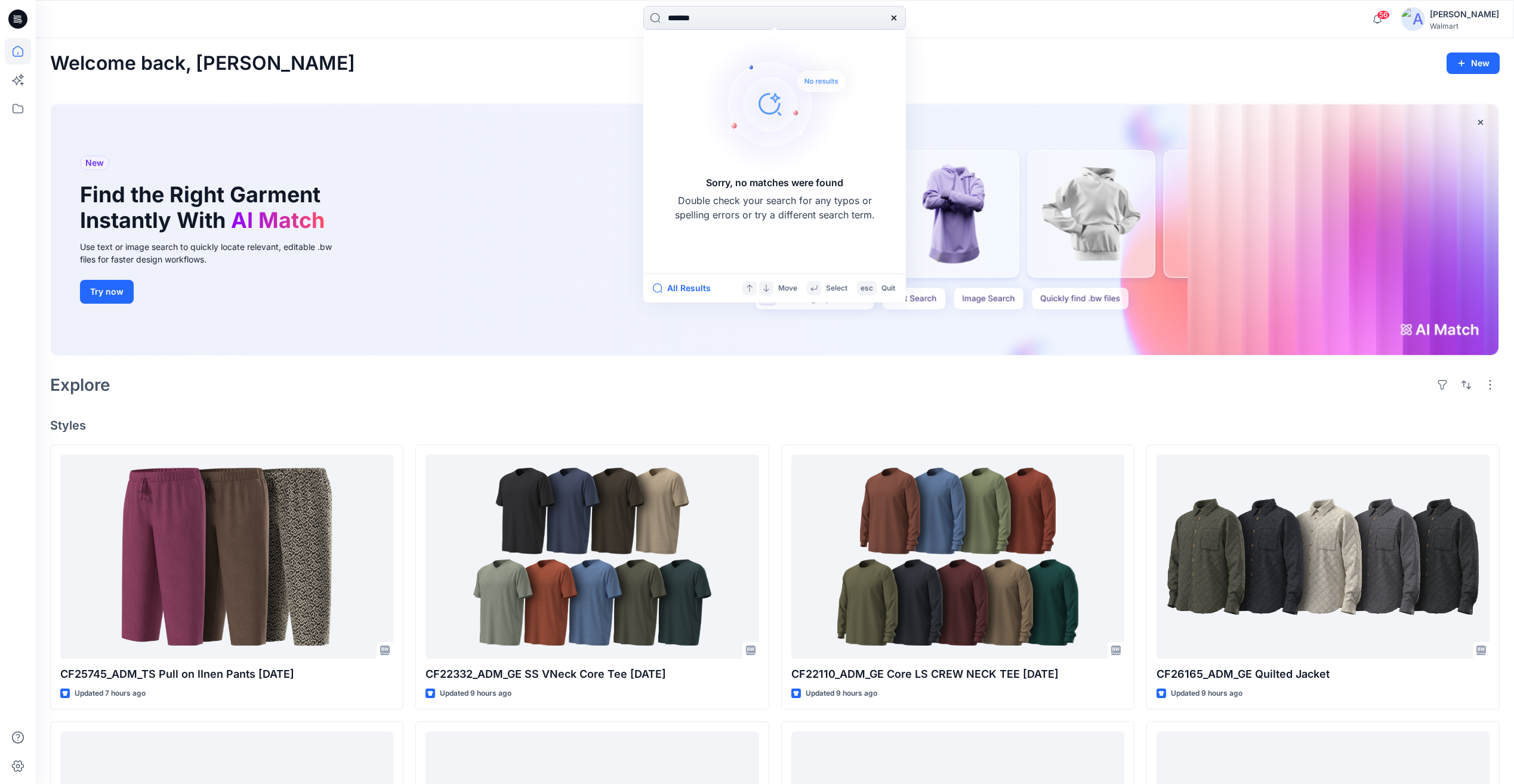
type input "*******"
